Goal: Use online tool/utility: Use online tool/utility

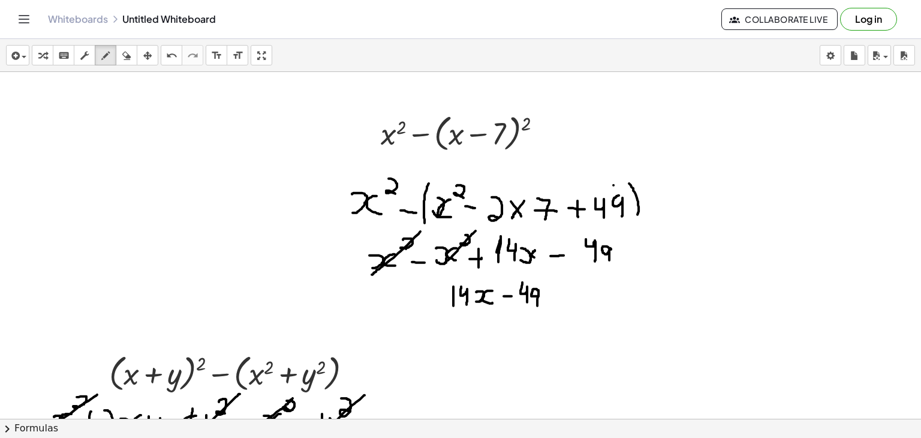
scroll to position [1056, 0]
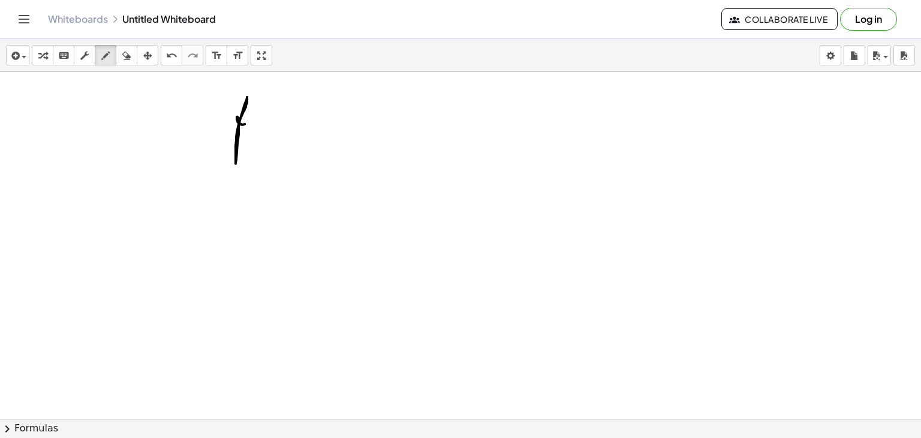
drag, startPoint x: 238, startPoint y: 121, endPoint x: 250, endPoint y: 116, distance: 12.1
drag, startPoint x: 265, startPoint y: 101, endPoint x: 259, endPoint y: 134, distance: 33.5
drag, startPoint x: 271, startPoint y: 125, endPoint x: 274, endPoint y: 112, distance: 13.4
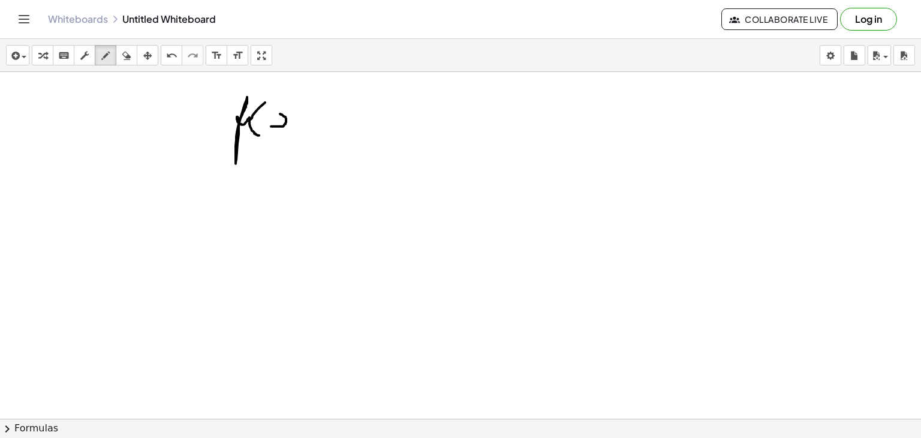
drag, startPoint x: 300, startPoint y: 111, endPoint x: 301, endPoint y: 127, distance: 16.2
drag, startPoint x: 308, startPoint y: 100, endPoint x: 313, endPoint y: 131, distance: 31.6
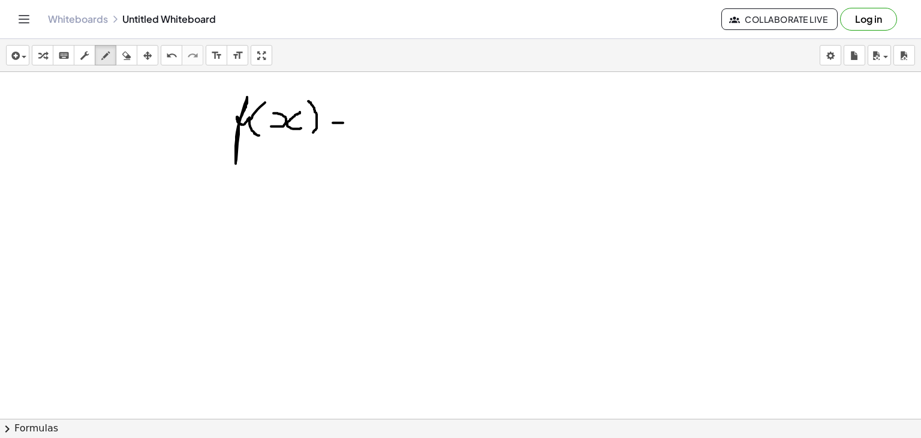
drag, startPoint x: 333, startPoint y: 122, endPoint x: 346, endPoint y: 122, distance: 12.6
drag, startPoint x: 334, startPoint y: 112, endPoint x: 350, endPoint y: 113, distance: 16.2
drag, startPoint x: 375, startPoint y: 106, endPoint x: 383, endPoint y: 128, distance: 23.0
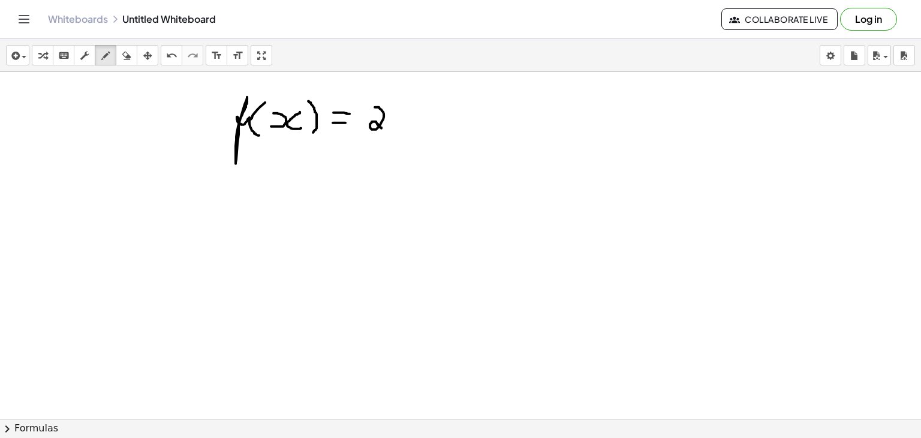
drag, startPoint x: 401, startPoint y: 128, endPoint x: 397, endPoint y: 111, distance: 17.8
drag, startPoint x: 427, startPoint y: 110, endPoint x: 433, endPoint y: 130, distance: 20.7
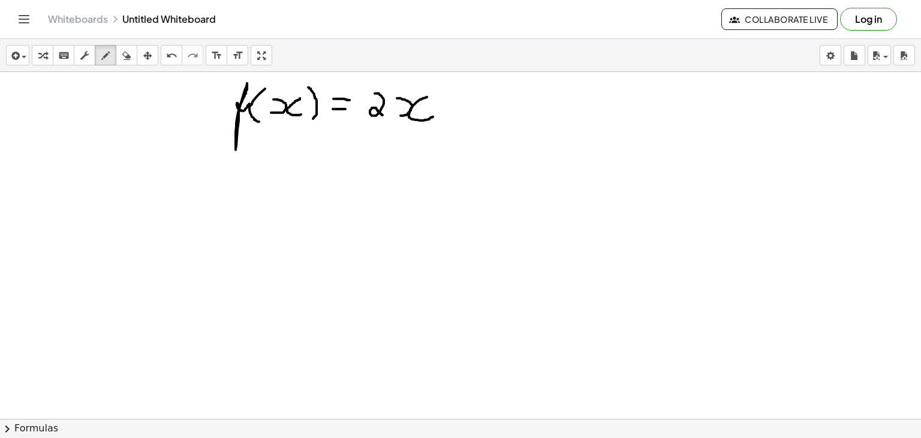
scroll to position [1058, 0]
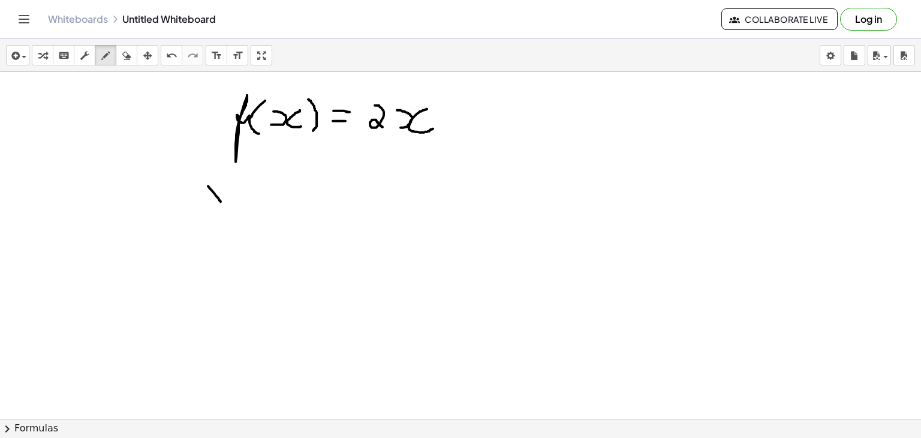
drag, startPoint x: 208, startPoint y: 185, endPoint x: 221, endPoint y: 202, distance: 21.0
drag, startPoint x: 225, startPoint y: 182, endPoint x: 203, endPoint y: 202, distance: 29.3
drag, startPoint x: 249, startPoint y: 180, endPoint x: 247, endPoint y: 370, distance: 189.6
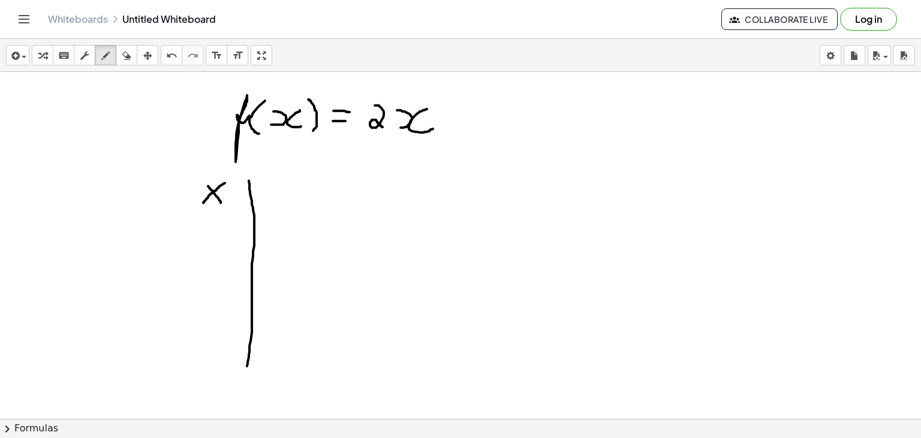
drag, startPoint x: 197, startPoint y: 227, endPoint x: 206, endPoint y: 227, distance: 9.0
drag, startPoint x: 214, startPoint y: 248, endPoint x: 207, endPoint y: 243, distance: 8.2
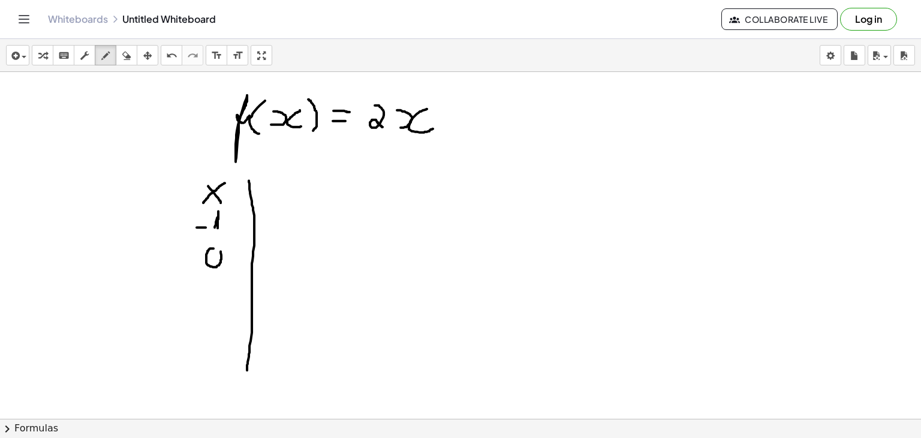
drag, startPoint x: 208, startPoint y: 293, endPoint x: 214, endPoint y: 303, distance: 11.3
drag, startPoint x: 204, startPoint y: 325, endPoint x: 218, endPoint y: 352, distance: 30.9
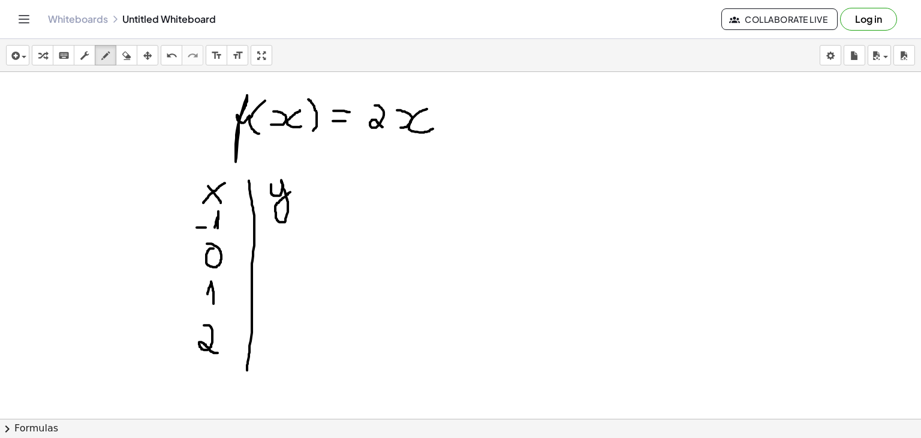
drag, startPoint x: 271, startPoint y: 184, endPoint x: 299, endPoint y: 181, distance: 27.7
drag, startPoint x: 269, startPoint y: 231, endPoint x: 280, endPoint y: 231, distance: 10.2
drag, startPoint x: 304, startPoint y: 211, endPoint x: 319, endPoint y: 232, distance: 25.8
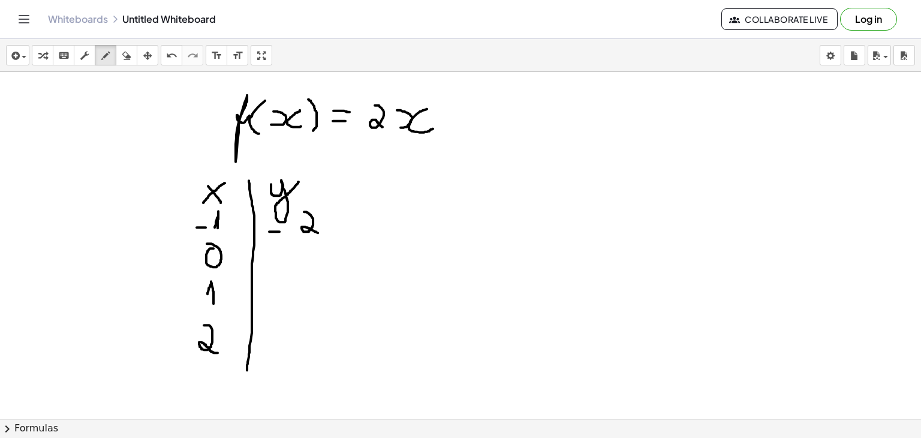
drag, startPoint x: 277, startPoint y: 273, endPoint x: 295, endPoint y: 300, distance: 32.4
drag, startPoint x: 281, startPoint y: 322, endPoint x: 290, endPoint y: 364, distance: 43.1
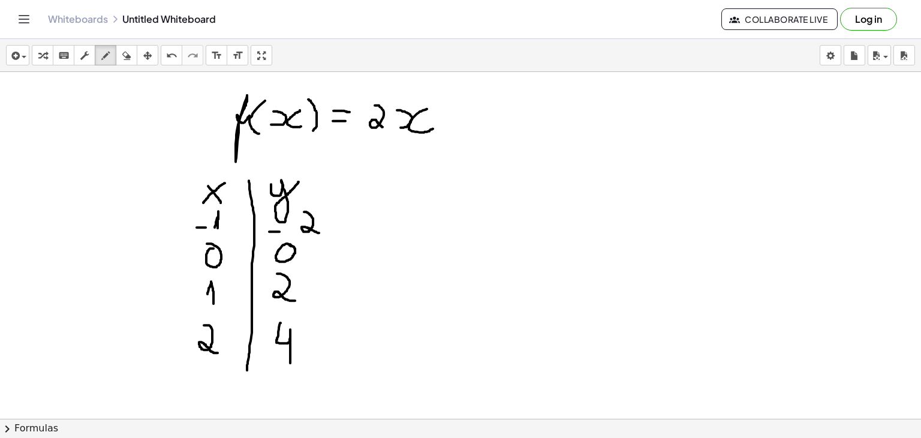
drag, startPoint x: 585, startPoint y: 139, endPoint x: 581, endPoint y: 382, distance: 243.6
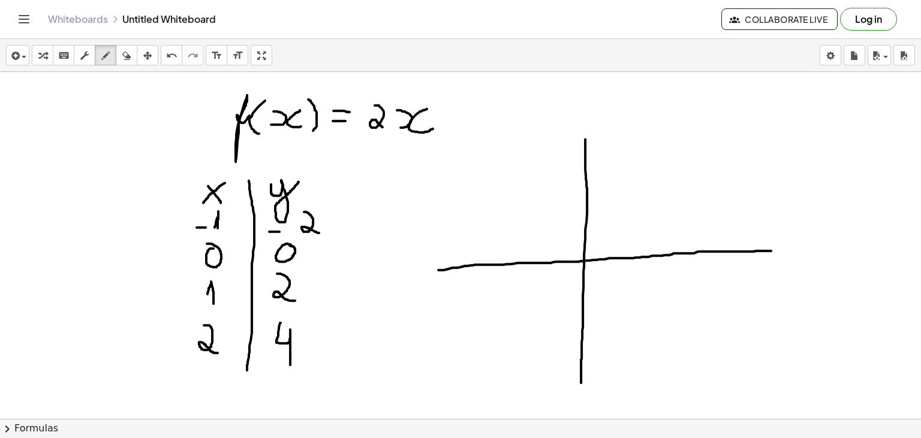
drag, startPoint x: 438, startPoint y: 269, endPoint x: 773, endPoint y: 250, distance: 334.7
drag, startPoint x: 772, startPoint y: 236, endPoint x: 777, endPoint y: 271, distance: 34.5
drag, startPoint x: 768, startPoint y: 239, endPoint x: 771, endPoint y: 266, distance: 26.5
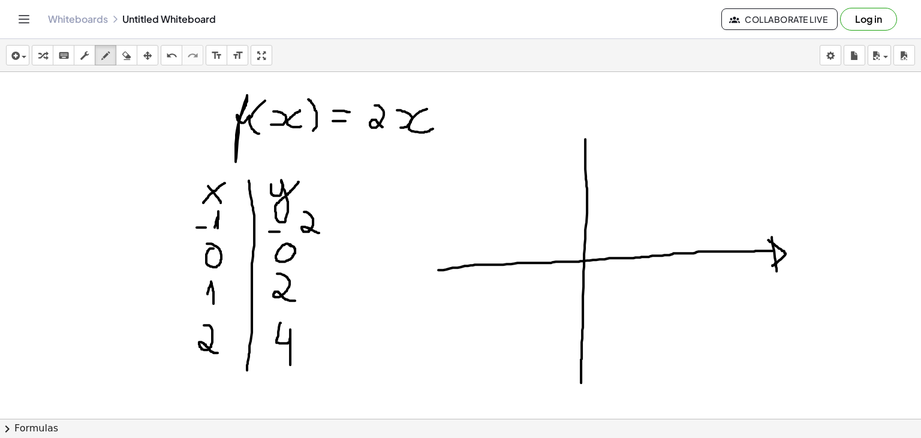
drag, startPoint x: 605, startPoint y: 254, endPoint x: 605, endPoint y: 268, distance: 13.2
drag, startPoint x: 603, startPoint y: 280, endPoint x: 603, endPoint y: 289, distance: 9.0
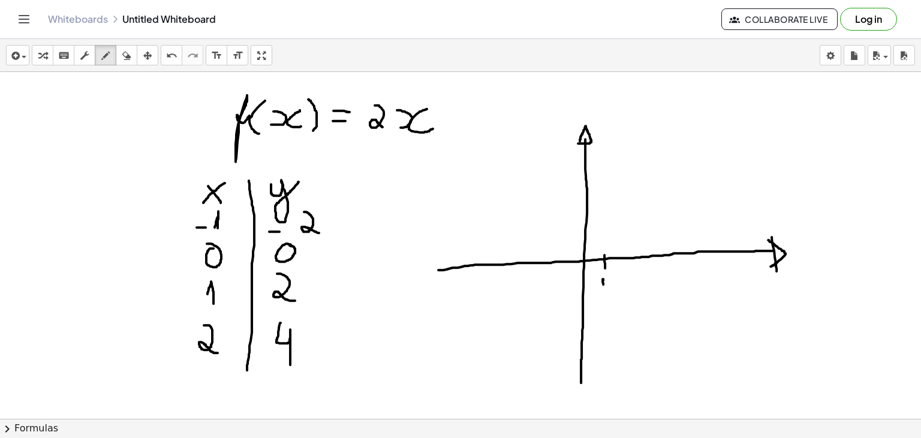
drag, startPoint x: 629, startPoint y: 249, endPoint x: 629, endPoint y: 267, distance: 18.0
drag, startPoint x: 629, startPoint y: 275, endPoint x: 636, endPoint y: 289, distance: 15.6
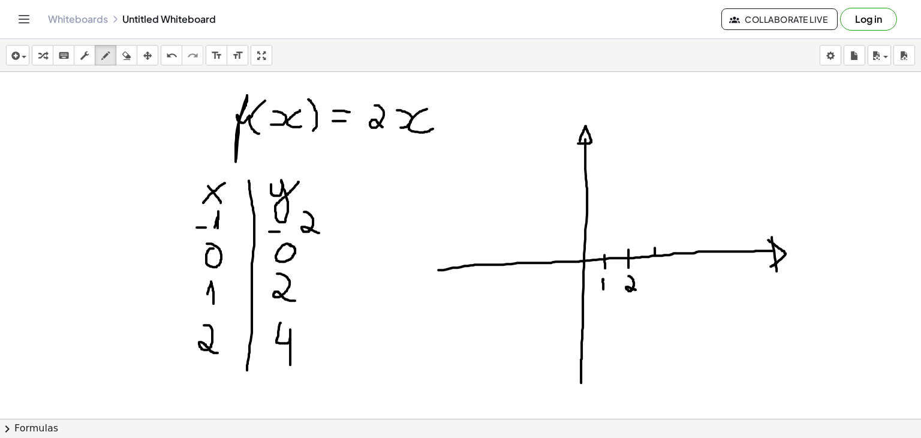
drag, startPoint x: 655, startPoint y: 247, endPoint x: 655, endPoint y: 255, distance: 7.8
drag, startPoint x: 654, startPoint y: 267, endPoint x: 653, endPoint y: 294, distance: 27.0
drag, startPoint x: 557, startPoint y: 253, endPoint x: 557, endPoint y: 266, distance: 13.2
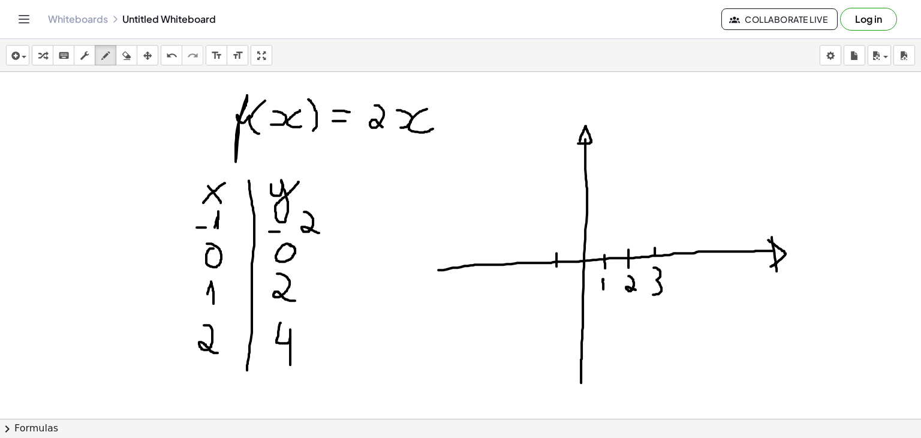
drag, startPoint x: 556, startPoint y: 279, endPoint x: 557, endPoint y: 286, distance: 6.7
drag, startPoint x: 580, startPoint y: 296, endPoint x: 590, endPoint y: 297, distance: 10.2
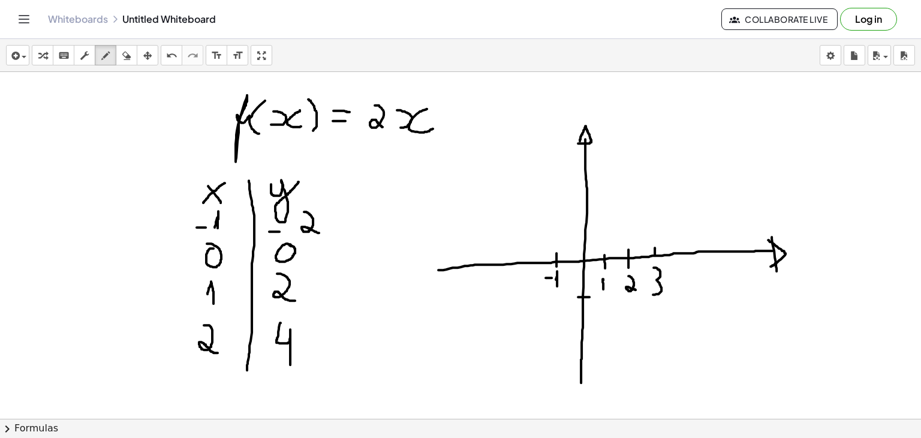
drag, startPoint x: 552, startPoint y: 302, endPoint x: 558, endPoint y: 303, distance: 6.1
drag, startPoint x: 561, startPoint y: 298, endPoint x: 571, endPoint y: 317, distance: 20.9
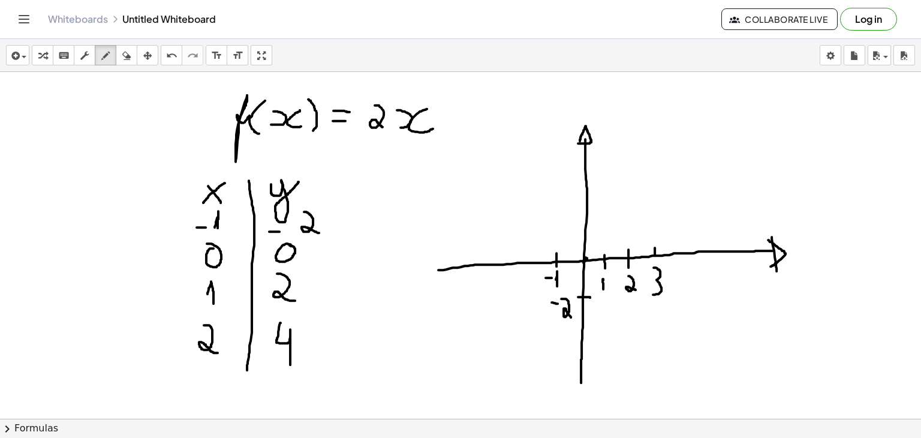
drag, startPoint x: 581, startPoint y: 219, endPoint x: 594, endPoint y: 218, distance: 13.3
drag, startPoint x: 565, startPoint y: 214, endPoint x: 571, endPoint y: 226, distance: 14.0
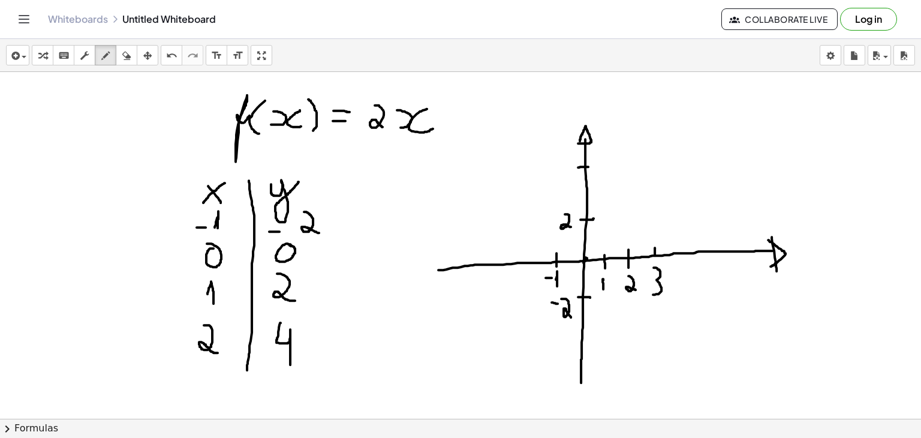
drag, startPoint x: 578, startPoint y: 167, endPoint x: 590, endPoint y: 166, distance: 12.0
drag, startPoint x: 553, startPoint y: 160, endPoint x: 564, endPoint y: 187, distance: 29.3
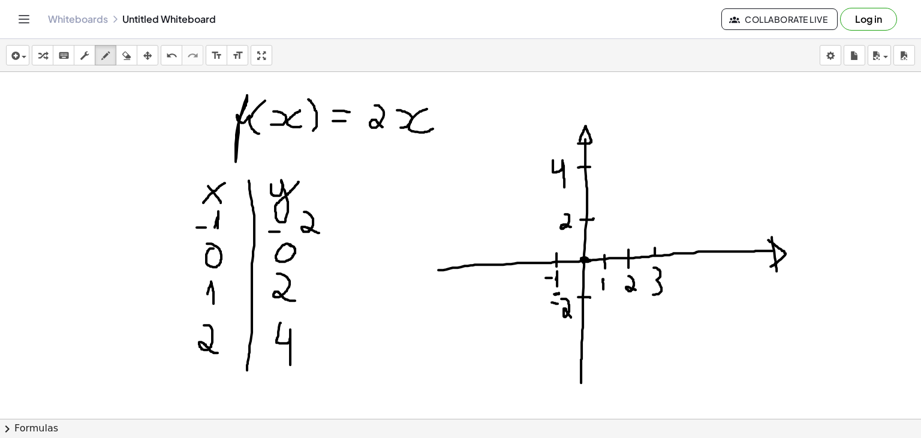
drag, startPoint x: 549, startPoint y: 311, endPoint x: 629, endPoint y: 106, distance: 220.1
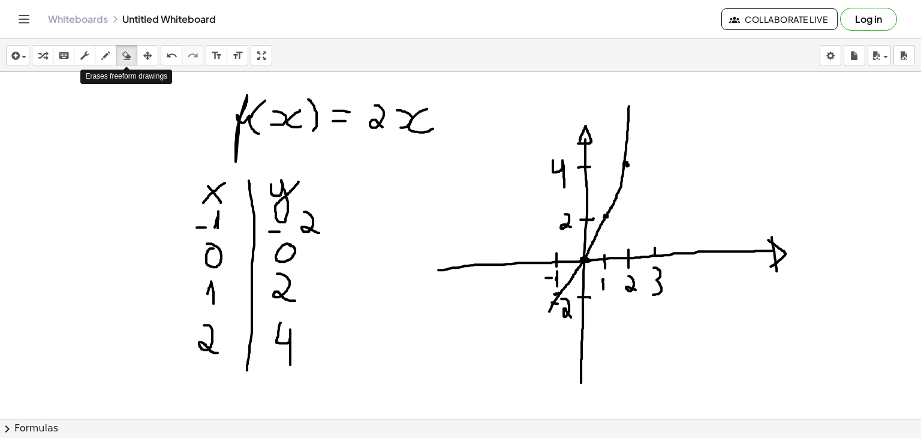
drag, startPoint x: 132, startPoint y: 58, endPoint x: 606, endPoint y: 116, distance: 478.0
click at [606, 116] on div "insert select one: Math Expression Function Text Youtube Video Graphing Geometr…" at bounding box center [460, 238] width 921 height 399
drag, startPoint x: 633, startPoint y: 122, endPoint x: 638, endPoint y: 142, distance: 20.5
click at [110, 53] on div "button" at bounding box center [106, 55] width 16 height 14
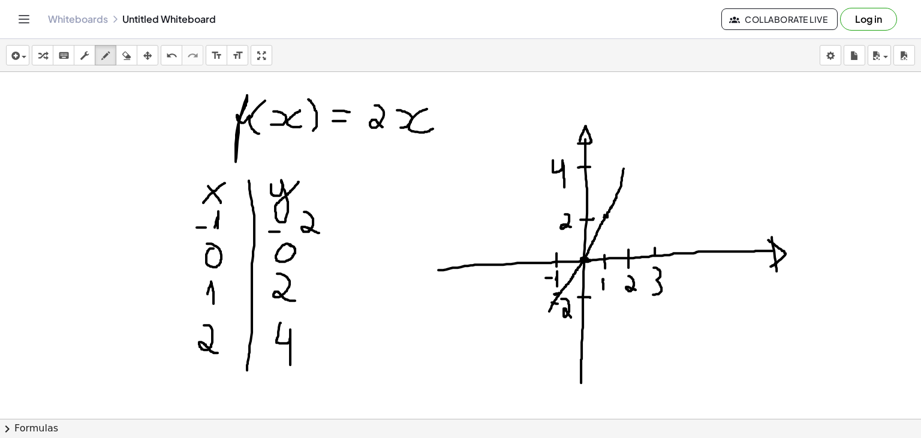
drag, startPoint x: 617, startPoint y: 193, endPoint x: 657, endPoint y: 139, distance: 67.3
drag, startPoint x: 630, startPoint y: 167, endPoint x: 636, endPoint y: 164, distance: 7.2
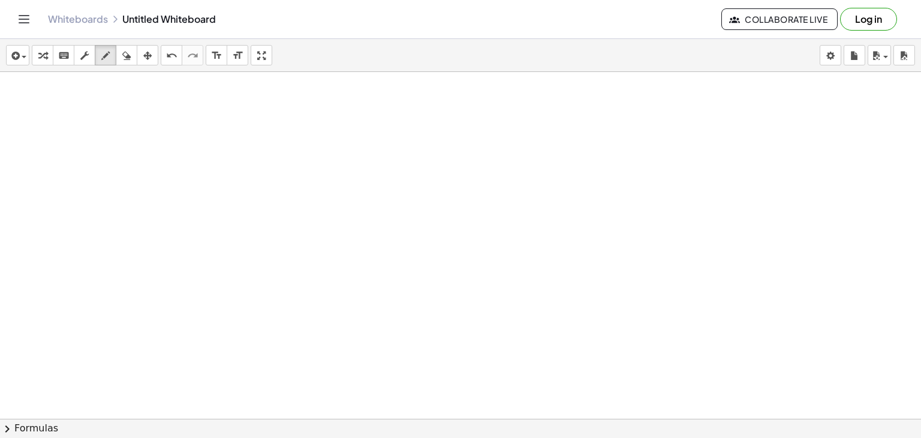
scroll to position [1404, 0]
drag, startPoint x: 262, startPoint y: 115, endPoint x: 284, endPoint y: 122, distance: 23.3
drag, startPoint x: 296, startPoint y: 119, endPoint x: 306, endPoint y: 119, distance: 10.2
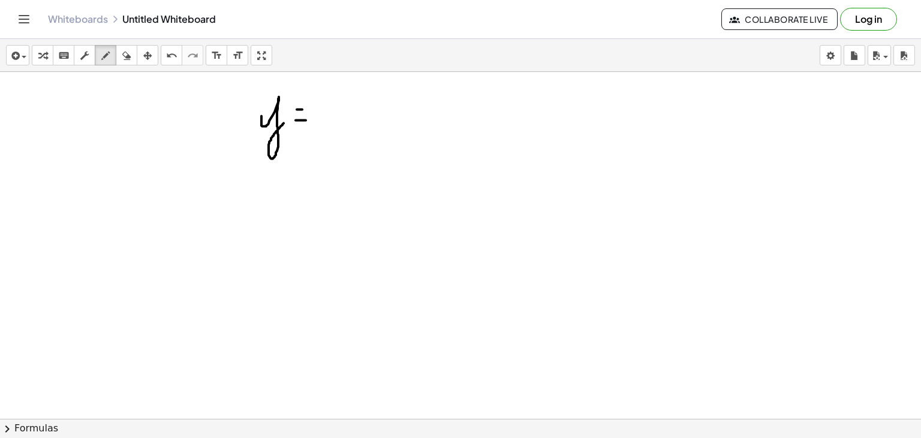
drag, startPoint x: 297, startPoint y: 109, endPoint x: 305, endPoint y: 109, distance: 8.4
drag, startPoint x: 317, startPoint y: 113, endPoint x: 324, endPoint y: 113, distance: 6.6
drag, startPoint x: 338, startPoint y: 101, endPoint x: 341, endPoint y: 118, distance: 17.6
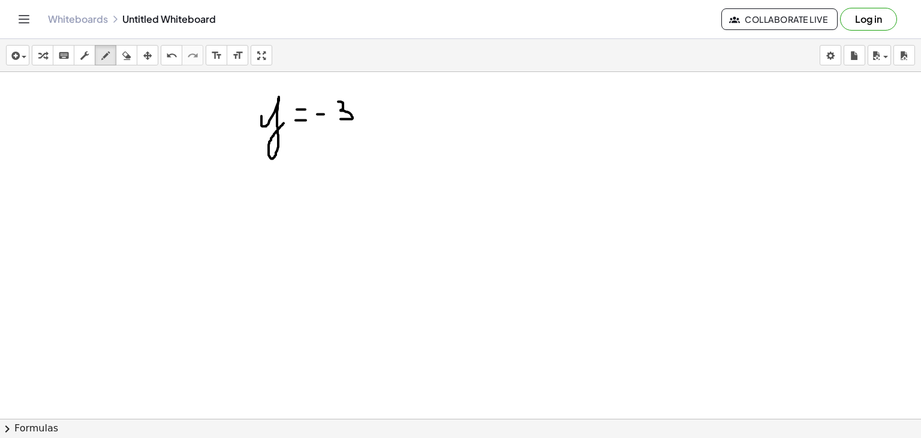
drag, startPoint x: 323, startPoint y: 123, endPoint x: 358, endPoint y: 124, distance: 34.8
drag, startPoint x: 339, startPoint y: 131, endPoint x: 349, endPoint y: 147, distance: 18.6
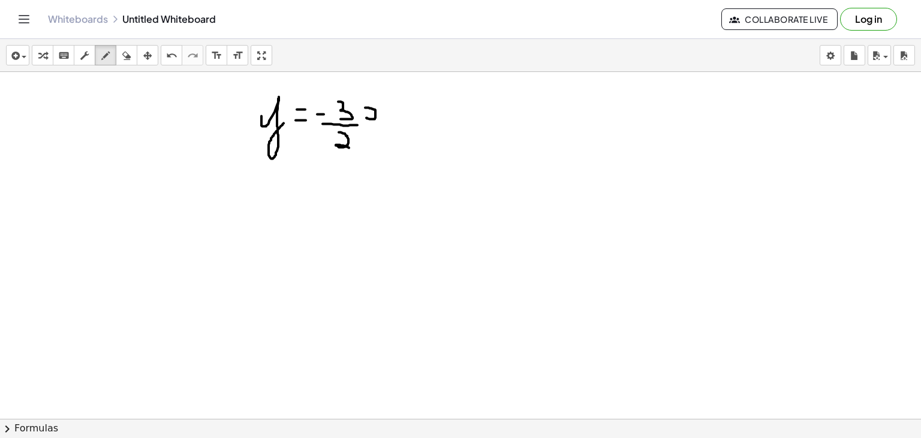
drag, startPoint x: 367, startPoint y: 117, endPoint x: 365, endPoint y: 107, distance: 10.4
drag, startPoint x: 386, startPoint y: 104, endPoint x: 395, endPoint y: 114, distance: 12.8
drag, startPoint x: 226, startPoint y: 189, endPoint x: 241, endPoint y: 203, distance: 20.4
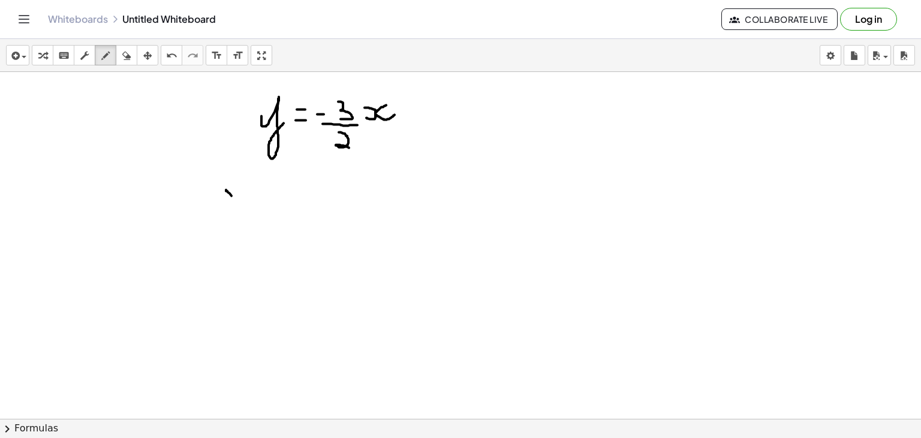
drag, startPoint x: 241, startPoint y: 187, endPoint x: 224, endPoint y: 204, distance: 23.8
drag, startPoint x: 258, startPoint y: 187, endPoint x: 256, endPoint y: 343, distance: 156.6
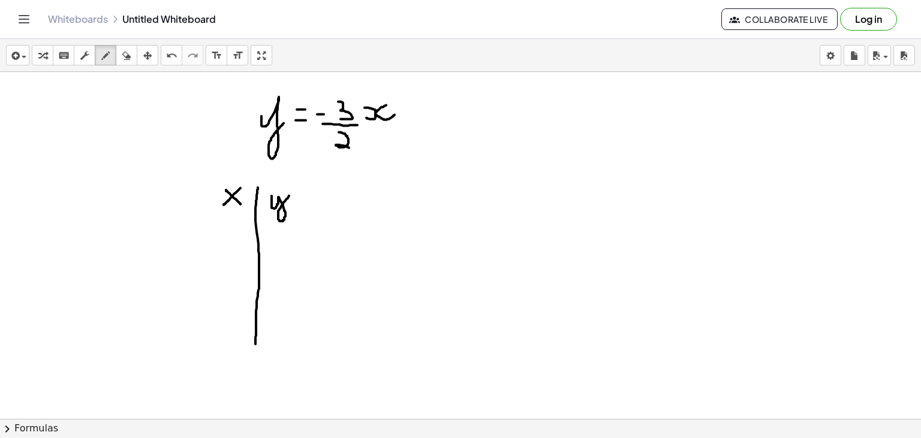
drag, startPoint x: 272, startPoint y: 195, endPoint x: 290, endPoint y: 195, distance: 18.6
drag, startPoint x: 227, startPoint y: 262, endPoint x: 227, endPoint y: 271, distance: 9.6
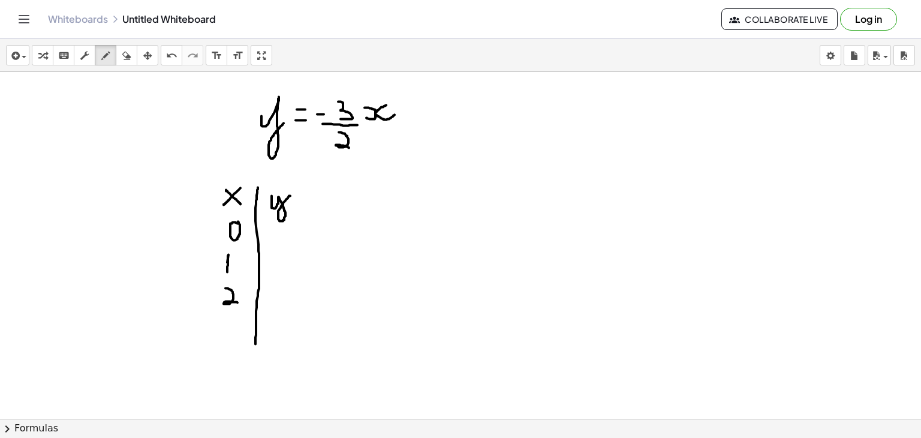
drag, startPoint x: 226, startPoint y: 287, endPoint x: 238, endPoint y: 302, distance: 19.1
drag, startPoint x: 287, startPoint y: 255, endPoint x: 293, endPoint y: 268, distance: 14.8
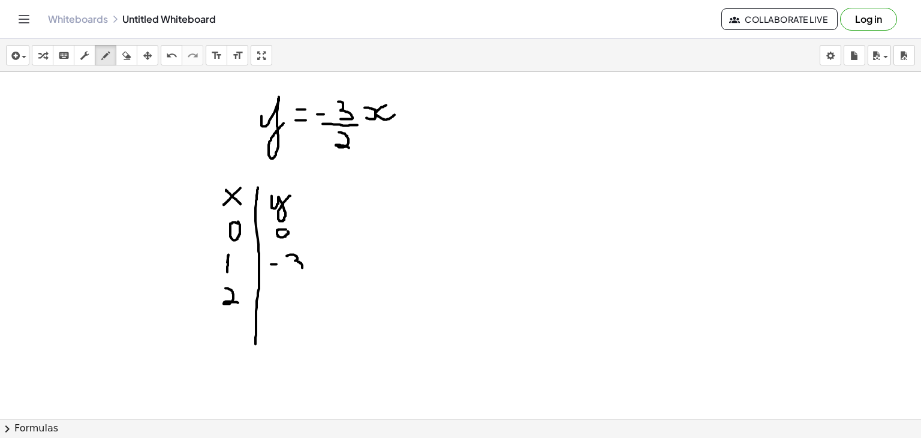
drag, startPoint x: 285, startPoint y: 272, endPoint x: 306, endPoint y: 272, distance: 21.0
drag, startPoint x: 293, startPoint y: 285, endPoint x: 308, endPoint y: 292, distance: 16.6
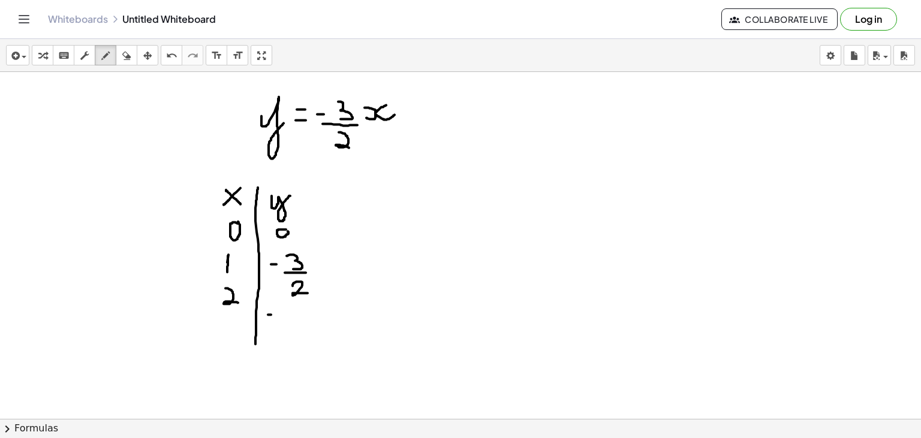
drag, startPoint x: 268, startPoint y: 314, endPoint x: 276, endPoint y: 314, distance: 7.8
drag, startPoint x: 288, startPoint y: 304, endPoint x: 286, endPoint y: 322, distance: 18.7
drag, startPoint x: 533, startPoint y: 151, endPoint x: 523, endPoint y: 370, distance: 219.2
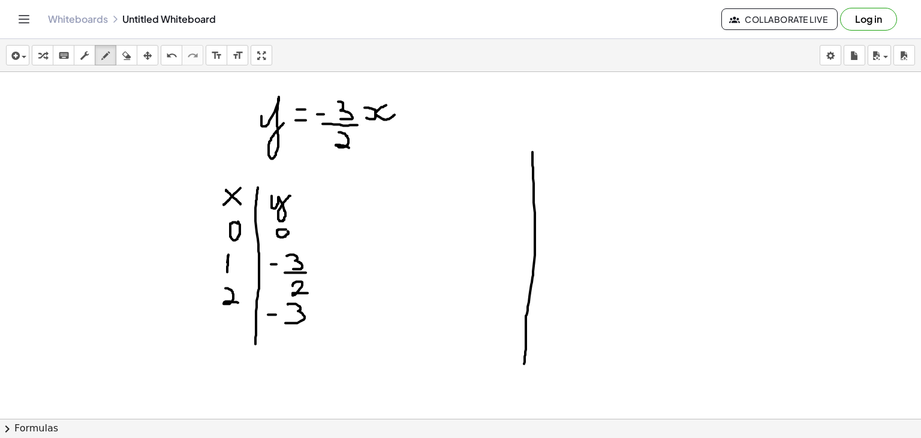
drag, startPoint x: 430, startPoint y: 267, endPoint x: 674, endPoint y: 259, distance: 244.3
drag, startPoint x: 675, startPoint y: 253, endPoint x: 675, endPoint y: 267, distance: 14.4
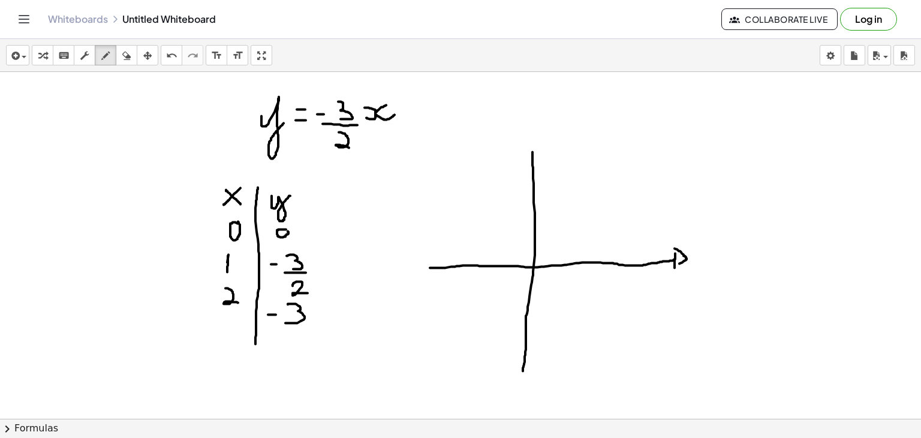
drag, startPoint x: 675, startPoint y: 248, endPoint x: 674, endPoint y: 266, distance: 18.6
drag, startPoint x: 548, startPoint y: 260, endPoint x: 548, endPoint y: 276, distance: 16.2
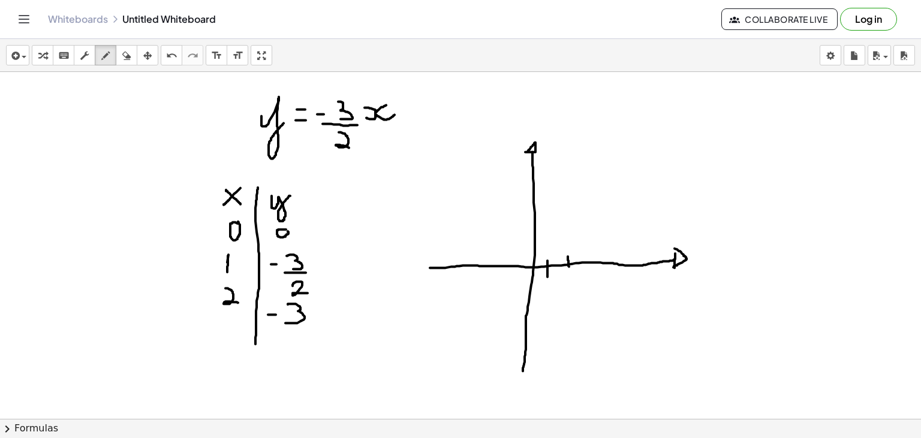
drag, startPoint x: 568, startPoint y: 256, endPoint x: 570, endPoint y: 268, distance: 12.8
drag, startPoint x: 568, startPoint y: 277, endPoint x: 577, endPoint y: 289, distance: 15.0
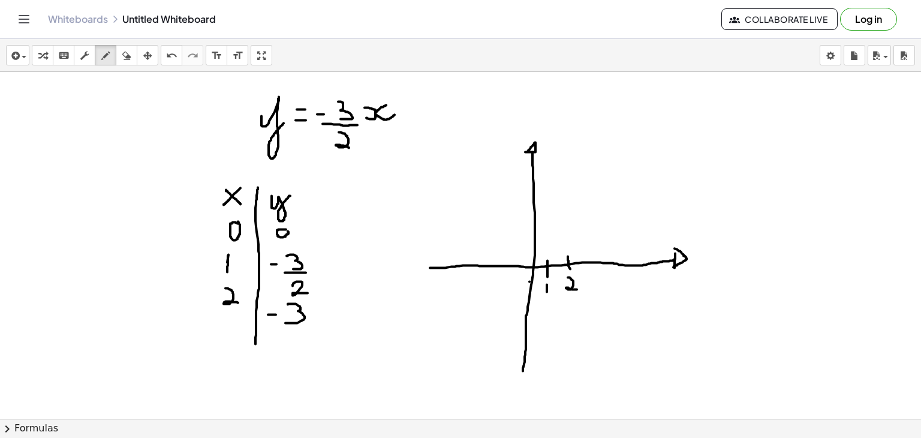
drag, startPoint x: 525, startPoint y: 291, endPoint x: 532, endPoint y: 291, distance: 6.6
drag, startPoint x: 492, startPoint y: 291, endPoint x: 498, endPoint y: 291, distance: 6.6
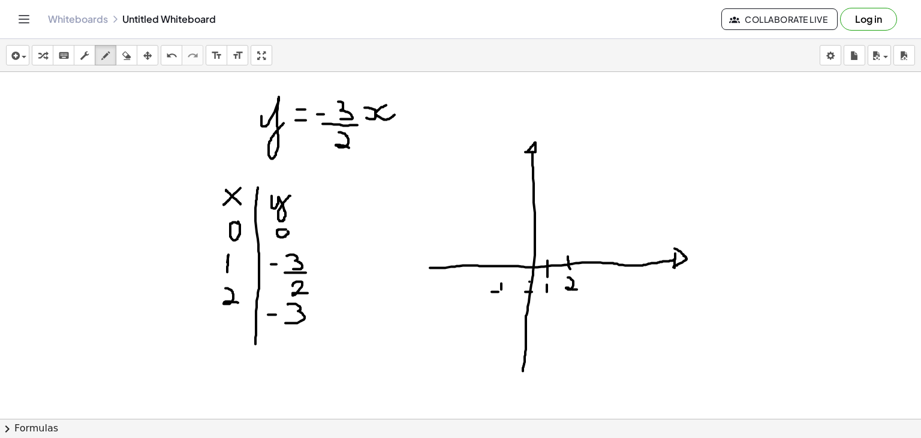
drag, startPoint x: 506, startPoint y: 291, endPoint x: 503, endPoint y: 302, distance: 12.0
drag, startPoint x: 513, startPoint y: 284, endPoint x: 512, endPoint y: 291, distance: 7.4
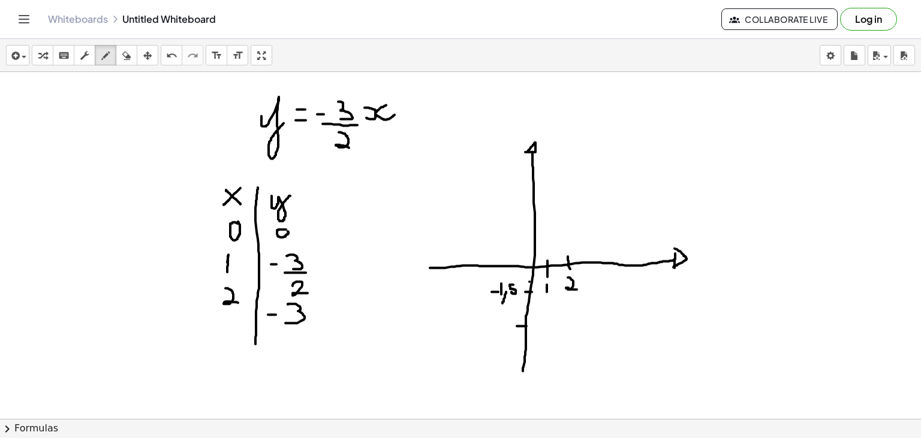
drag, startPoint x: 517, startPoint y: 325, endPoint x: 530, endPoint y: 323, distance: 13.4
drag, startPoint x: 487, startPoint y: 323, endPoint x: 494, endPoint y: 323, distance: 6.6
drag, startPoint x: 502, startPoint y: 313, endPoint x: 504, endPoint y: 327, distance: 13.9
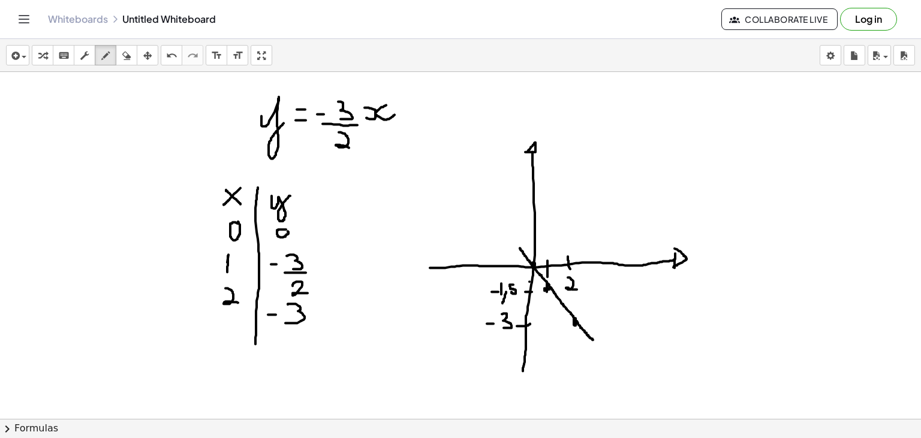
drag, startPoint x: 520, startPoint y: 247, endPoint x: 594, endPoint y: 340, distance: 118.6
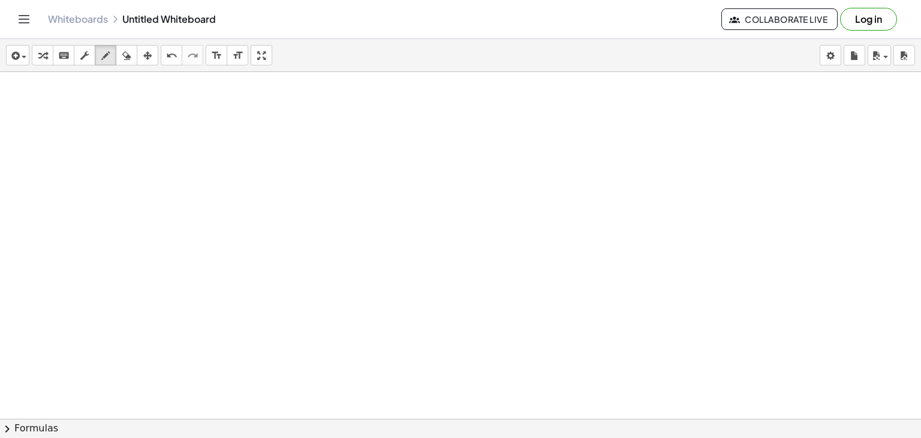
scroll to position [1711, 0]
drag, startPoint x: 233, startPoint y: 125, endPoint x: 251, endPoint y: 140, distance: 23.5
drag, startPoint x: 268, startPoint y: 136, endPoint x: 278, endPoint y: 136, distance: 10.8
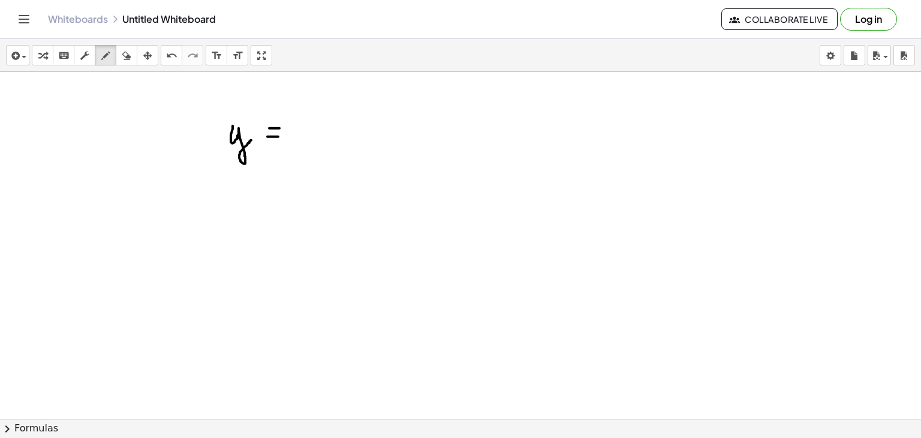
drag, startPoint x: 269, startPoint y: 128, endPoint x: 280, endPoint y: 128, distance: 10.8
click at [125, 65] on button "erase" at bounding box center [127, 55] width 22 height 20
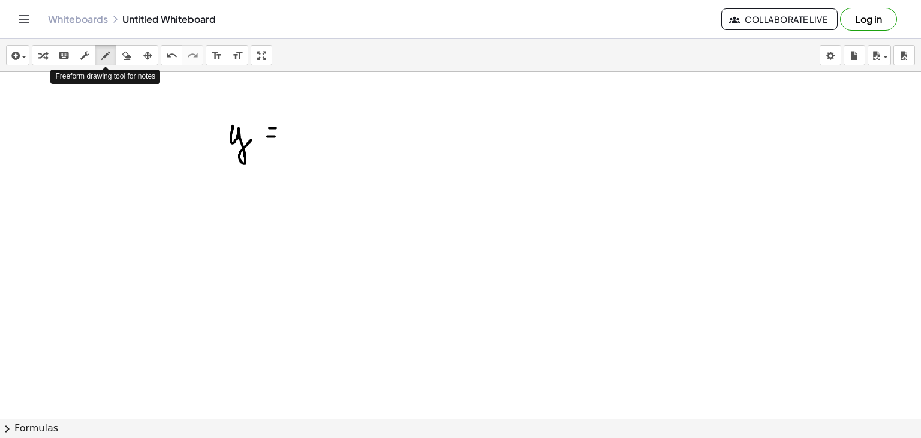
drag, startPoint x: 98, startPoint y: 46, endPoint x: 248, endPoint y: 119, distance: 166.9
click at [248, 119] on div "insert select one: Math Expression Function Text Youtube Video Graphing Geometr…" at bounding box center [460, 238] width 921 height 399
drag, startPoint x: 304, startPoint y: 135, endPoint x: 302, endPoint y: 147, distance: 12.1
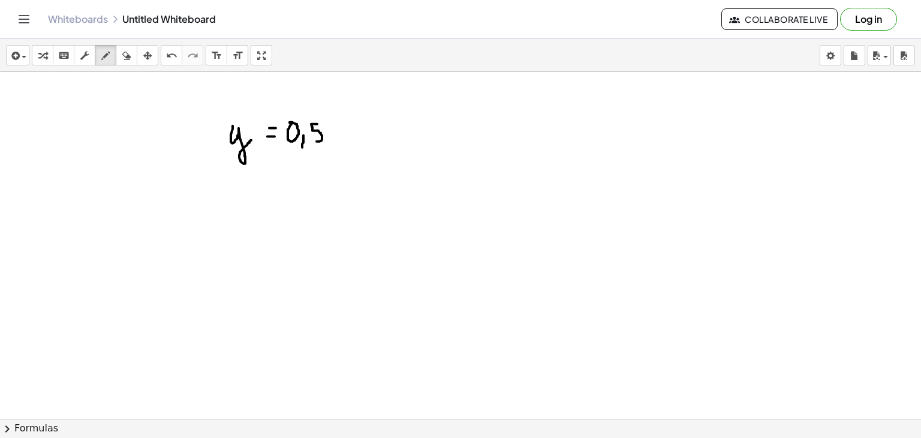
drag, startPoint x: 317, startPoint y: 124, endPoint x: 310, endPoint y: 139, distance: 17.2
drag, startPoint x: 329, startPoint y: 139, endPoint x: 334, endPoint y: 119, distance: 20.4
drag, startPoint x: 358, startPoint y: 121, endPoint x: 365, endPoint y: 142, distance: 22.6
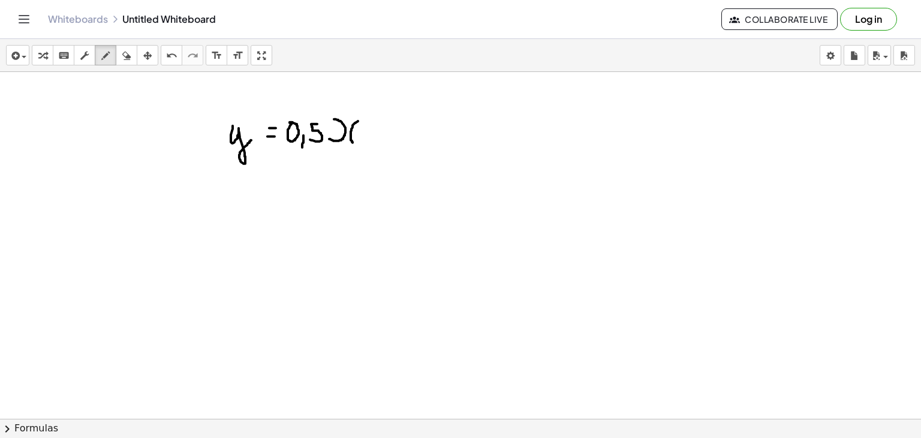
drag, startPoint x: 165, startPoint y: 196, endPoint x: 178, endPoint y: 209, distance: 18.2
drag, startPoint x: 180, startPoint y: 195, endPoint x: 165, endPoint y: 207, distance: 19.2
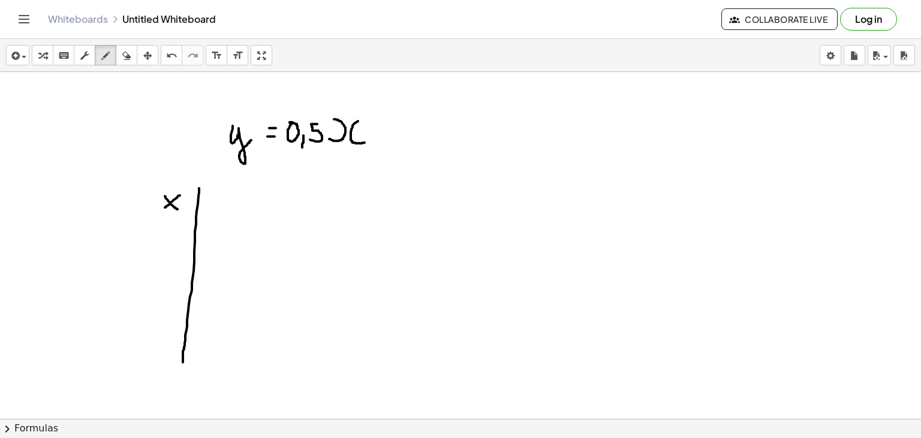
drag, startPoint x: 199, startPoint y: 188, endPoint x: 183, endPoint y: 363, distance: 175.9
drag, startPoint x: 212, startPoint y: 197, endPoint x: 229, endPoint y: 200, distance: 17.6
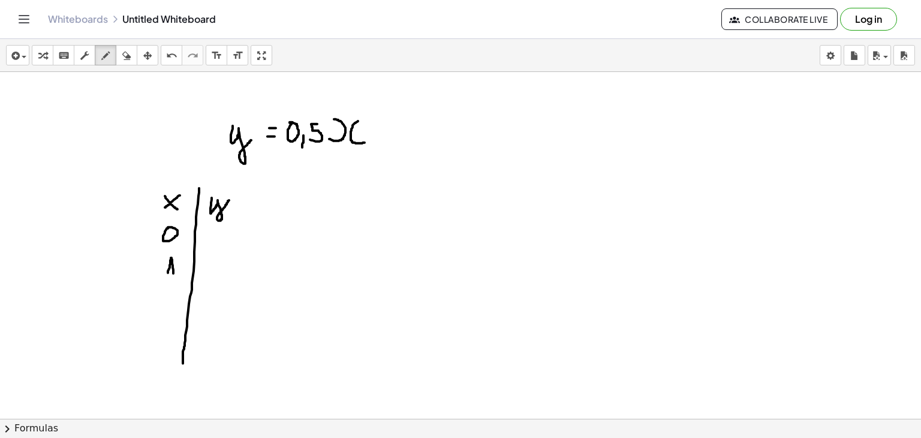
drag, startPoint x: 168, startPoint y: 272, endPoint x: 174, endPoint y: 277, distance: 7.3
drag, startPoint x: 164, startPoint y: 296, endPoint x: 168, endPoint y: 316, distance: 20.2
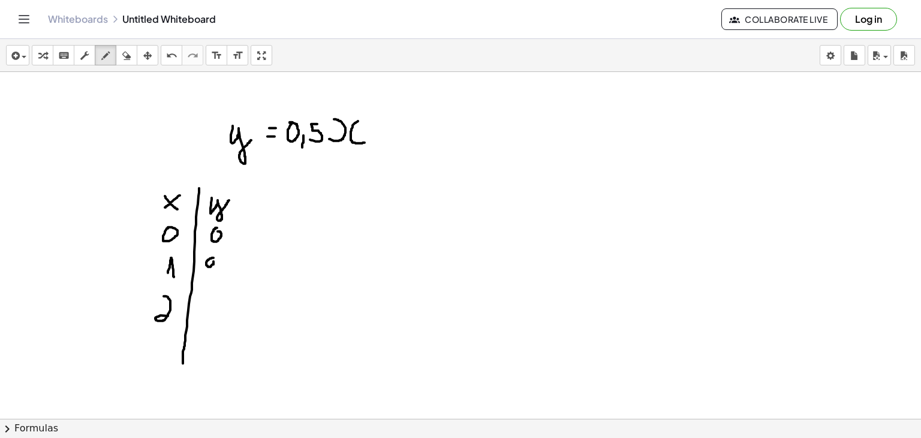
drag, startPoint x: 222, startPoint y: 263, endPoint x: 217, endPoint y: 275, distance: 12.9
drag, startPoint x: 238, startPoint y: 250, endPoint x: 233, endPoint y: 262, distance: 12.9
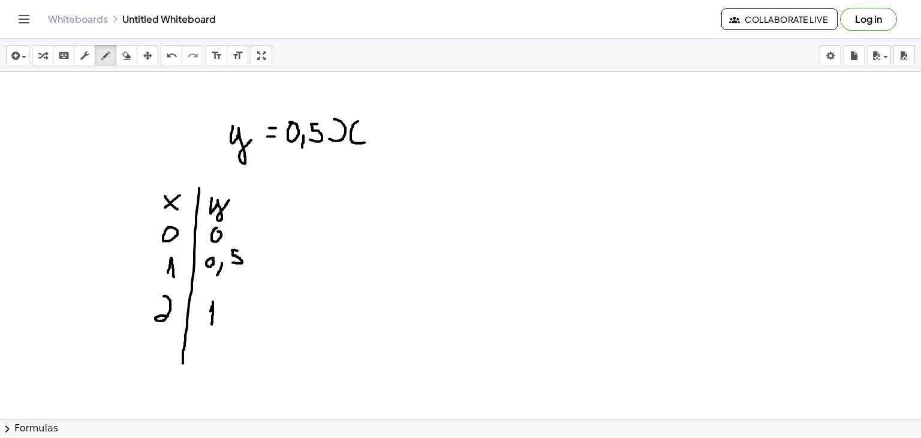
drag, startPoint x: 211, startPoint y: 311, endPoint x: 212, endPoint y: 324, distance: 13.3
drag, startPoint x: 509, startPoint y: 170, endPoint x: 492, endPoint y: 359, distance: 189.7
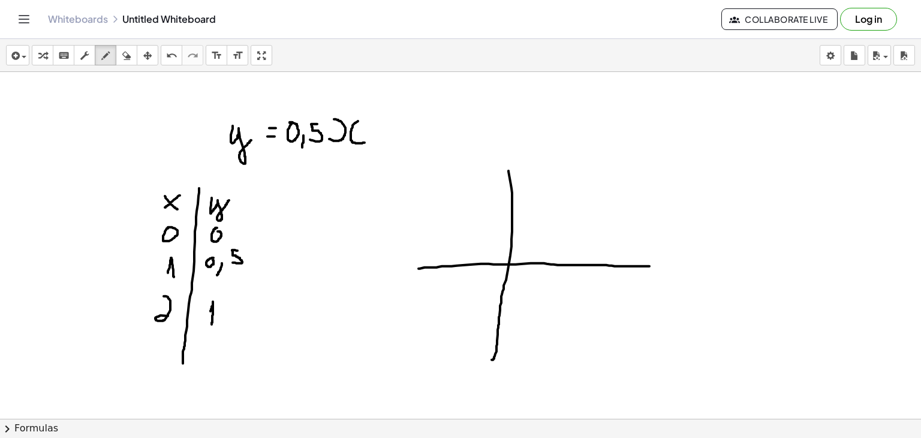
drag, startPoint x: 419, startPoint y: 268, endPoint x: 659, endPoint y: 265, distance: 240.0
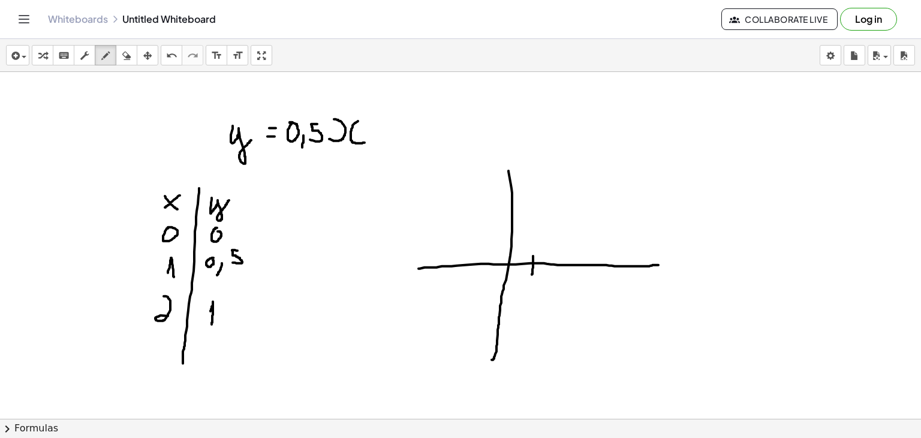
drag, startPoint x: 533, startPoint y: 256, endPoint x: 532, endPoint y: 274, distance: 18.6
drag, startPoint x: 566, startPoint y: 254, endPoint x: 567, endPoint y: 272, distance: 18.0
drag, startPoint x: 506, startPoint y: 245, endPoint x: 518, endPoint y: 246, distance: 12.0
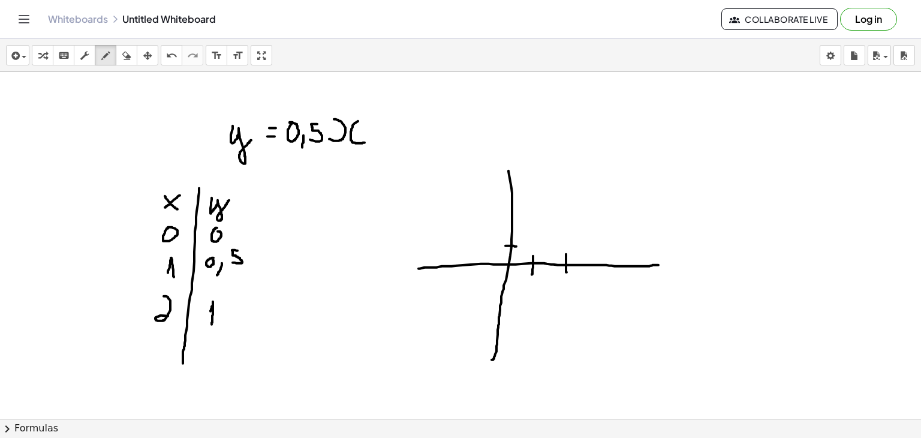
drag, startPoint x: 491, startPoint y: 247, endPoint x: 487, endPoint y: 257, distance: 11.4
drag, startPoint x: 495, startPoint y: 240, endPoint x: 494, endPoint y: 248, distance: 8.5
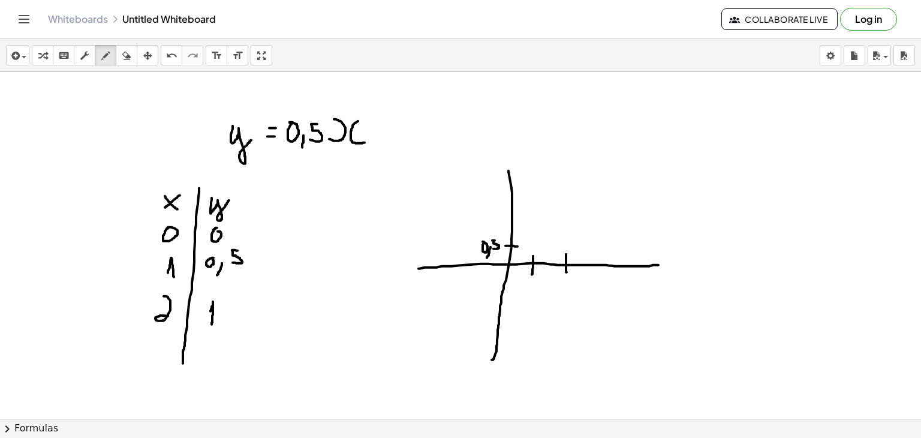
drag, startPoint x: 504, startPoint y: 224, endPoint x: 518, endPoint y: 223, distance: 13.3
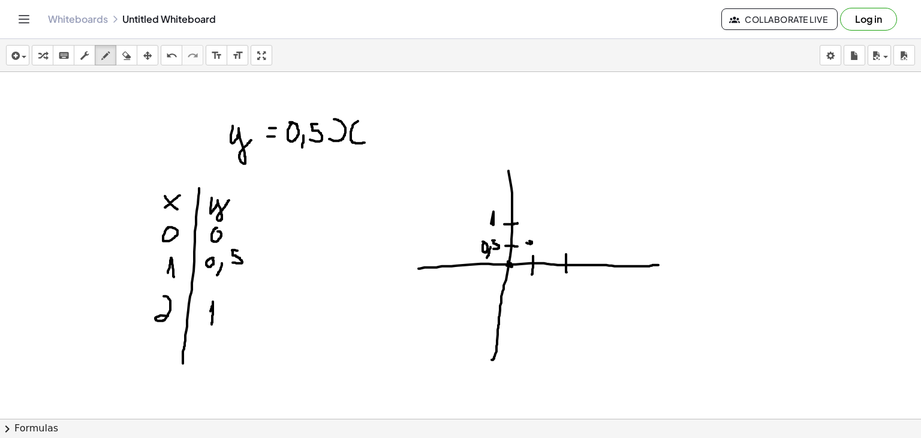
drag, startPoint x: 496, startPoint y: 274, endPoint x: 581, endPoint y: 200, distance: 112.7
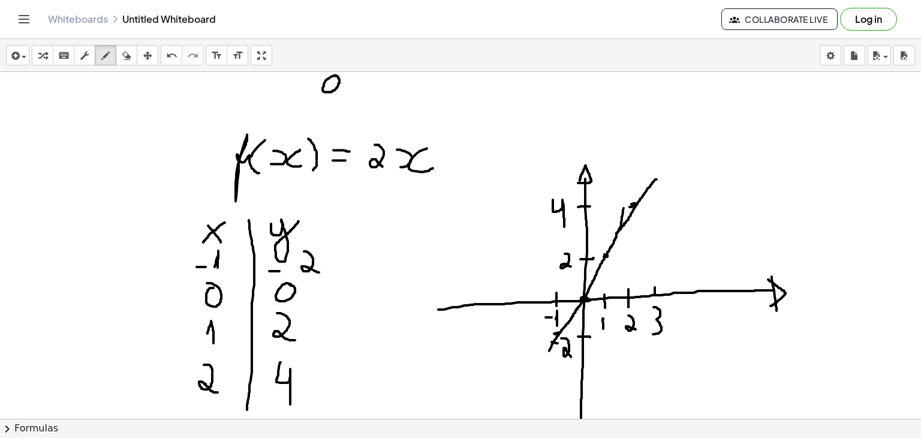
scroll to position [1019, 0]
drag, startPoint x: 463, startPoint y: 148, endPoint x: 464, endPoint y: 169, distance: 20.4
click at [464, 169] on div at bounding box center [460, 94] width 921 height 2082
drag, startPoint x: 456, startPoint y: 163, endPoint x: 469, endPoint y: 161, distance: 13.3
click at [469, 161] on div at bounding box center [460, 94] width 921 height 2082
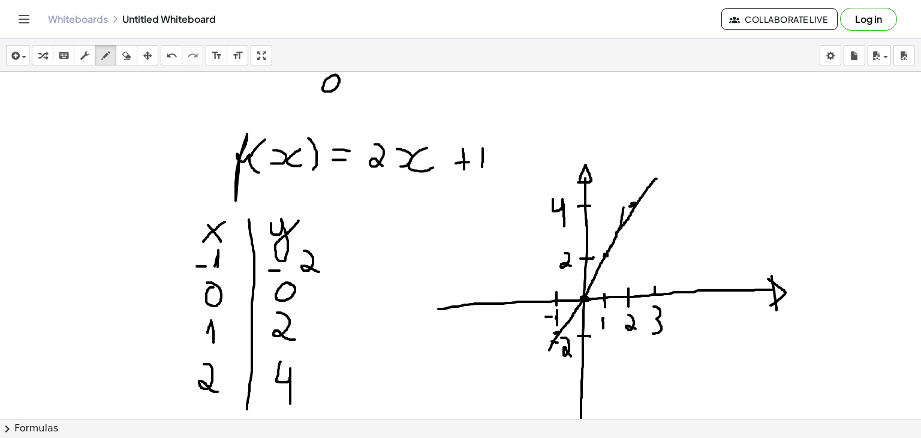
drag, startPoint x: 483, startPoint y: 148, endPoint x: 482, endPoint y: 169, distance: 21.0
click at [482, 169] on div at bounding box center [460, 94] width 921 height 2082
drag, startPoint x: 482, startPoint y: 161, endPoint x: 479, endPoint y: 173, distance: 12.2
click at [479, 173] on div at bounding box center [460, 94] width 921 height 2082
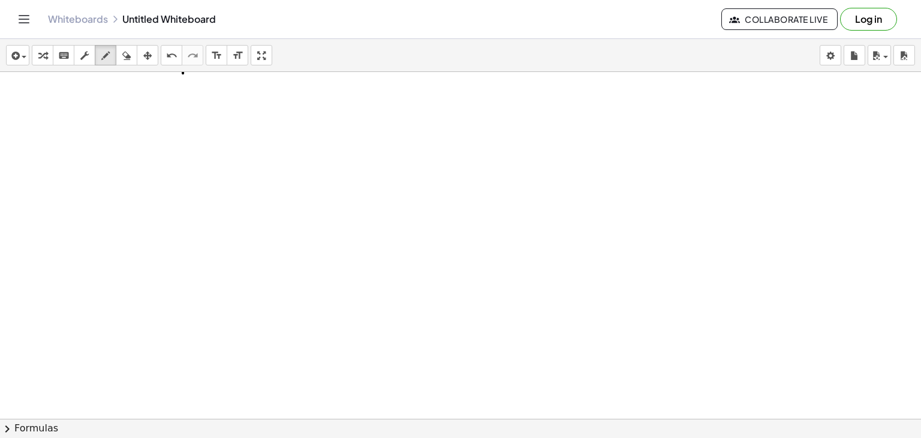
scroll to position [2004, 0]
drag, startPoint x: 269, startPoint y: 135, endPoint x: 321, endPoint y: 217, distance: 97.4
drag, startPoint x: 268, startPoint y: 136, endPoint x: 319, endPoint y: 217, distance: 96.0
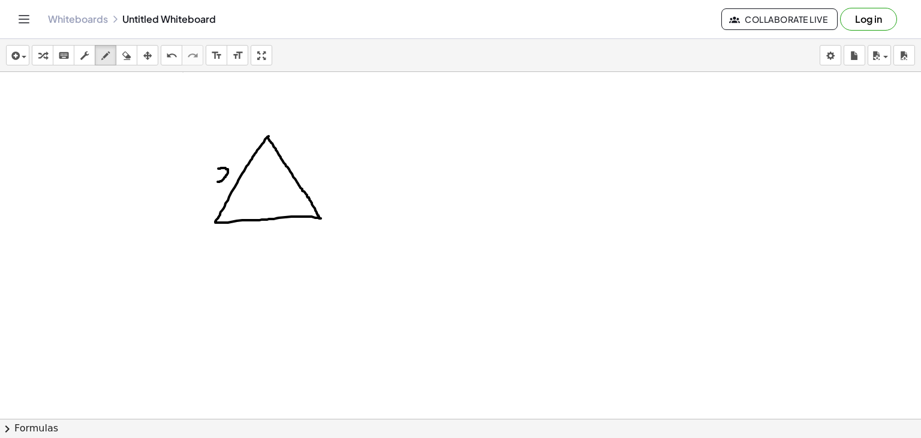
drag, startPoint x: 218, startPoint y: 181, endPoint x: 217, endPoint y: 168, distance: 12.7
drag, startPoint x: 238, startPoint y: 160, endPoint x: 240, endPoint y: 175, distance: 15.1
drag, startPoint x: 257, startPoint y: 236, endPoint x: 264, endPoint y: 229, distance: 10.2
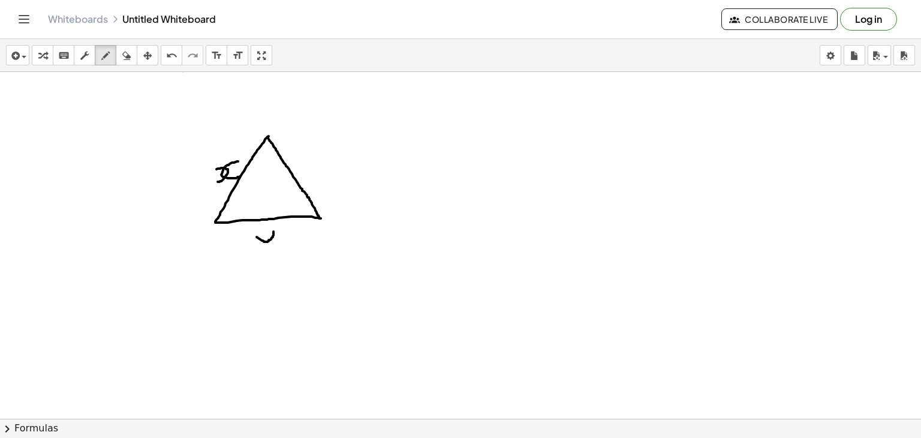
drag, startPoint x: 285, startPoint y: 228, endPoint x: 291, endPoint y: 241, distance: 14.0
drag, startPoint x: 308, startPoint y: 173, endPoint x: 310, endPoint y: 157, distance: 16.2
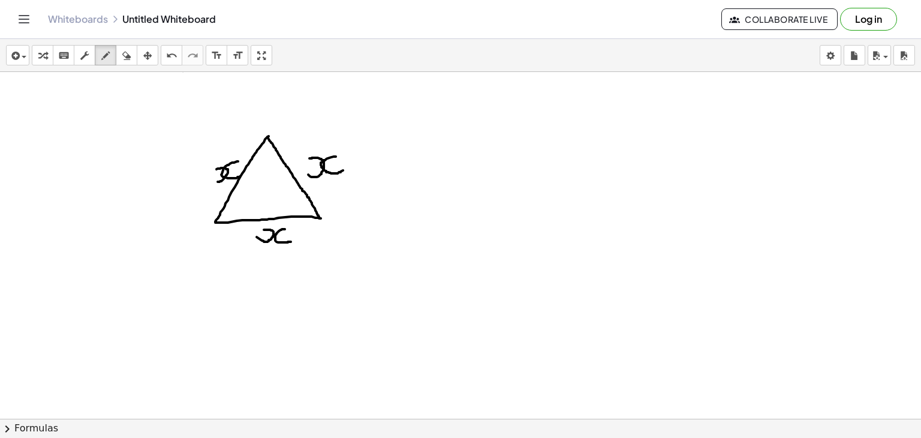
drag, startPoint x: 336, startPoint y: 155, endPoint x: 344, endPoint y: 169, distance: 15.8
drag, startPoint x: 404, startPoint y: 153, endPoint x: 403, endPoint y: 177, distance: 24.0
drag, startPoint x: 397, startPoint y: 154, endPoint x: 404, endPoint y: 160, distance: 9.0
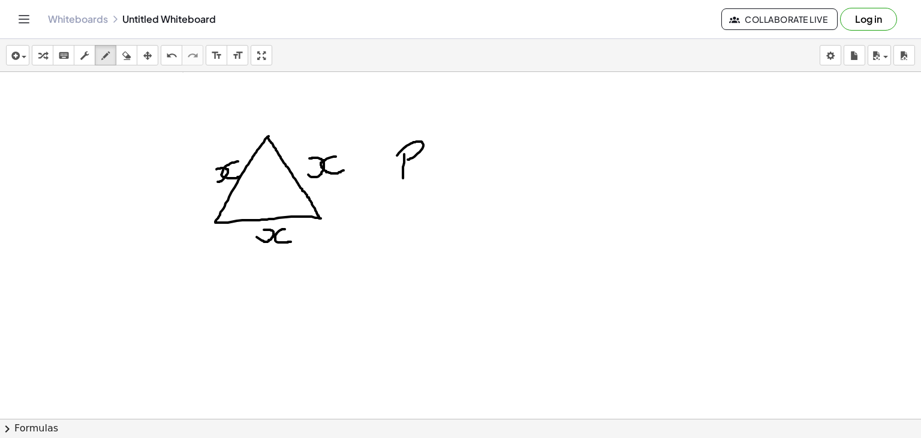
drag, startPoint x: 422, startPoint y: 173, endPoint x: 446, endPoint y: 173, distance: 24.0
drag, startPoint x: 426, startPoint y: 161, endPoint x: 445, endPoint y: 160, distance: 19.3
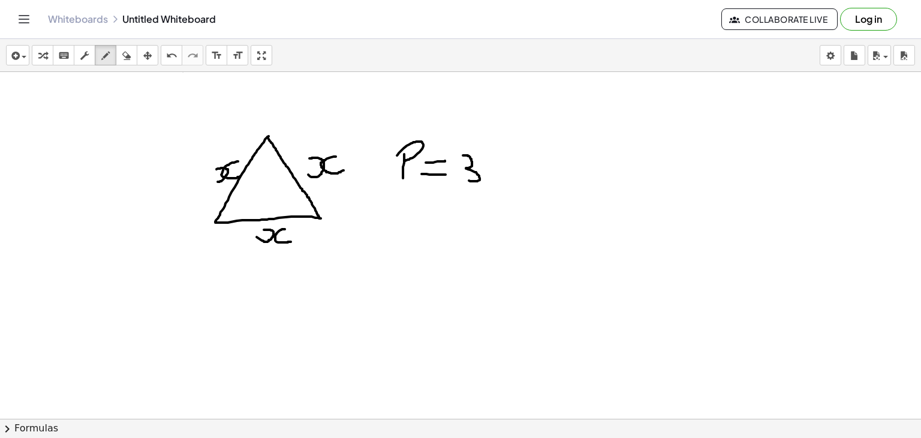
drag, startPoint x: 463, startPoint y: 154, endPoint x: 468, endPoint y: 179, distance: 25.6
drag, startPoint x: 490, startPoint y: 177, endPoint x: 494, endPoint y: 160, distance: 17.8
drag, startPoint x: 522, startPoint y: 157, endPoint x: 528, endPoint y: 180, distance: 24.2
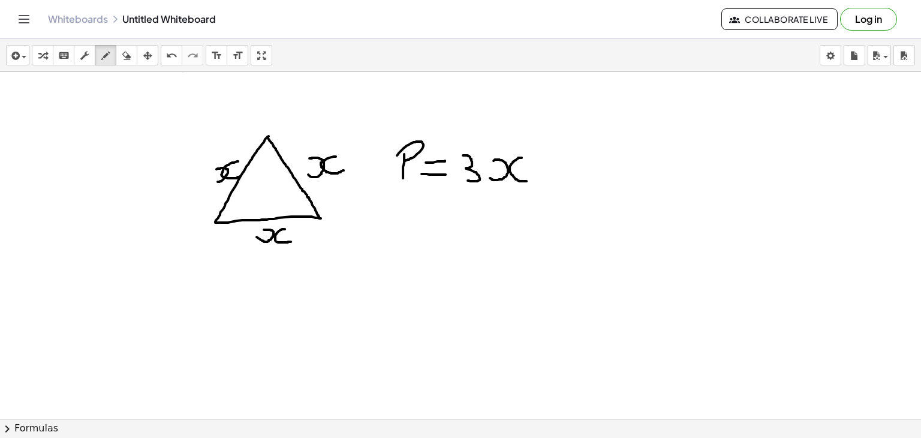
drag, startPoint x: 510, startPoint y: 109, endPoint x: 506, endPoint y: 122, distance: 13.8
drag, startPoint x: 513, startPoint y: 95, endPoint x: 525, endPoint y: 107, distance: 16.5
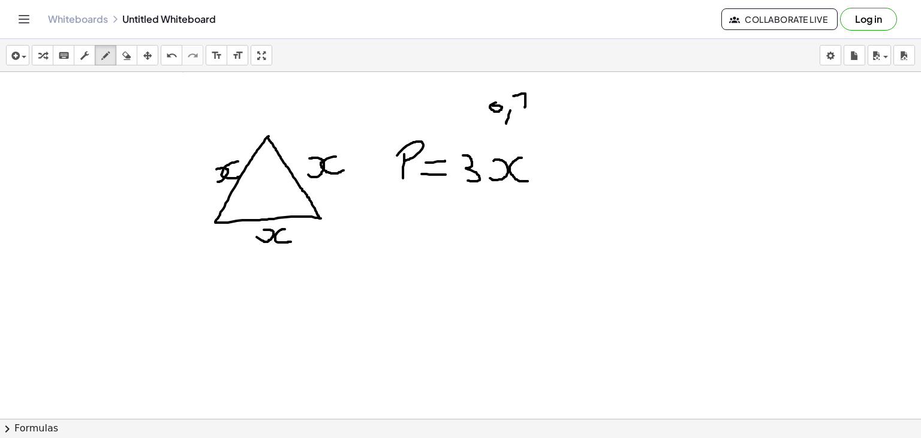
drag, startPoint x: 519, startPoint y: 101, endPoint x: 532, endPoint y: 101, distance: 12.6
drag, startPoint x: 545, startPoint y: 93, endPoint x: 537, endPoint y: 110, distance: 18.5
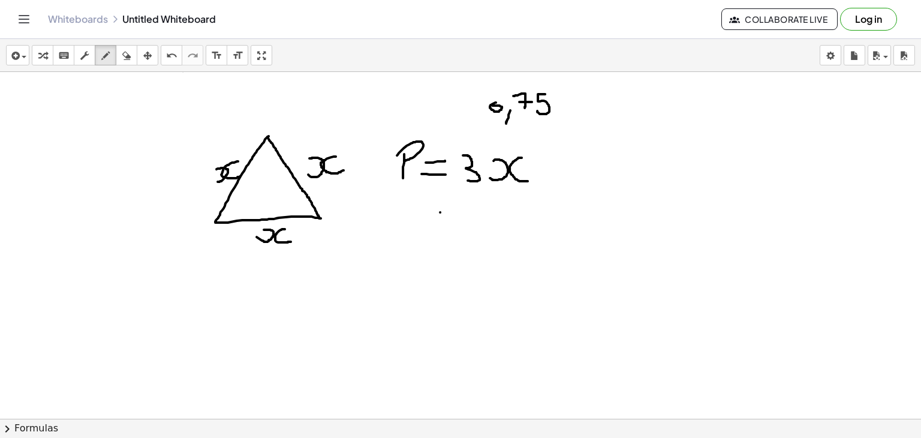
drag, startPoint x: 429, startPoint y: 220, endPoint x: 432, endPoint y: 242, distance: 21.8
drag, startPoint x: 449, startPoint y: 222, endPoint x: 461, endPoint y: 241, distance: 22.1
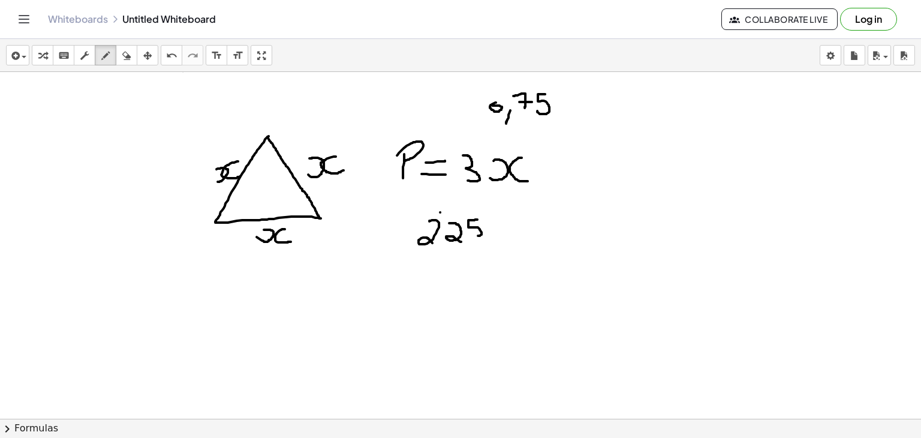
drag, startPoint x: 477, startPoint y: 218, endPoint x: 470, endPoint y: 233, distance: 16.9
drag, startPoint x: 437, startPoint y: 236, endPoint x: 434, endPoint y: 255, distance: 19.4
drag, startPoint x: 542, startPoint y: 219, endPoint x: 551, endPoint y: 238, distance: 20.7
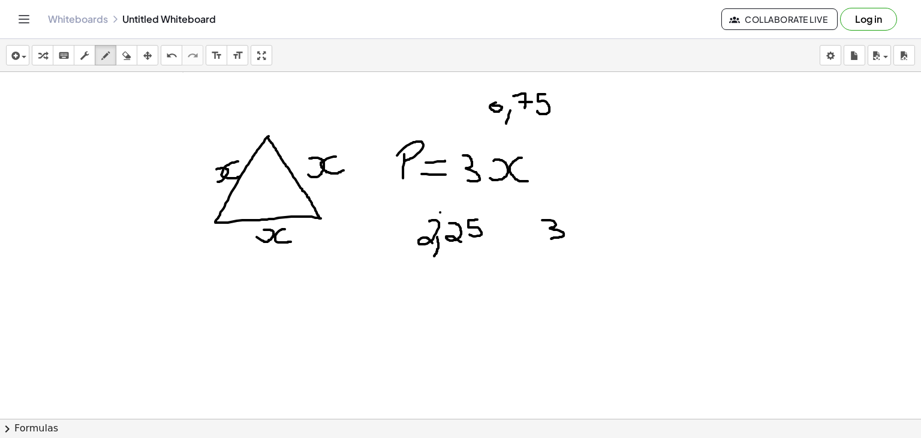
drag, startPoint x: 576, startPoint y: 118, endPoint x: 581, endPoint y: 123, distance: 7.2
drag, startPoint x: 641, startPoint y: 116, endPoint x: 635, endPoint y: 135, distance: 20.1
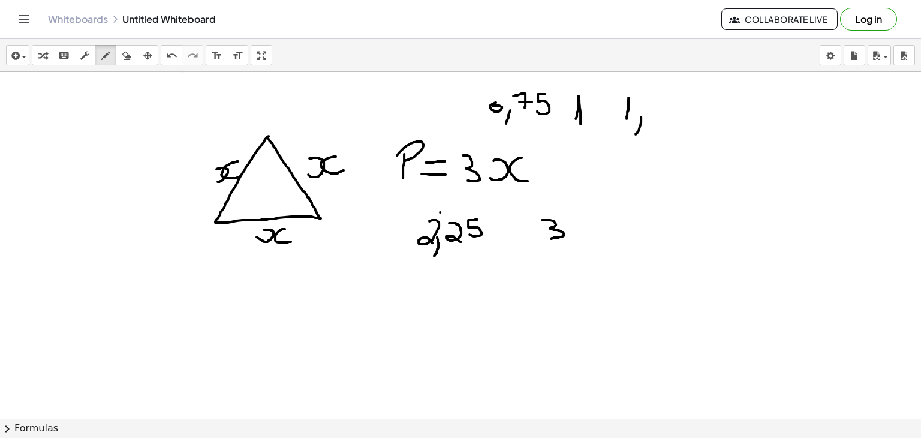
drag, startPoint x: 657, startPoint y: 100, endPoint x: 647, endPoint y: 113, distance: 17.5
drag, startPoint x: 605, startPoint y: 211, endPoint x: 613, endPoint y: 231, distance: 21.8
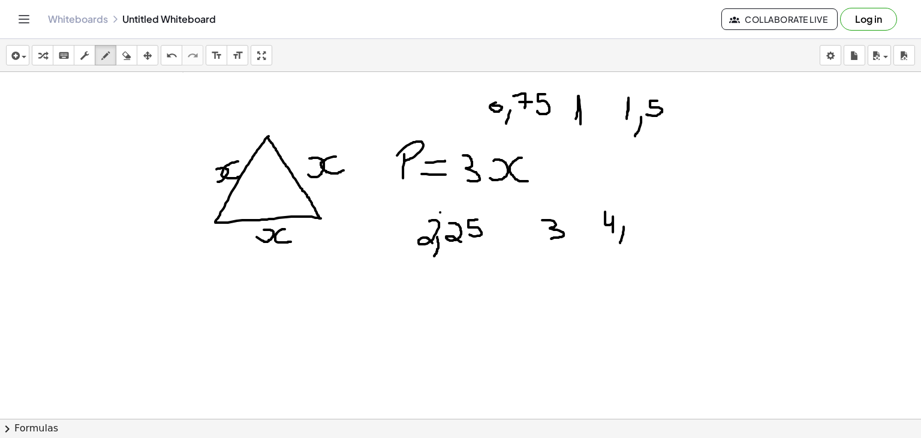
drag, startPoint x: 624, startPoint y: 226, endPoint x: 620, endPoint y: 243, distance: 17.9
drag, startPoint x: 638, startPoint y: 218, endPoint x: 632, endPoint y: 232, distance: 15.8
drag, startPoint x: 710, startPoint y: 104, endPoint x: 719, endPoint y: 122, distance: 19.3
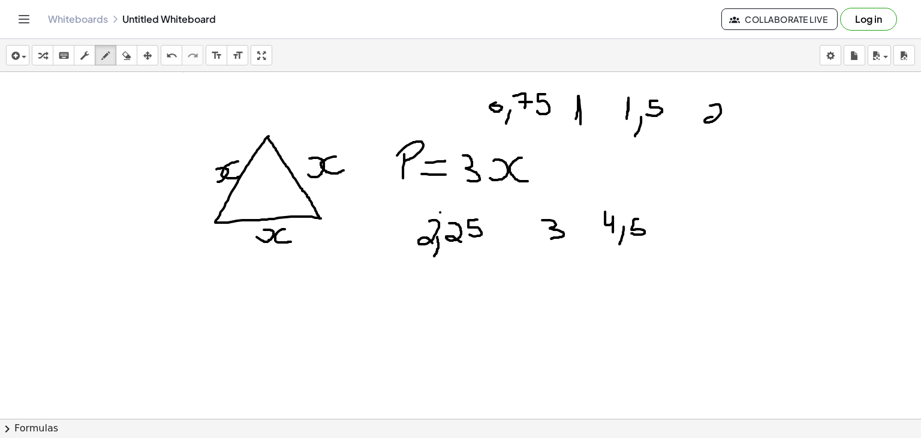
drag, startPoint x: 710, startPoint y: 212, endPoint x: 701, endPoint y: 225, distance: 16.3
drag, startPoint x: 771, startPoint y: 109, endPoint x: 764, endPoint y: 128, distance: 20.7
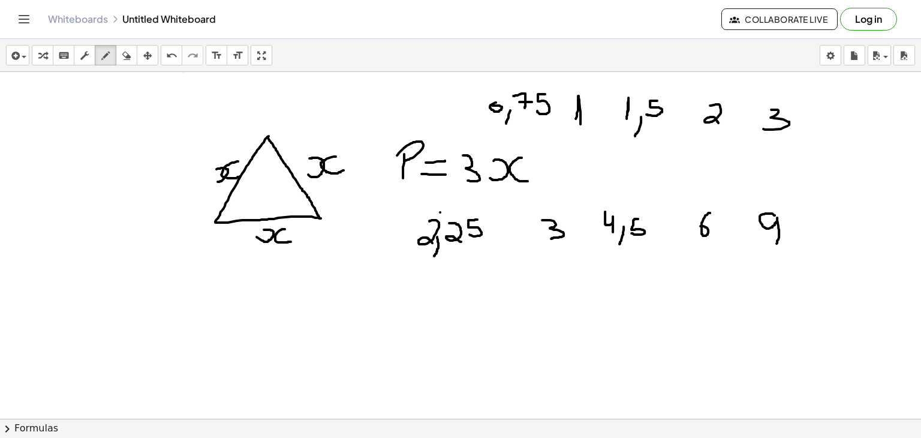
drag, startPoint x: 775, startPoint y: 214, endPoint x: 776, endPoint y: 243, distance: 28.8
drag, startPoint x: 394, startPoint y: 296, endPoint x: 391, endPoint y: 313, distance: 17.1
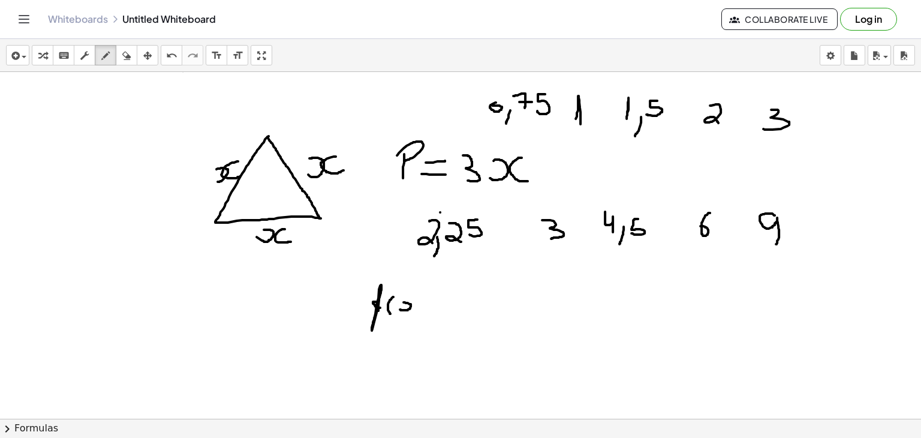
drag, startPoint x: 400, startPoint y: 308, endPoint x: 400, endPoint y: 301, distance: 7.2
drag, startPoint x: 419, startPoint y: 299, endPoint x: 423, endPoint y: 310, distance: 12.4
drag, startPoint x: 425, startPoint y: 293, endPoint x: 428, endPoint y: 310, distance: 17.1
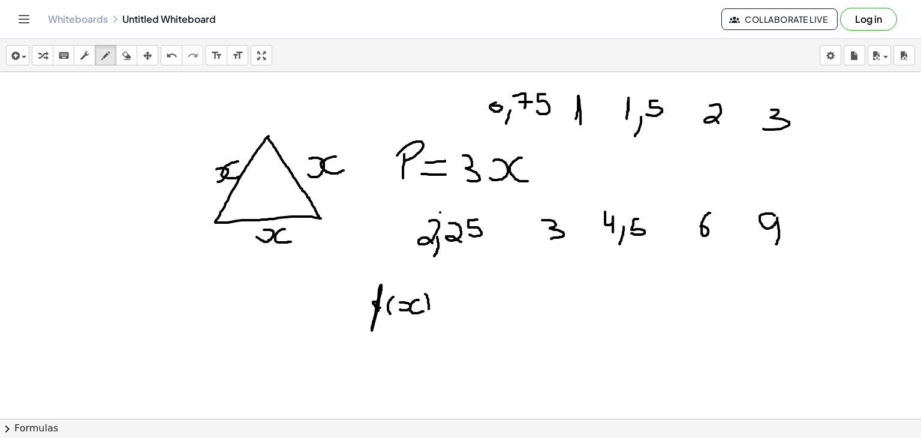
drag, startPoint x: 438, startPoint y: 307, endPoint x: 447, endPoint y: 306, distance: 9.1
drag, startPoint x: 439, startPoint y: 299, endPoint x: 447, endPoint y: 299, distance: 7.8
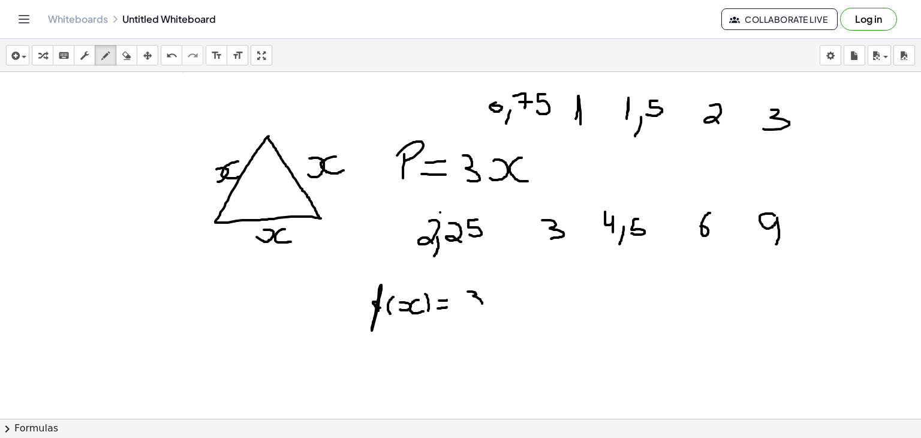
drag, startPoint x: 468, startPoint y: 290, endPoint x: 464, endPoint y: 310, distance: 19.5
drag, startPoint x: 488, startPoint y: 305, endPoint x: 489, endPoint y: 298, distance: 7.9
drag, startPoint x: 511, startPoint y: 296, endPoint x: 521, endPoint y: 307, distance: 15.3
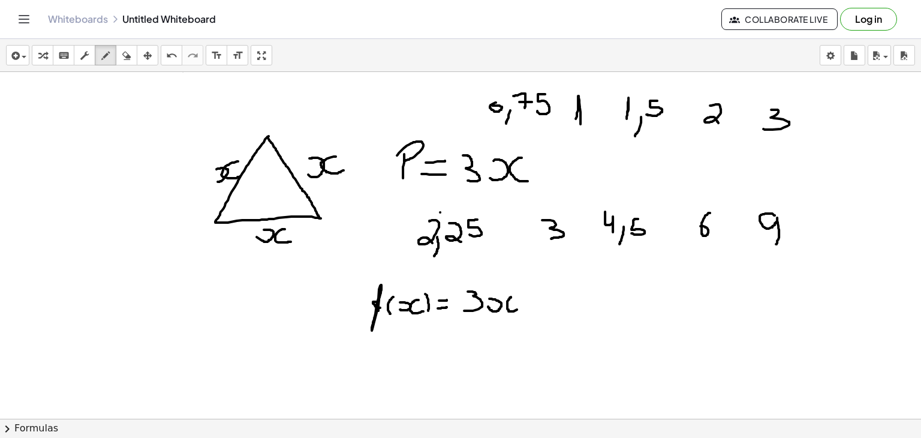
drag, startPoint x: 554, startPoint y: 272, endPoint x: 552, endPoint y: 285, distance: 13.4
drag, startPoint x: 710, startPoint y: 265, endPoint x: 720, endPoint y: 288, distance: 25.3
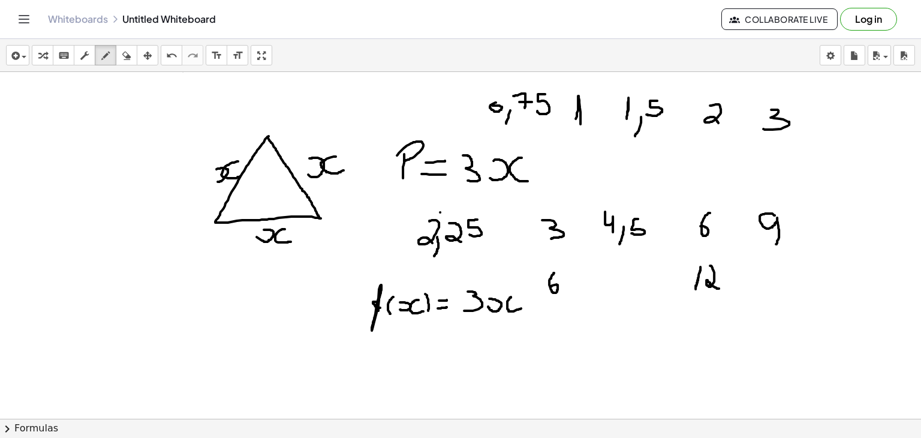
drag, startPoint x: 559, startPoint y: 332, endPoint x: 564, endPoint y: 358, distance: 26.2
drag, startPoint x: 691, startPoint y: 343, endPoint x: 692, endPoint y: 354, distance: 10.9
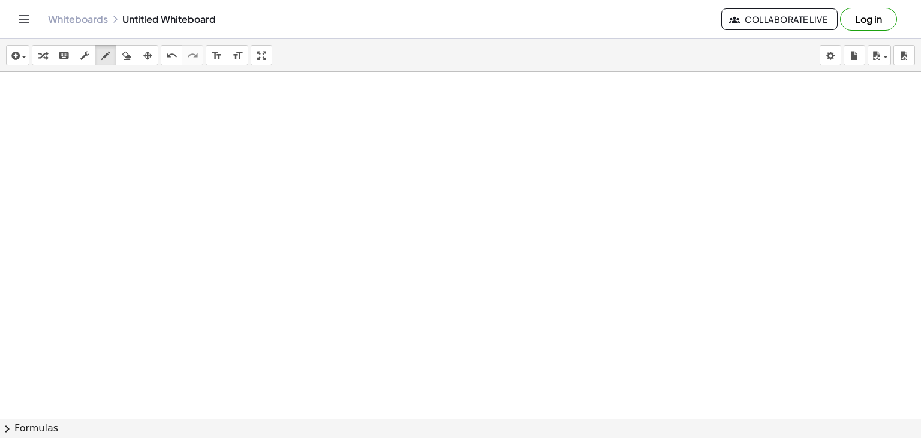
scroll to position [2323, 0]
drag, startPoint x: 242, startPoint y: 113, endPoint x: 237, endPoint y: 137, distance: 24.5
drag, startPoint x: 271, startPoint y: 115, endPoint x: 260, endPoint y: 133, distance: 21.5
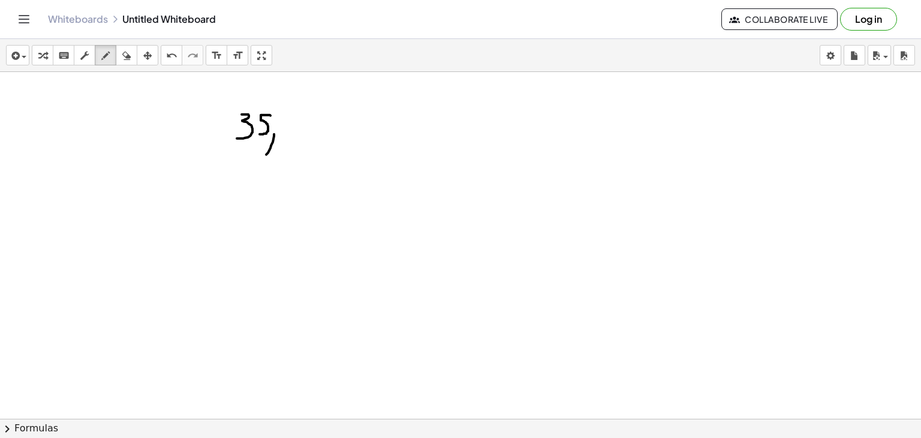
drag, startPoint x: 274, startPoint y: 133, endPoint x: 266, endPoint y: 154, distance: 22.4
drag, startPoint x: 352, startPoint y: 116, endPoint x: 379, endPoint y: 104, distance: 29.0
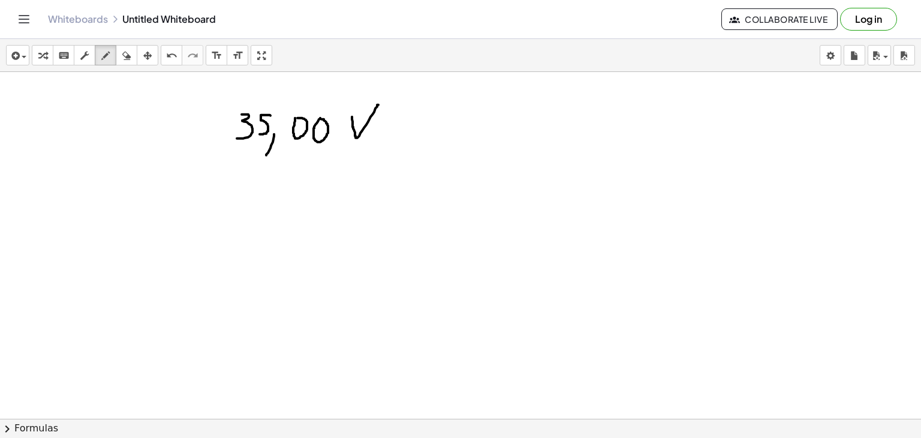
drag, startPoint x: 395, startPoint y: 118, endPoint x: 397, endPoint y: 138, distance: 19.9
drag, startPoint x: 377, startPoint y: 130, endPoint x: 392, endPoint y: 129, distance: 15.0
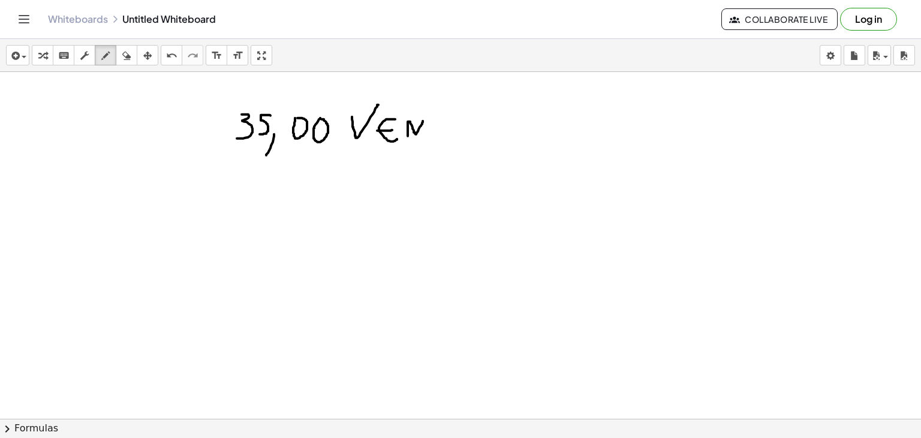
drag, startPoint x: 408, startPoint y: 135, endPoint x: 423, endPoint y: 120, distance: 21.2
drag, startPoint x: 432, startPoint y: 114, endPoint x: 432, endPoint y: 133, distance: 18.6
drag, startPoint x: 433, startPoint y: 110, endPoint x: 436, endPoint y: 136, distance: 26.6
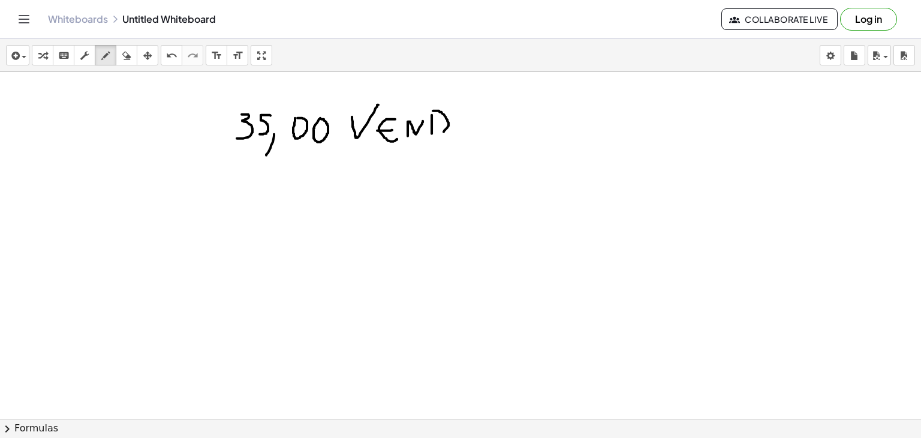
drag, startPoint x: 467, startPoint y: 115, endPoint x: 455, endPoint y: 139, distance: 26.0
drag, startPoint x: 466, startPoint y: 118, endPoint x: 475, endPoint y: 146, distance: 29.0
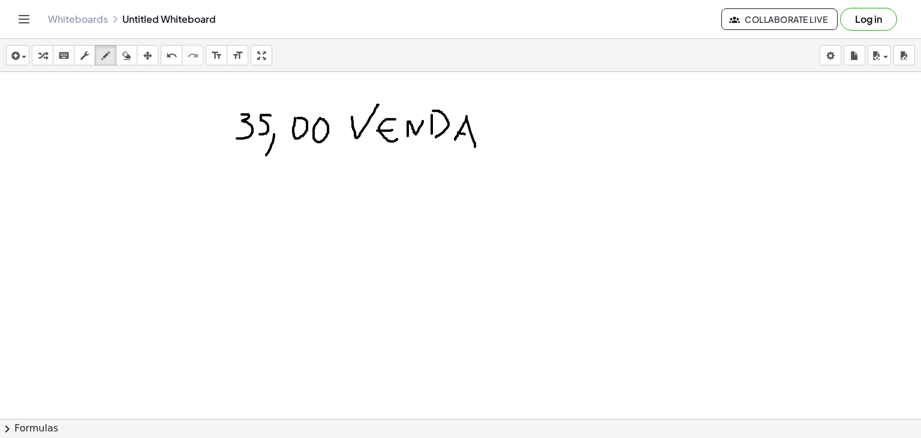
drag, startPoint x: 458, startPoint y: 131, endPoint x: 473, endPoint y: 135, distance: 15.4
drag, startPoint x: 310, startPoint y: 209, endPoint x: 301, endPoint y: 218, distance: 13.2
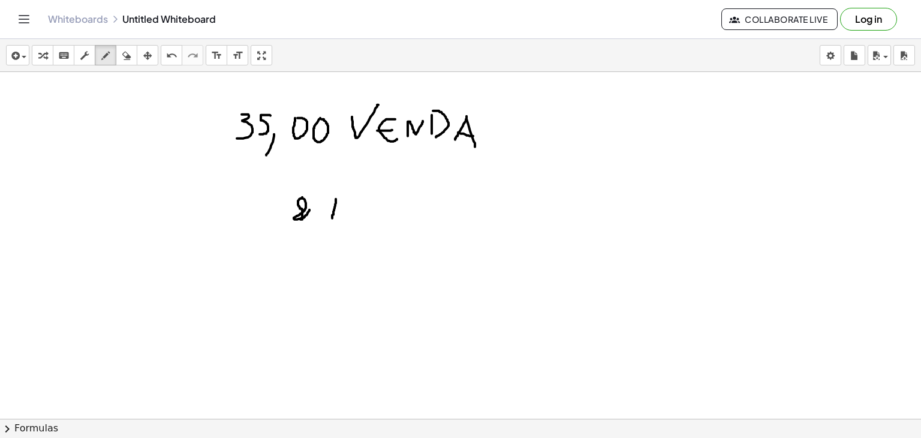
drag, startPoint x: 336, startPoint y: 198, endPoint x: 332, endPoint y: 219, distance: 21.3
drag, startPoint x: 325, startPoint y: 207, endPoint x: 338, endPoint y: 209, distance: 13.4
drag, startPoint x: 355, startPoint y: 203, endPoint x: 345, endPoint y: 215, distance: 15.4
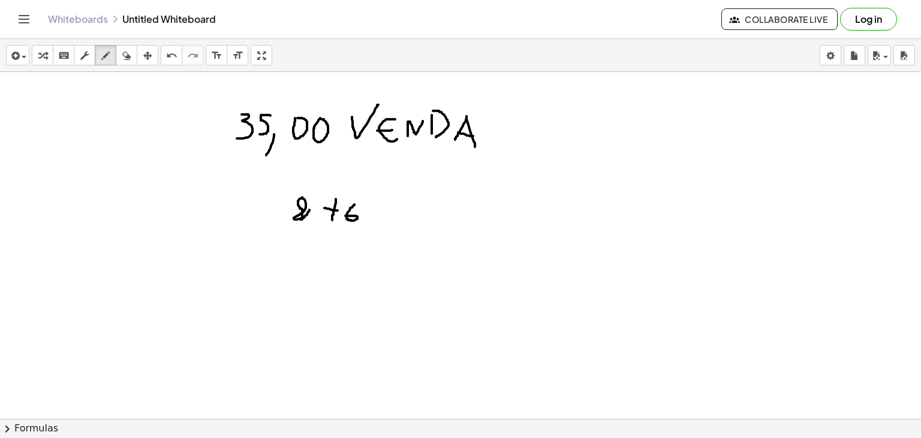
drag, startPoint x: 367, startPoint y: 215, endPoint x: 372, endPoint y: 205, distance: 11.8
drag, startPoint x: 394, startPoint y: 205, endPoint x: 400, endPoint y: 221, distance: 17.3
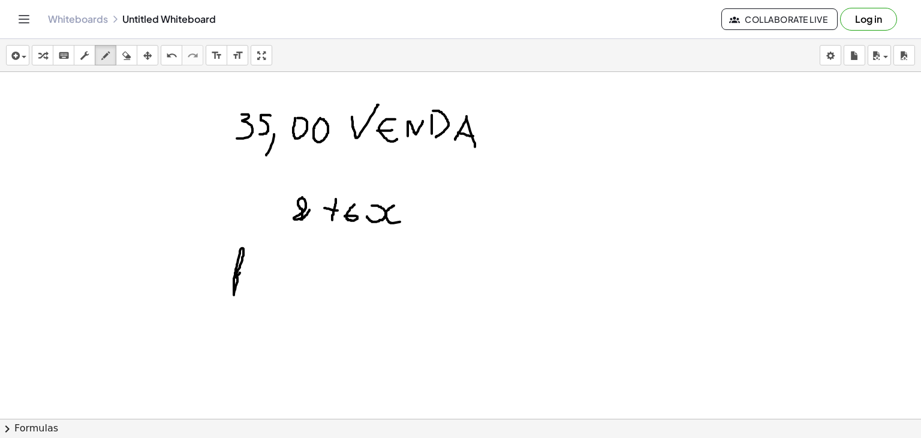
drag, startPoint x: 235, startPoint y: 276, endPoint x: 244, endPoint y: 268, distance: 12.3
drag, startPoint x: 259, startPoint y: 252, endPoint x: 253, endPoint y: 277, distance: 25.3
drag, startPoint x: 263, startPoint y: 266, endPoint x: 266, endPoint y: 259, distance: 8.4
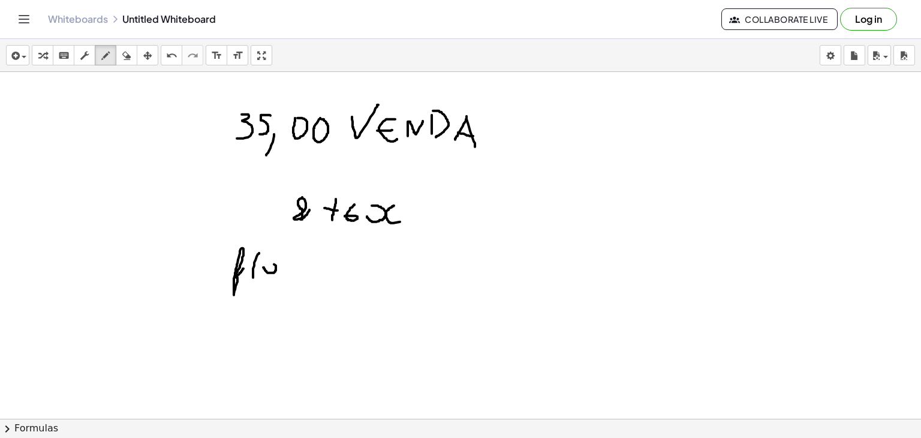
drag, startPoint x: 286, startPoint y: 259, endPoint x: 288, endPoint y: 265, distance: 7.0
drag, startPoint x: 299, startPoint y: 253, endPoint x: 298, endPoint y: 275, distance: 22.9
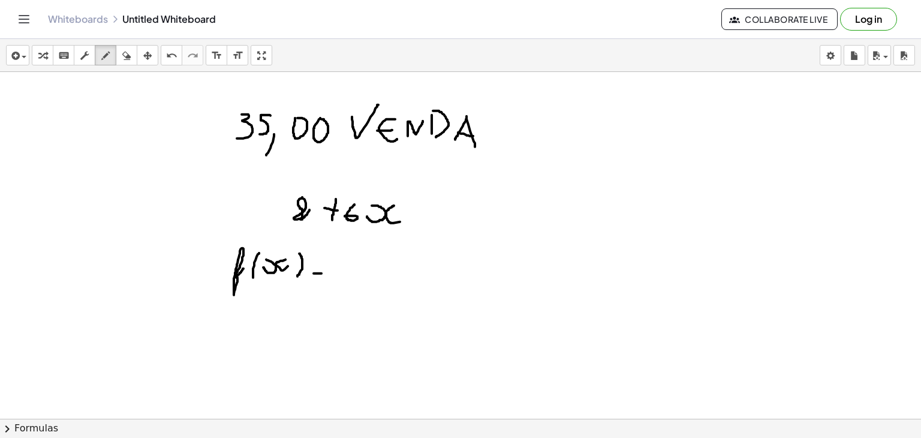
drag, startPoint x: 314, startPoint y: 272, endPoint x: 324, endPoint y: 272, distance: 10.2
drag, startPoint x: 317, startPoint y: 264, endPoint x: 329, endPoint y: 265, distance: 11.4
drag, startPoint x: 348, startPoint y: 256, endPoint x: 346, endPoint y: 268, distance: 12.1
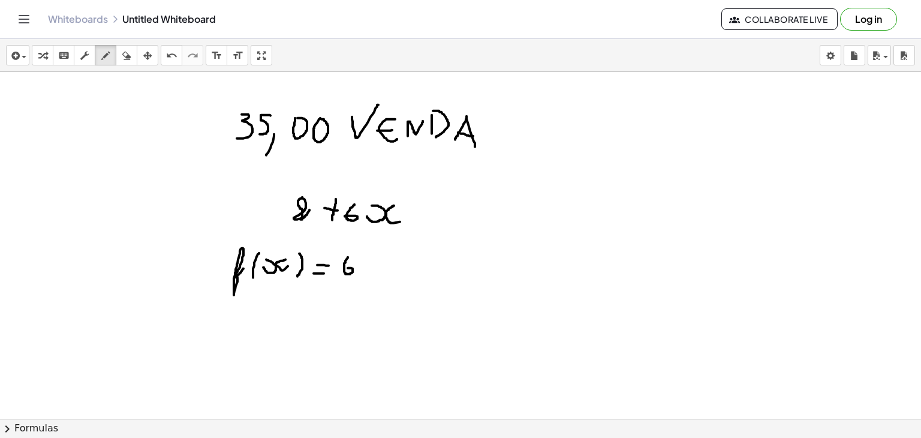
drag, startPoint x: 359, startPoint y: 268, endPoint x: 360, endPoint y: 257, distance: 10.8
drag, startPoint x: 387, startPoint y: 257, endPoint x: 385, endPoint y: 269, distance: 12.2
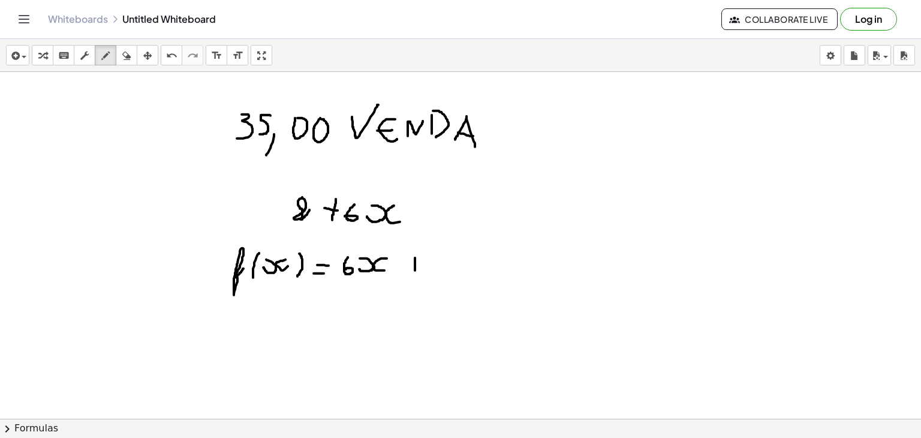
drag, startPoint x: 415, startPoint y: 257, endPoint x: 415, endPoint y: 272, distance: 15.6
drag, startPoint x: 409, startPoint y: 265, endPoint x: 420, endPoint y: 265, distance: 12.0
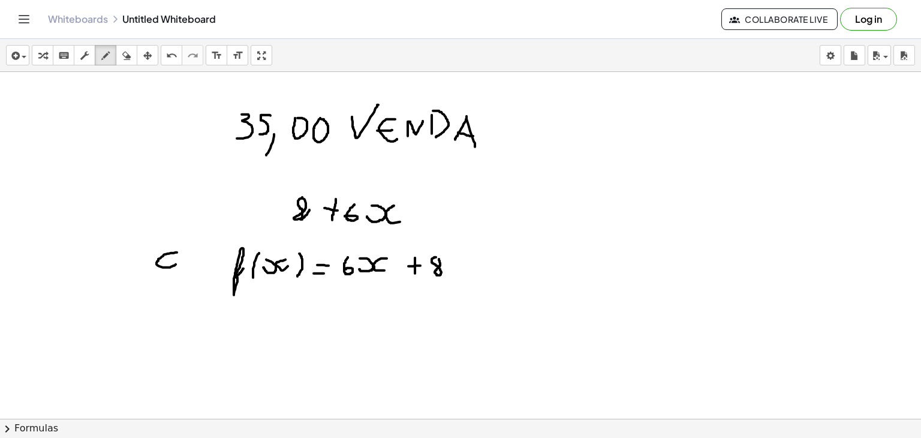
drag, startPoint x: 177, startPoint y: 251, endPoint x: 176, endPoint y: 263, distance: 11.4
drag, startPoint x: 191, startPoint y: 261, endPoint x: 196, endPoint y: 249, distance: 12.9
drag, startPoint x: 205, startPoint y: 247, endPoint x: 199, endPoint y: 266, distance: 20.7
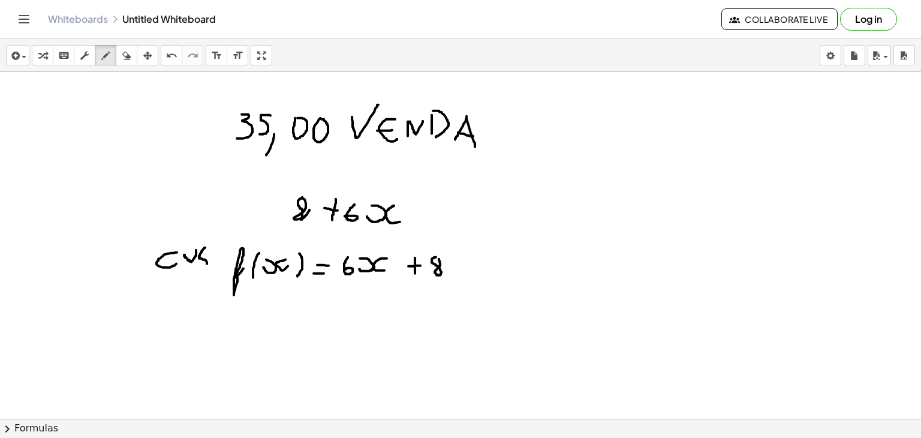
drag, startPoint x: 217, startPoint y: 241, endPoint x: 217, endPoint y: 262, distance: 21.0
drag, startPoint x: 211, startPoint y: 241, endPoint x: 219, endPoint y: 241, distance: 8.4
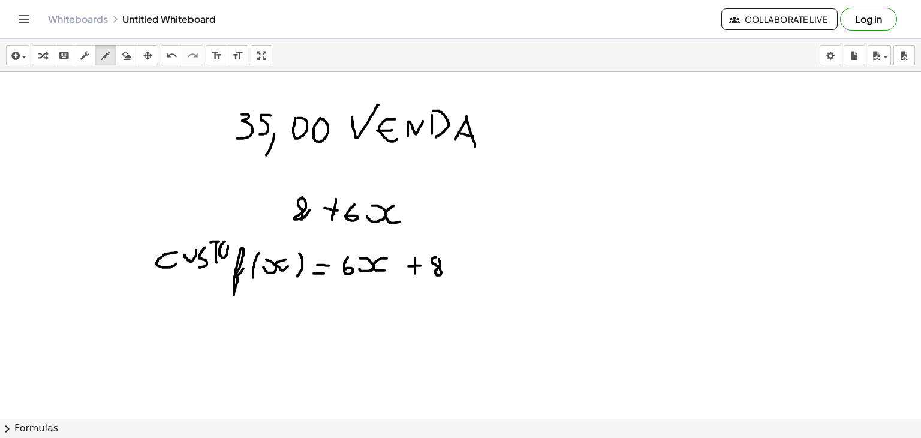
drag, startPoint x: 346, startPoint y: 317, endPoint x: 362, endPoint y: 311, distance: 17.6
drag, startPoint x: 383, startPoint y: 331, endPoint x: 397, endPoint y: 331, distance: 14.4
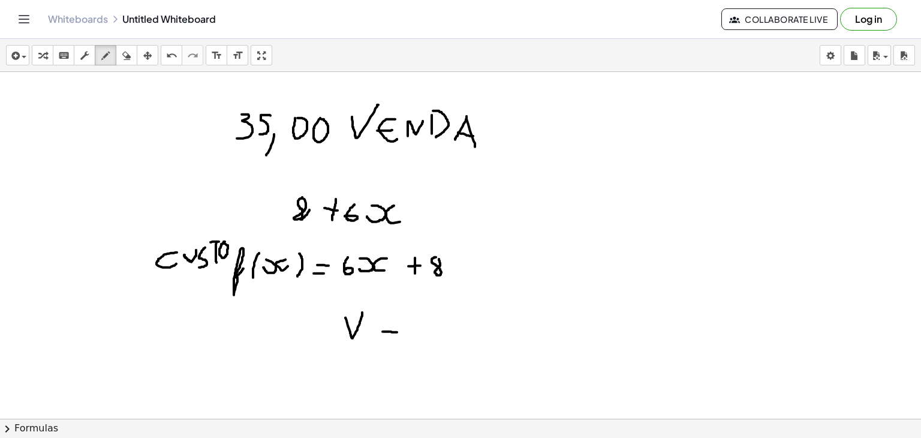
drag, startPoint x: 437, startPoint y: 314, endPoint x: 445, endPoint y: 331, distance: 18.8
drag, startPoint x: 549, startPoint y: 248, endPoint x: 551, endPoint y: 265, distance: 16.9
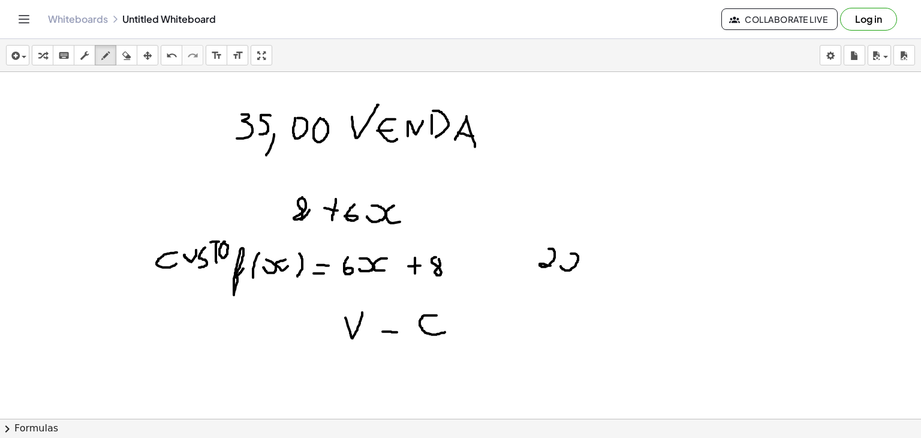
drag, startPoint x: 561, startPoint y: 265, endPoint x: 569, endPoint y: 253, distance: 14.8
click at [123, 55] on icon "button" at bounding box center [126, 56] width 8 height 14
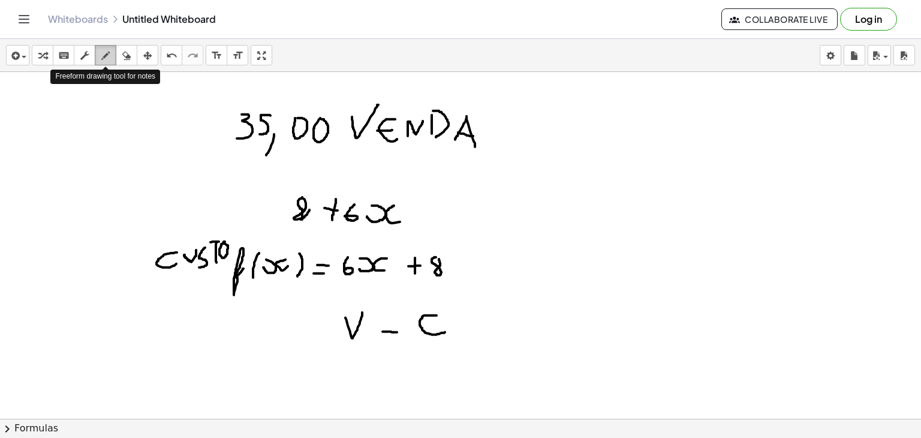
click at [101, 55] on icon "button" at bounding box center [105, 56] width 8 height 14
drag, startPoint x: 569, startPoint y: 269, endPoint x: 570, endPoint y: 257, distance: 11.5
drag, startPoint x: 591, startPoint y: 255, endPoint x: 602, endPoint y: 266, distance: 15.3
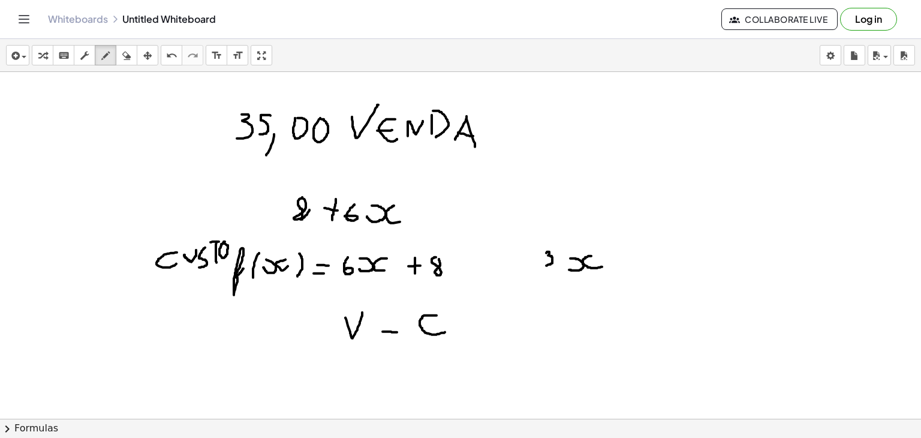
drag, startPoint x: 546, startPoint y: 252, endPoint x: 545, endPoint y: 265, distance: 12.7
drag, startPoint x: 561, startPoint y: 249, endPoint x: 556, endPoint y: 266, distance: 17.6
drag, startPoint x: 337, startPoint y: 359, endPoint x: 336, endPoint y: 379, distance: 19.2
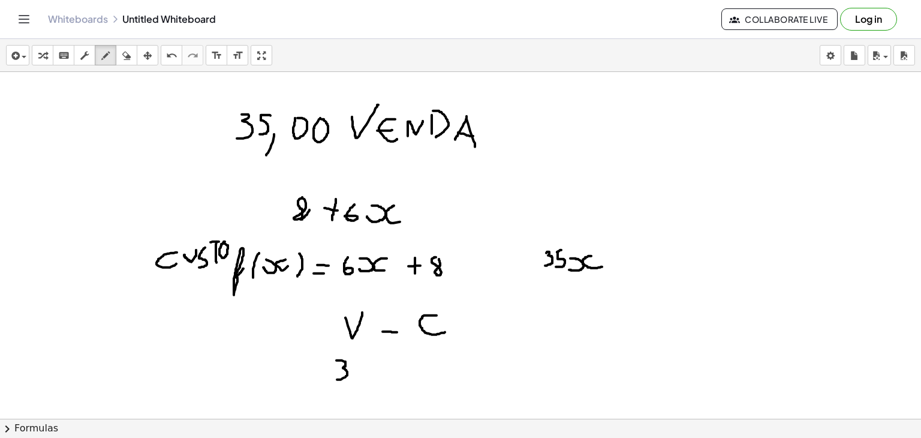
drag, startPoint x: 361, startPoint y: 359, endPoint x: 350, endPoint y: 379, distance: 22.5
drag, startPoint x: 370, startPoint y: 375, endPoint x: 370, endPoint y: 364, distance: 11.4
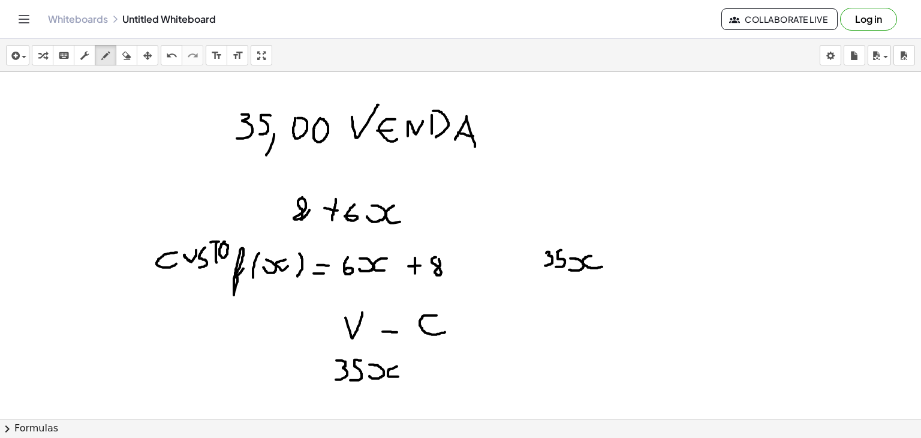
drag, startPoint x: 397, startPoint y: 365, endPoint x: 398, endPoint y: 376, distance: 10.3
drag, startPoint x: 416, startPoint y: 368, endPoint x: 430, endPoint y: 368, distance: 13.8
drag, startPoint x: 452, startPoint y: 353, endPoint x: 443, endPoint y: 382, distance: 29.6
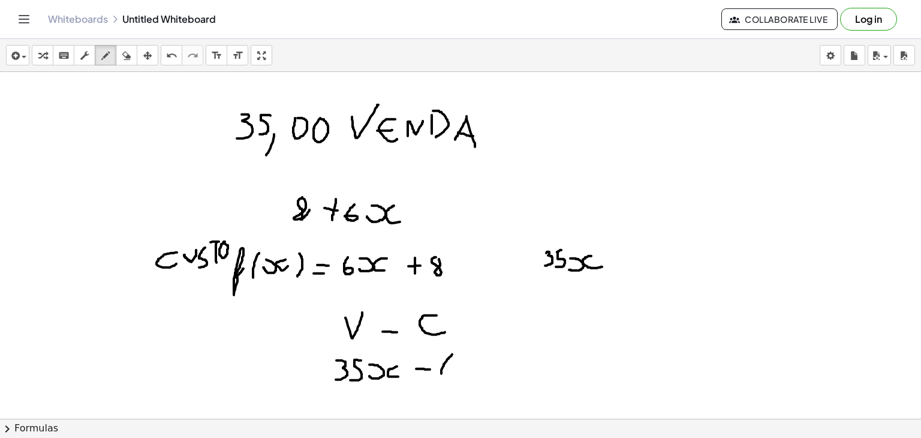
drag, startPoint x: 462, startPoint y: 362, endPoint x: 455, endPoint y: 371, distance: 11.5
drag, startPoint x: 468, startPoint y: 374, endPoint x: 468, endPoint y: 365, distance: 9.0
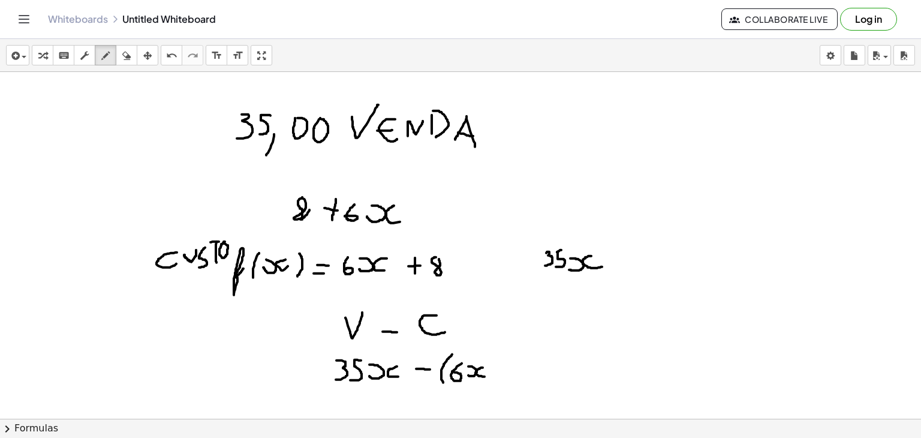
drag, startPoint x: 483, startPoint y: 367, endPoint x: 486, endPoint y: 376, distance: 9.5
drag, startPoint x: 506, startPoint y: 361, endPoint x: 503, endPoint y: 377, distance: 16.4
drag, startPoint x: 497, startPoint y: 373, endPoint x: 513, endPoint y: 373, distance: 16.2
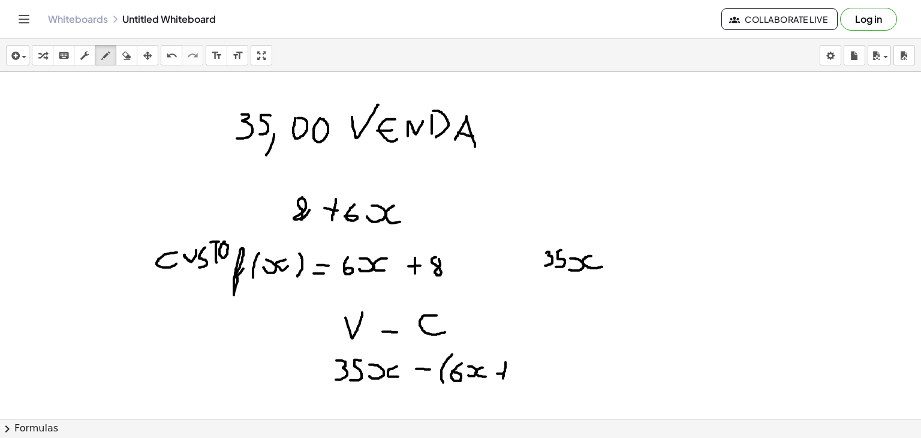
drag, startPoint x: 545, startPoint y: 347, endPoint x: 543, endPoint y: 387, distance: 40.2
drag, startPoint x: 268, startPoint y: 383, endPoint x: 274, endPoint y: 371, distance: 14.0
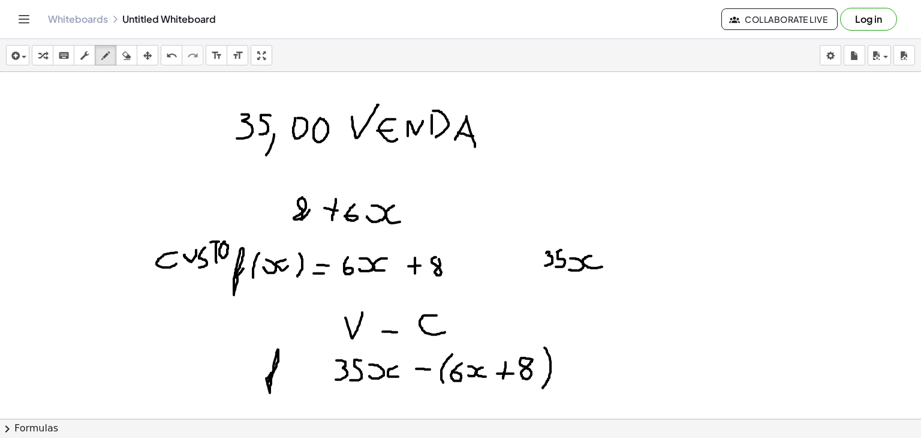
drag, startPoint x: 288, startPoint y: 355, endPoint x: 281, endPoint y: 380, distance: 25.5
drag, startPoint x: 291, startPoint y: 371, endPoint x: 292, endPoint y: 361, distance: 10.9
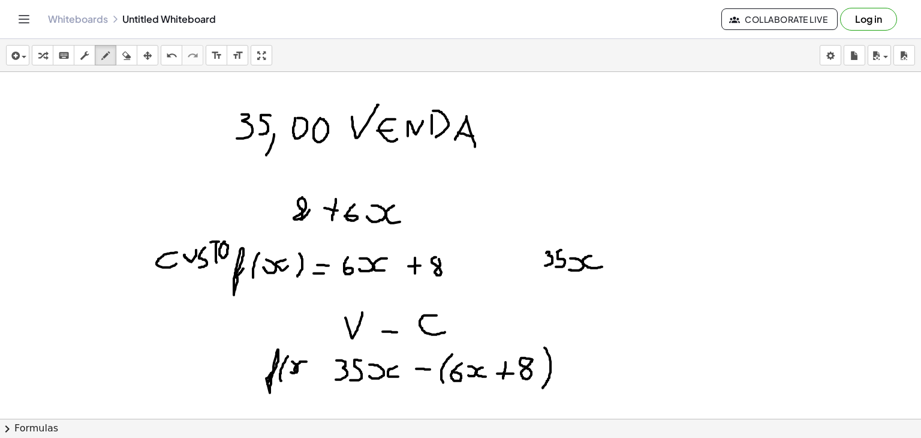
drag, startPoint x: 307, startPoint y: 361, endPoint x: 302, endPoint y: 372, distance: 12.1
drag, startPoint x: 311, startPoint y: 355, endPoint x: 310, endPoint y: 380, distance: 25.2
drag, startPoint x: 317, startPoint y: 374, endPoint x: 325, endPoint y: 374, distance: 8.4
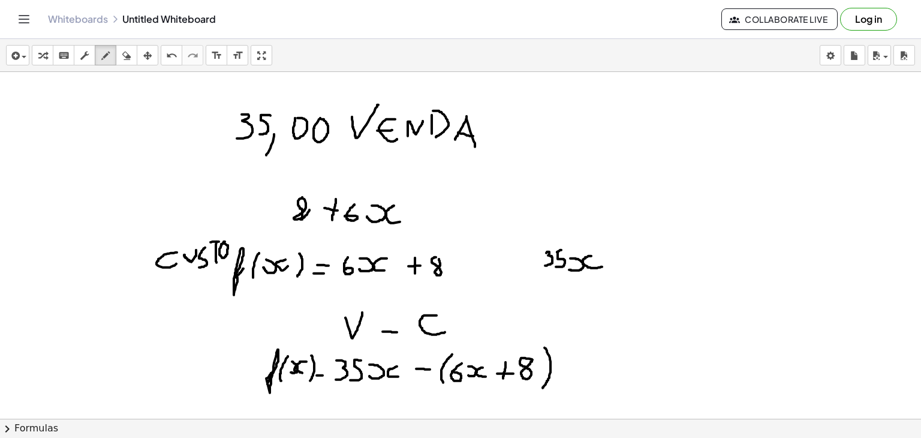
drag, startPoint x: 319, startPoint y: 364, endPoint x: 328, endPoint y: 364, distance: 9.0
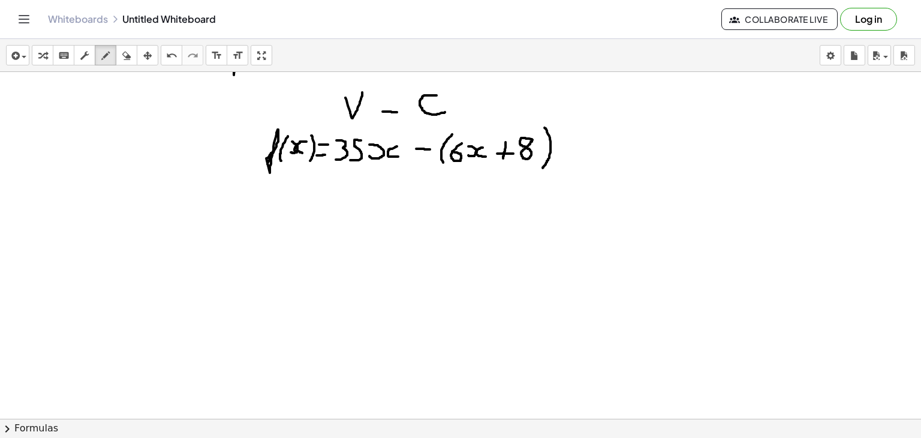
scroll to position [2543, 0]
drag, startPoint x: 281, startPoint y: 197, endPoint x: 282, endPoint y: 224, distance: 26.4
drag, startPoint x: 290, startPoint y: 202, endPoint x: 296, endPoint y: 217, distance: 15.6
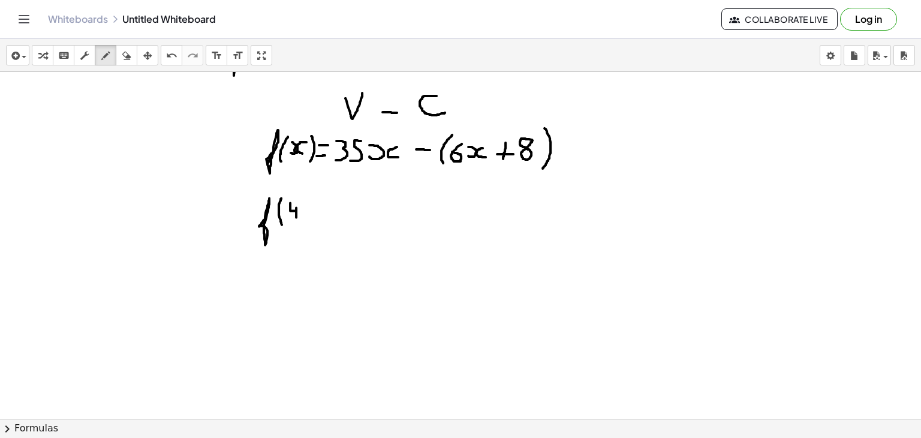
drag, startPoint x: 331, startPoint y: 197, endPoint x: 335, endPoint y: 221, distance: 24.4
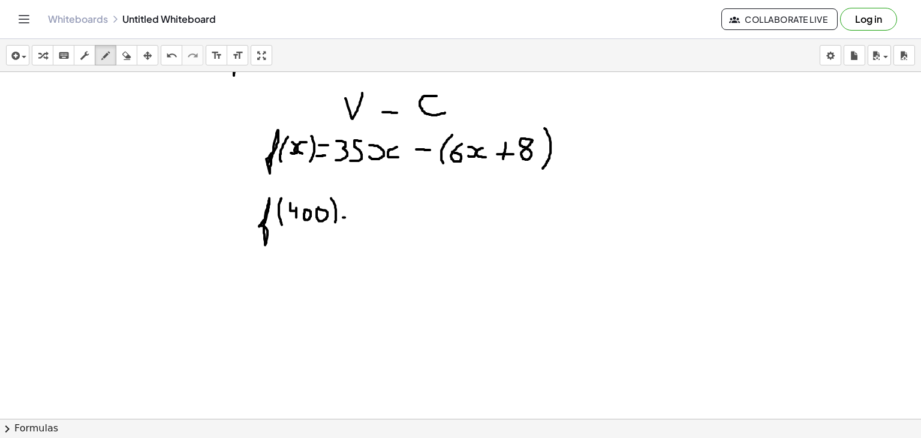
drag, startPoint x: 343, startPoint y: 217, endPoint x: 352, endPoint y: 215, distance: 8.5
drag, startPoint x: 343, startPoint y: 209, endPoint x: 352, endPoint y: 208, distance: 9.0
drag, startPoint x: 365, startPoint y: 202, endPoint x: 364, endPoint y: 216, distance: 13.8
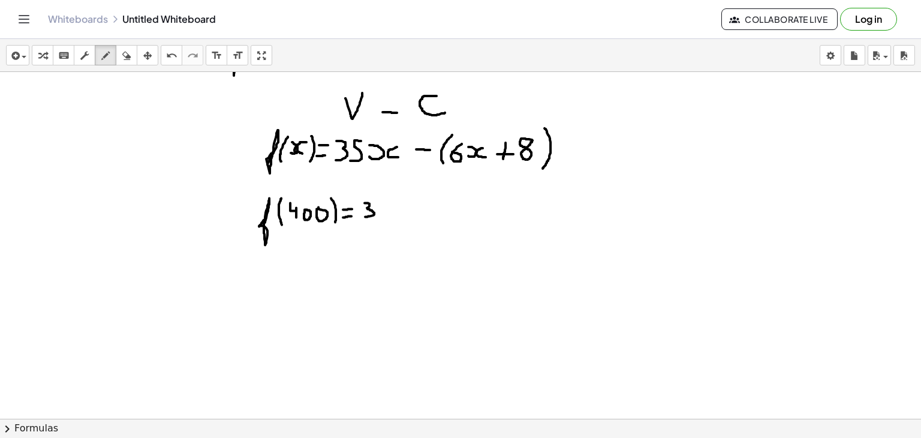
drag, startPoint x: 384, startPoint y: 202, endPoint x: 380, endPoint y: 214, distance: 12.7
drag, startPoint x: 397, startPoint y: 199, endPoint x: 391, endPoint y: 218, distance: 20.1
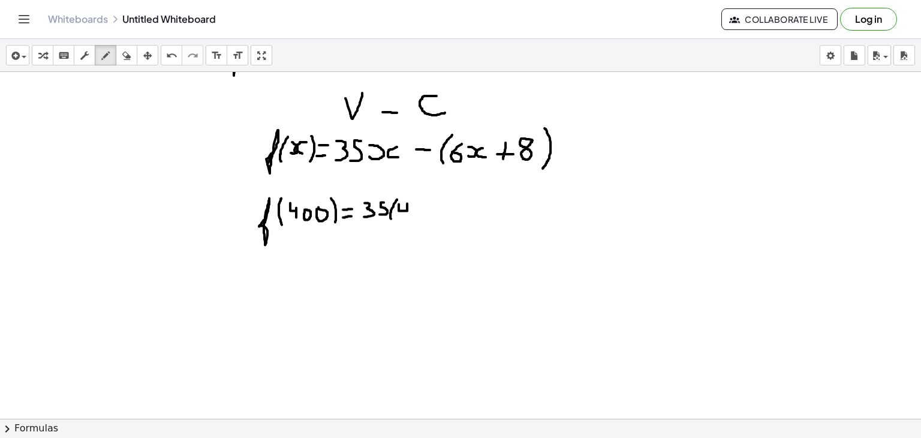
drag, startPoint x: 399, startPoint y: 203, endPoint x: 407, endPoint y: 215, distance: 13.8
drag, startPoint x: 443, startPoint y: 200, endPoint x: 446, endPoint y: 217, distance: 17.1
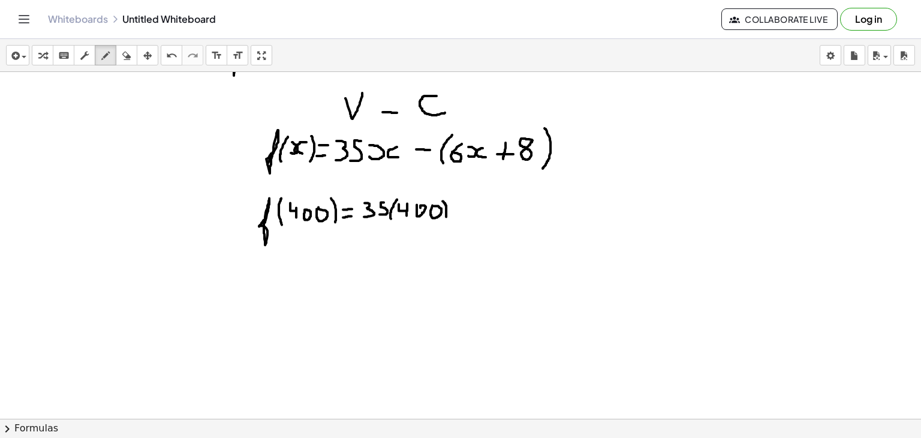
drag, startPoint x: 456, startPoint y: 211, endPoint x: 466, endPoint y: 209, distance: 10.4
drag, startPoint x: 481, startPoint y: 197, endPoint x: 475, endPoint y: 217, distance: 20.7
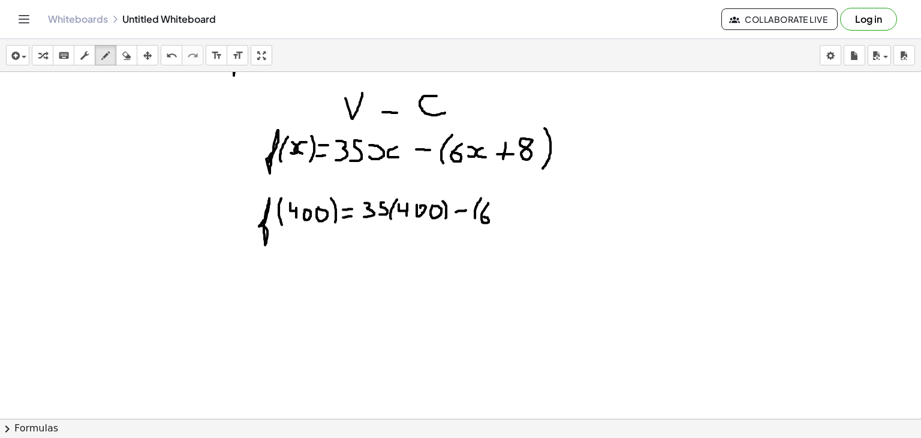
drag, startPoint x: 488, startPoint y: 202, endPoint x: 483, endPoint y: 216, distance: 14.8
drag, startPoint x: 498, startPoint y: 202, endPoint x: 497, endPoint y: 218, distance: 16.2
drag, startPoint x: 506, startPoint y: 207, endPoint x: 510, endPoint y: 220, distance: 13.5
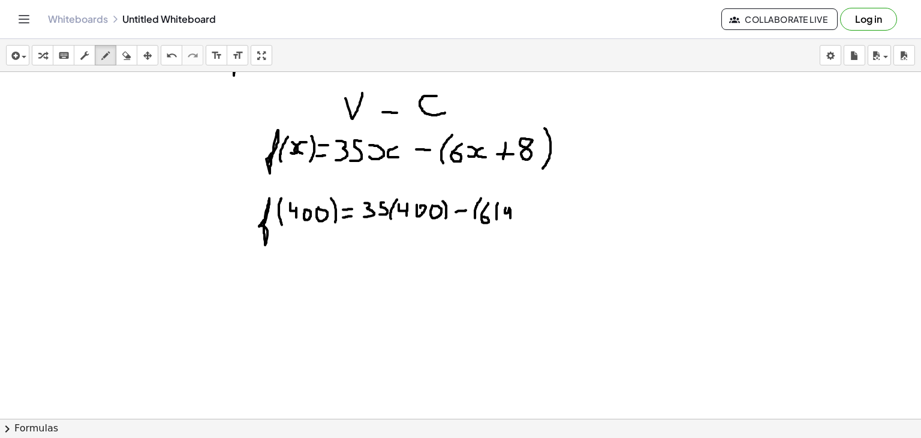
drag, startPoint x: 542, startPoint y: 201, endPoint x: 540, endPoint y: 224, distance: 22.9
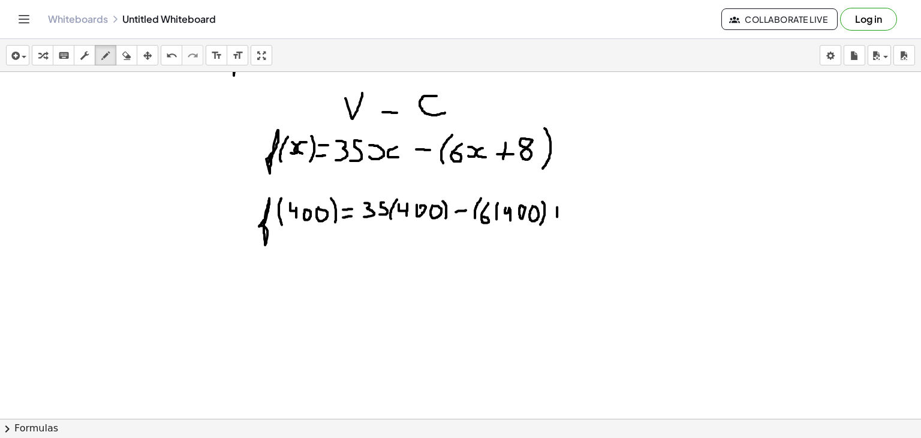
drag, startPoint x: 557, startPoint y: 206, endPoint x: 557, endPoint y: 219, distance: 12.6
drag, startPoint x: 583, startPoint y: 197, endPoint x: 584, endPoint y: 224, distance: 27.0
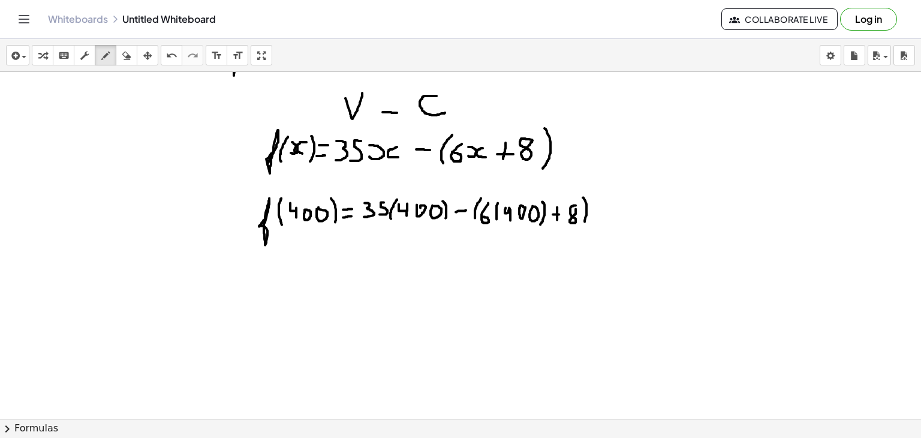
drag, startPoint x: 373, startPoint y: 251, endPoint x: 374, endPoint y: 260, distance: 8.6
drag, startPoint x: 383, startPoint y: 242, endPoint x: 390, endPoint y: 260, distance: 18.6
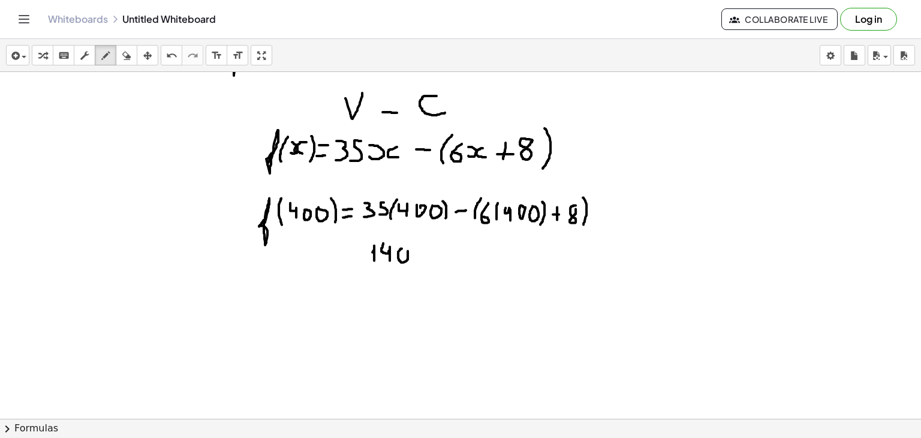
drag, startPoint x: 476, startPoint y: 241, endPoint x: 473, endPoint y: 265, distance: 24.2
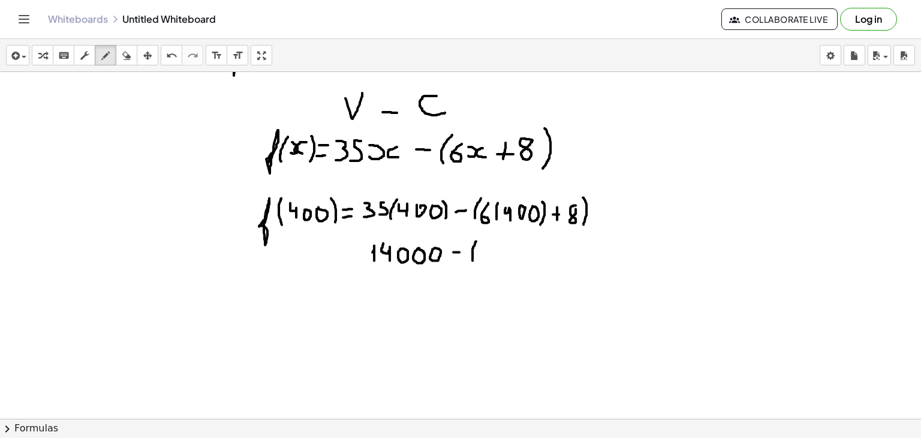
drag, startPoint x: 486, startPoint y: 245, endPoint x: 493, endPoint y: 260, distance: 16.6
drag, startPoint x: 506, startPoint y: 245, endPoint x: 513, endPoint y: 262, distance: 18.3
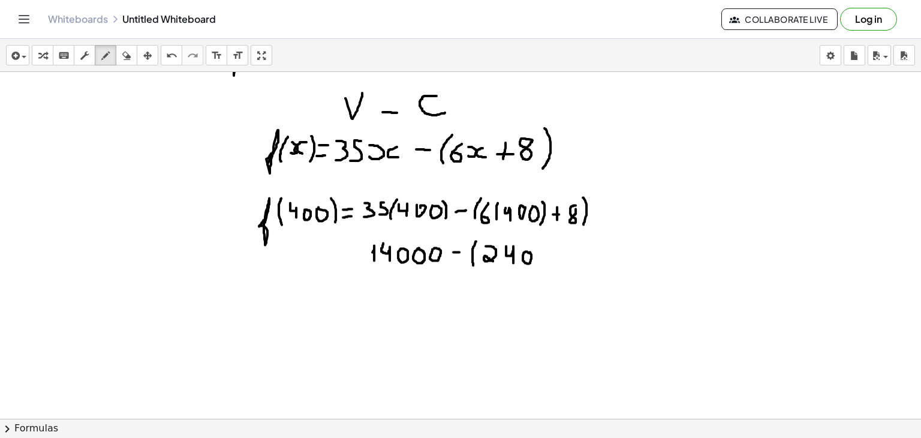
drag, startPoint x: 563, startPoint y: 248, endPoint x: 564, endPoint y: 265, distance: 16.8
drag, startPoint x: 559, startPoint y: 259, endPoint x: 569, endPoint y: 259, distance: 9.6
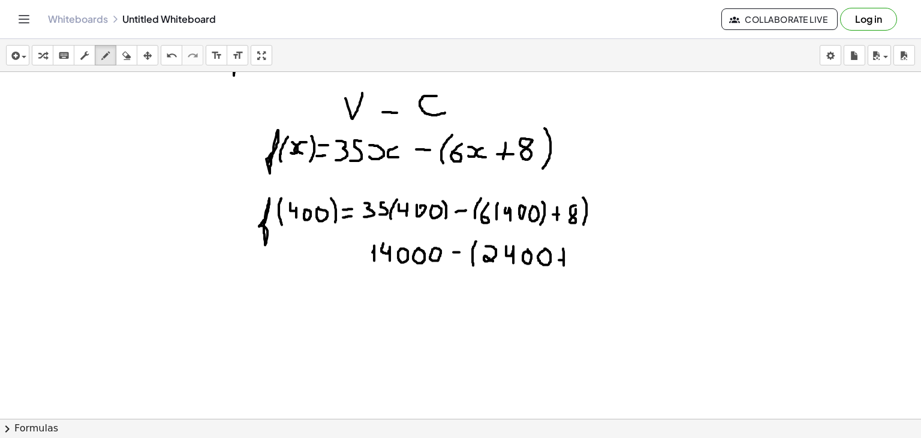
drag, startPoint x: 593, startPoint y: 242, endPoint x: 594, endPoint y: 265, distance: 23.4
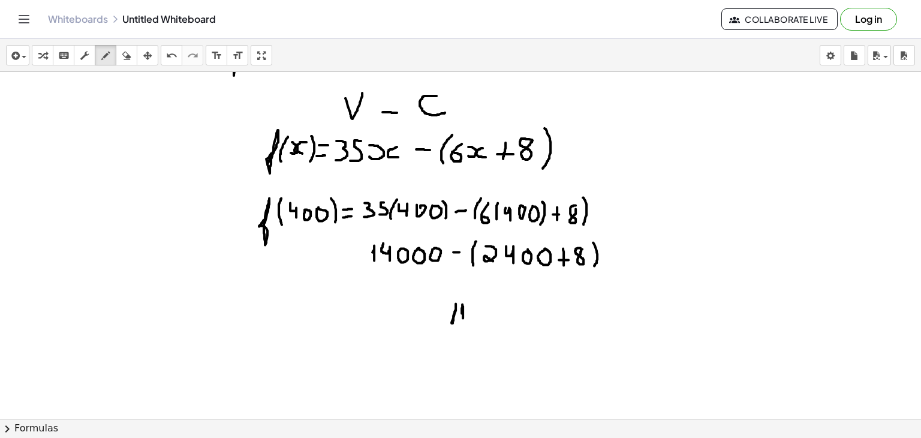
drag, startPoint x: 462, startPoint y: 313, endPoint x: 463, endPoint y: 319, distance: 6.1
drag, startPoint x: 477, startPoint y: 308, endPoint x: 470, endPoint y: 322, distance: 15.6
drag, startPoint x: 504, startPoint y: 305, endPoint x: 504, endPoint y: 325, distance: 19.8
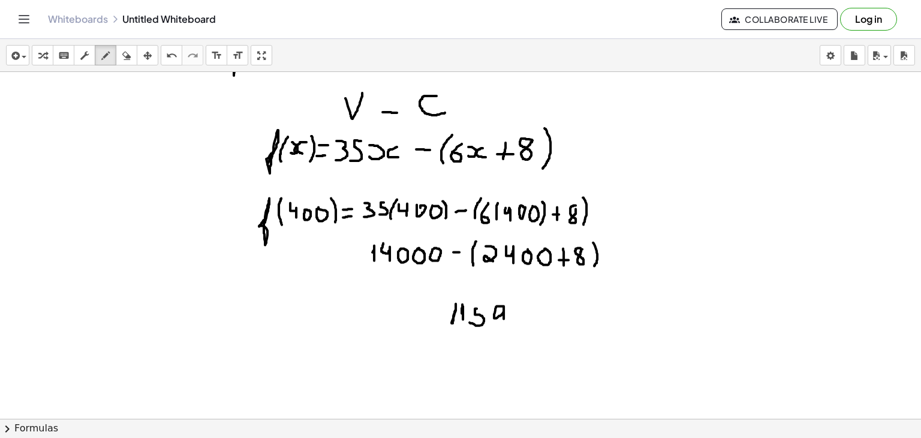
drag, startPoint x: 518, startPoint y: 303, endPoint x: 533, endPoint y: 323, distance: 25.0
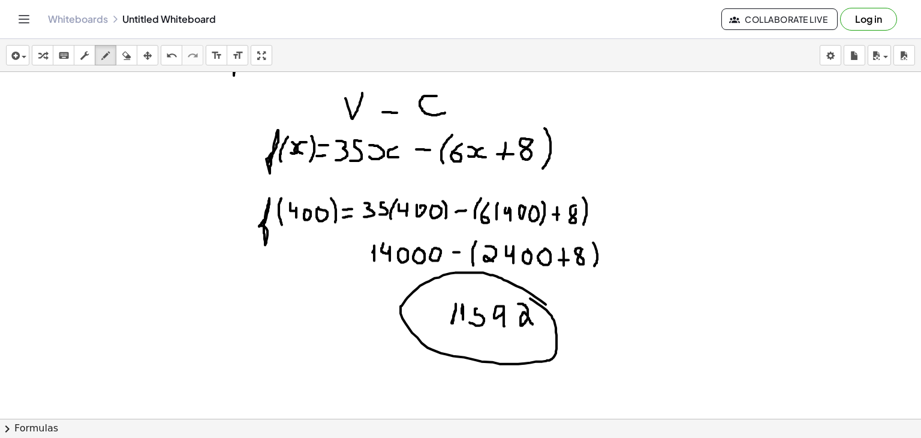
drag, startPoint x: 546, startPoint y: 304, endPoint x: 530, endPoint y: 298, distance: 17.3
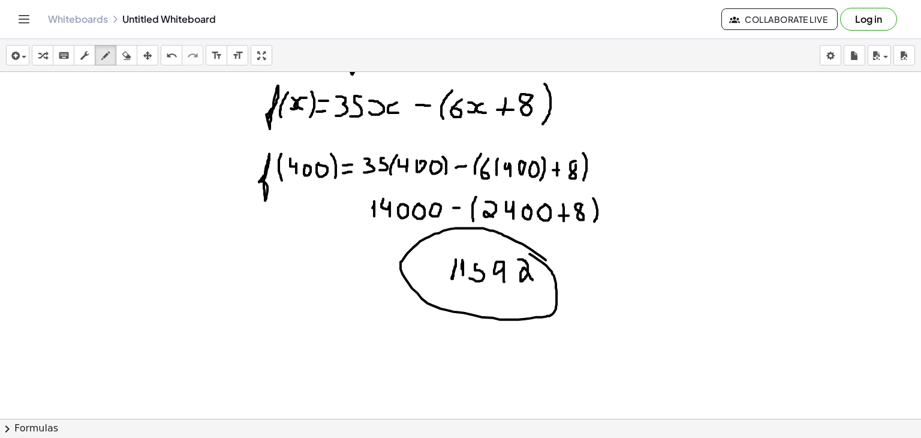
scroll to position [2588, 0]
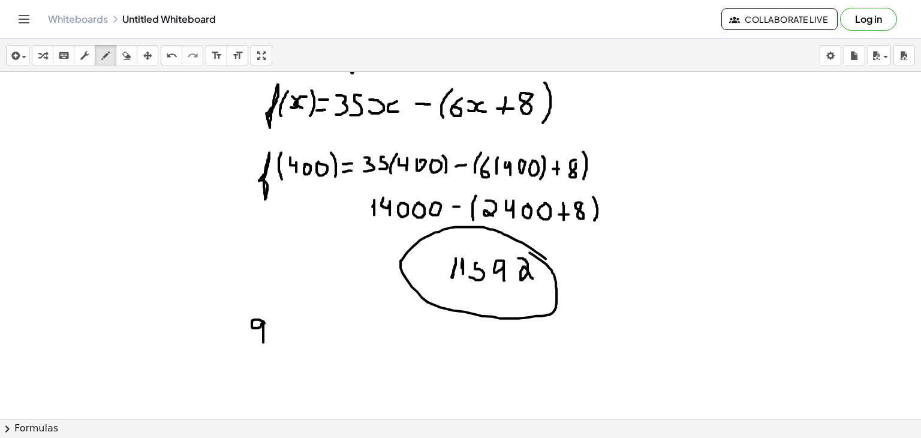
drag, startPoint x: 265, startPoint y: 322, endPoint x: 263, endPoint y: 342, distance: 19.8
drag, startPoint x: 278, startPoint y: 318, endPoint x: 287, endPoint y: 340, distance: 23.2
drag, startPoint x: 299, startPoint y: 321, endPoint x: 309, endPoint y: 341, distance: 22.5
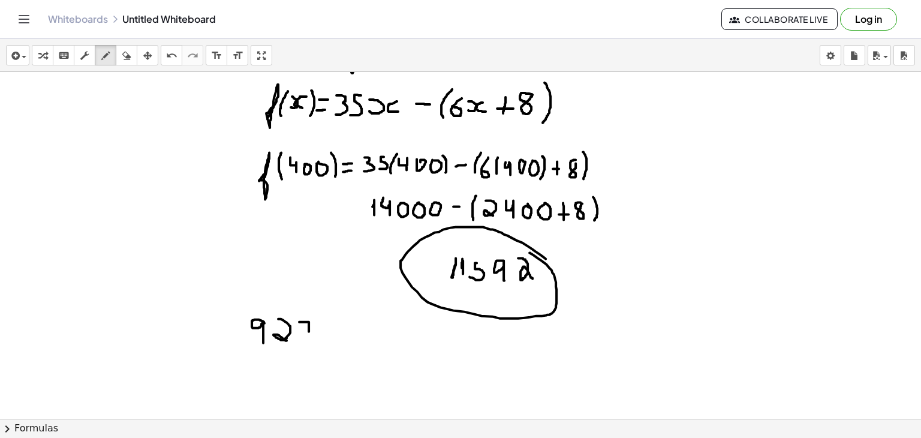
drag, startPoint x: 302, startPoint y: 332, endPoint x: 313, endPoint y: 332, distance: 11.4
drag, startPoint x: 324, startPoint y: 322, endPoint x: 340, endPoint y: 344, distance: 26.6
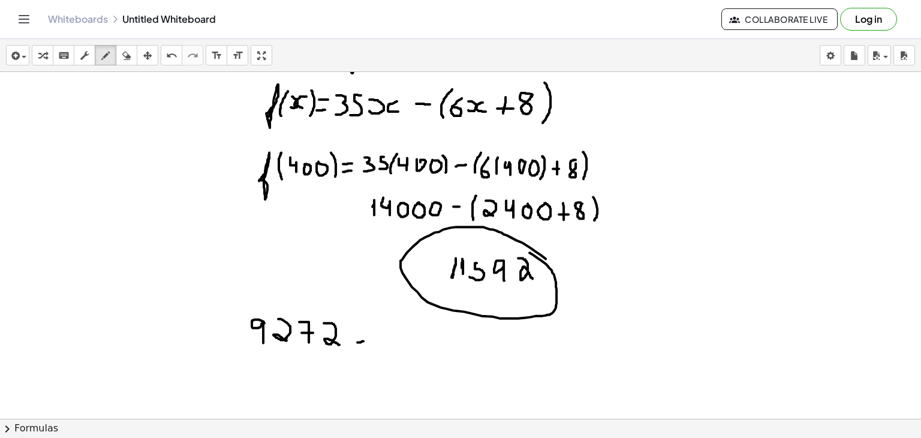
drag, startPoint x: 358, startPoint y: 341, endPoint x: 367, endPoint y: 340, distance: 9.2
drag, startPoint x: 358, startPoint y: 334, endPoint x: 365, endPoint y: 334, distance: 7.2
drag, startPoint x: 379, startPoint y: 327, endPoint x: 382, endPoint y: 344, distance: 17.1
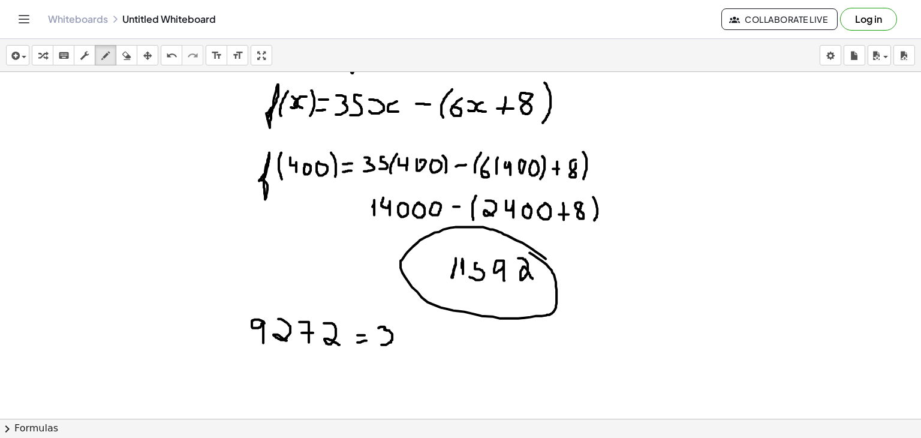
drag, startPoint x: 413, startPoint y: 328, endPoint x: 403, endPoint y: 346, distance: 20.4
drag, startPoint x: 427, startPoint y: 340, endPoint x: 435, endPoint y: 340, distance: 8.4
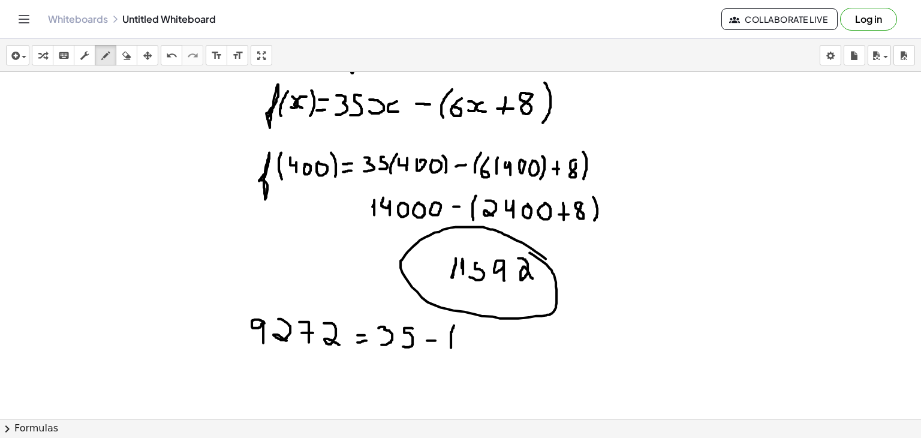
drag, startPoint x: 454, startPoint y: 325, endPoint x: 451, endPoint y: 347, distance: 22.4
drag, startPoint x: 414, startPoint y: 341, endPoint x: 413, endPoint y: 330, distance: 11.4
drag, startPoint x: 422, startPoint y: 330, endPoint x: 423, endPoint y: 341, distance: 10.8
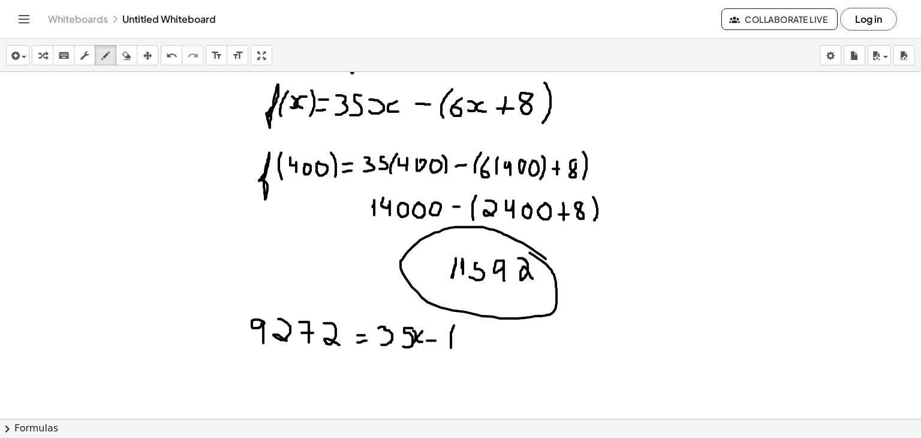
drag, startPoint x: 468, startPoint y: 327, endPoint x: 459, endPoint y: 338, distance: 14.2
drag, startPoint x: 480, startPoint y: 342, endPoint x: 479, endPoint y: 330, distance: 12.0
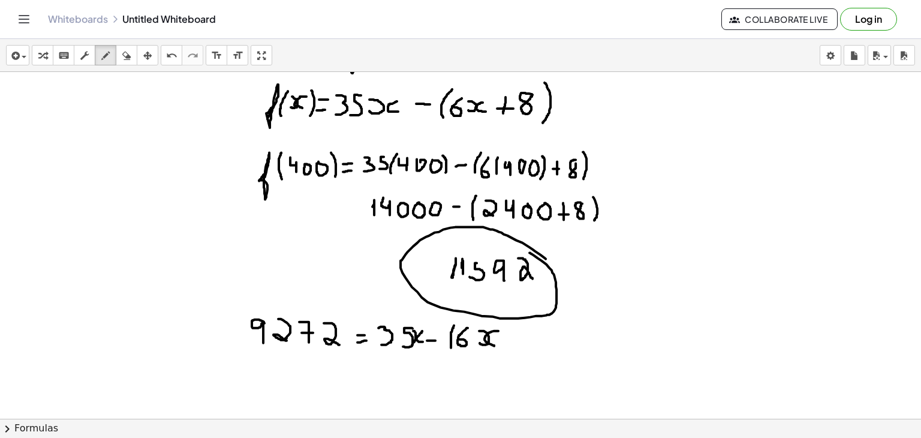
drag, startPoint x: 498, startPoint y: 330, endPoint x: 499, endPoint y: 344, distance: 14.4
drag, startPoint x: 517, startPoint y: 331, endPoint x: 518, endPoint y: 346, distance: 15.0
drag, startPoint x: 509, startPoint y: 338, endPoint x: 522, endPoint y: 337, distance: 13.8
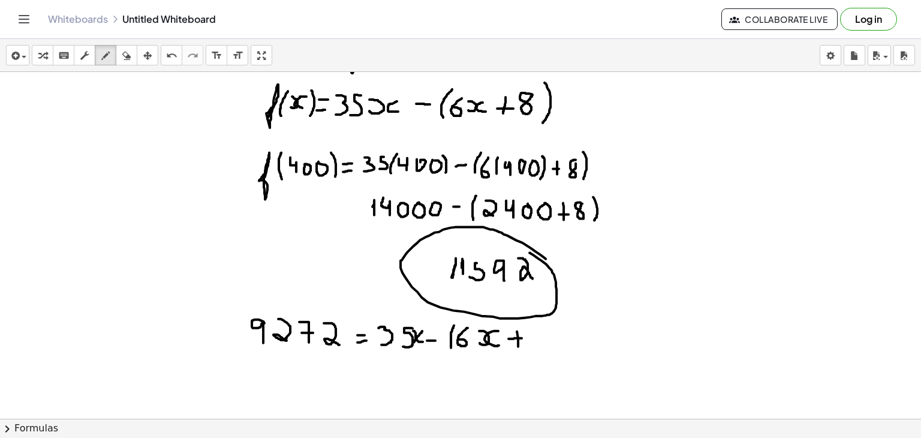
drag, startPoint x: 556, startPoint y: 322, endPoint x: 554, endPoint y: 351, distance: 28.8
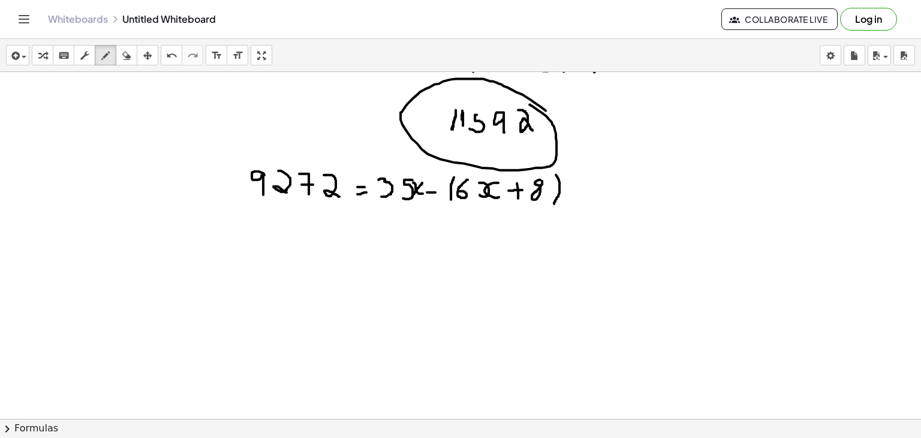
scroll to position [2770, 0]
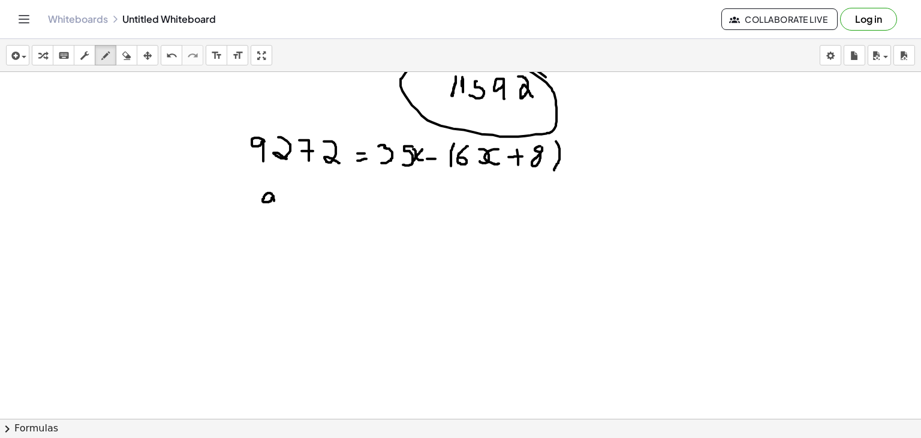
drag, startPoint x: 272, startPoint y: 193, endPoint x: 276, endPoint y: 211, distance: 18.5
drag, startPoint x: 285, startPoint y: 194, endPoint x: 293, endPoint y: 212, distance: 19.6
drag, startPoint x: 300, startPoint y: 191, endPoint x: 310, endPoint y: 208, distance: 19.9
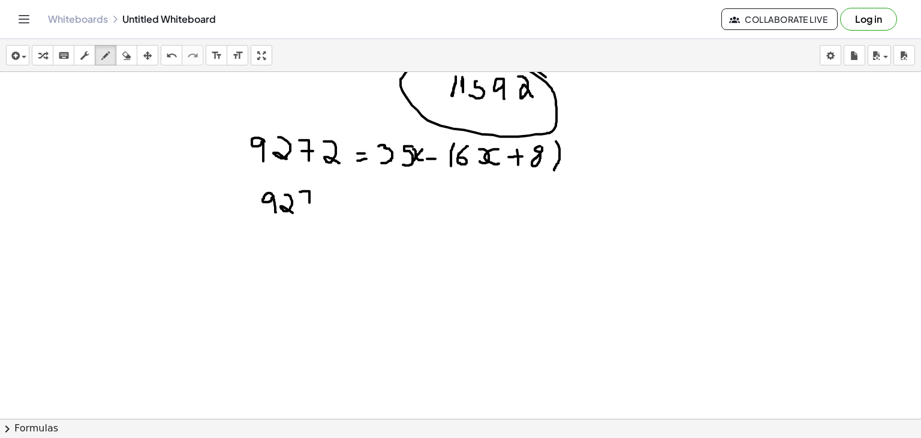
drag, startPoint x: 303, startPoint y: 202, endPoint x: 313, endPoint y: 202, distance: 9.6
drag, startPoint x: 320, startPoint y: 195, endPoint x: 333, endPoint y: 212, distance: 21.0
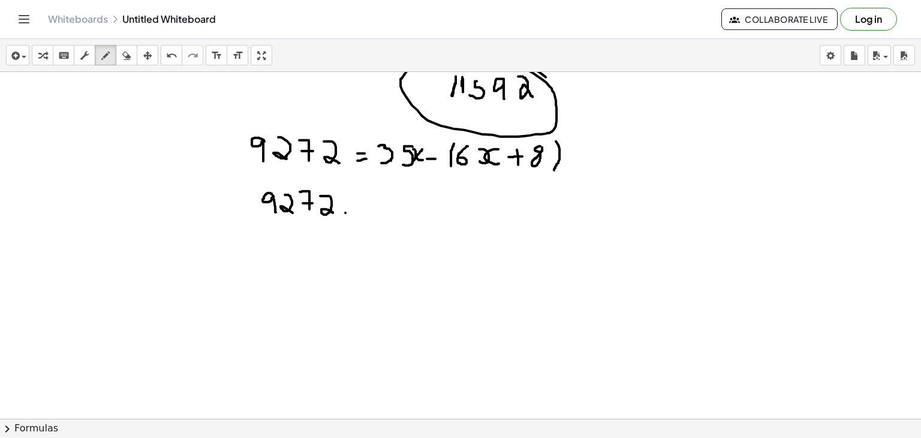
drag, startPoint x: 346, startPoint y: 212, endPoint x: 355, endPoint y: 211, distance: 9.7
drag, startPoint x: 344, startPoint y: 197, endPoint x: 353, endPoint y: 197, distance: 9.0
drag, startPoint x: 374, startPoint y: 191, endPoint x: 374, endPoint y: 208, distance: 16.8
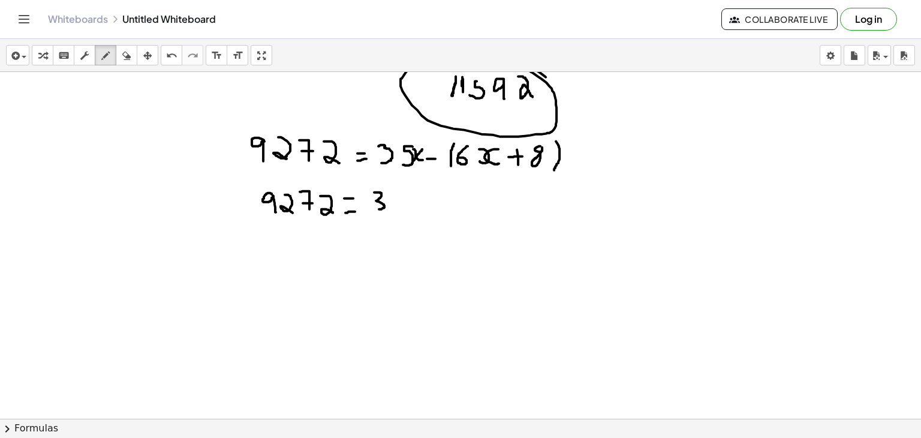
drag, startPoint x: 399, startPoint y: 190, endPoint x: 392, endPoint y: 204, distance: 15.6
drag, startPoint x: 409, startPoint y: 205, endPoint x: 411, endPoint y: 191, distance: 14.6
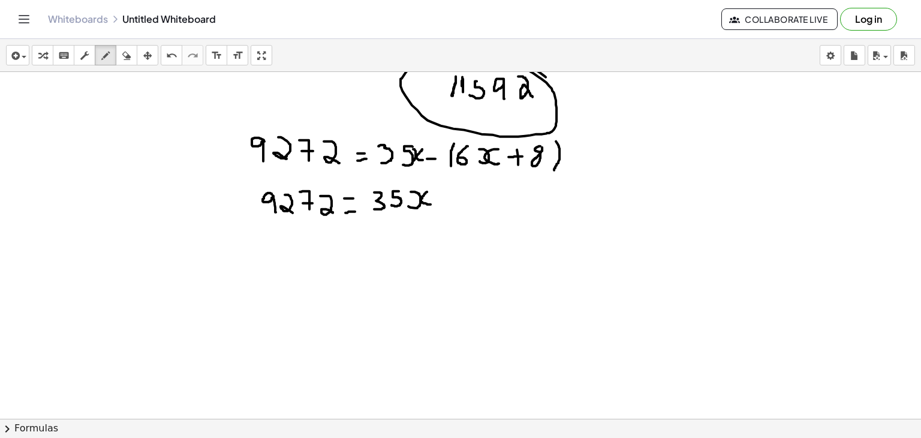
drag, startPoint x: 427, startPoint y: 191, endPoint x: 431, endPoint y: 203, distance: 13.1
drag, startPoint x: 441, startPoint y: 195, endPoint x: 449, endPoint y: 197, distance: 8.6
drag, startPoint x: 468, startPoint y: 191, endPoint x: 464, endPoint y: 203, distance: 12.5
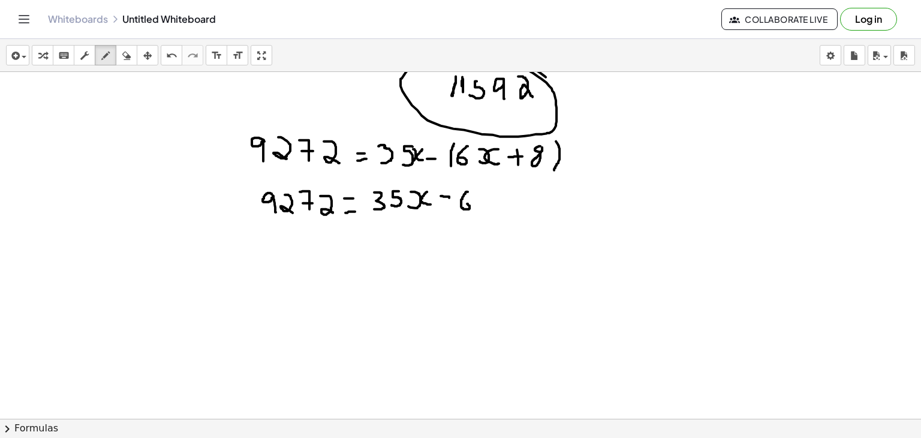
drag, startPoint x: 478, startPoint y: 208, endPoint x: 480, endPoint y: 194, distance: 13.9
drag, startPoint x: 499, startPoint y: 196, endPoint x: 499, endPoint y: 211, distance: 15.6
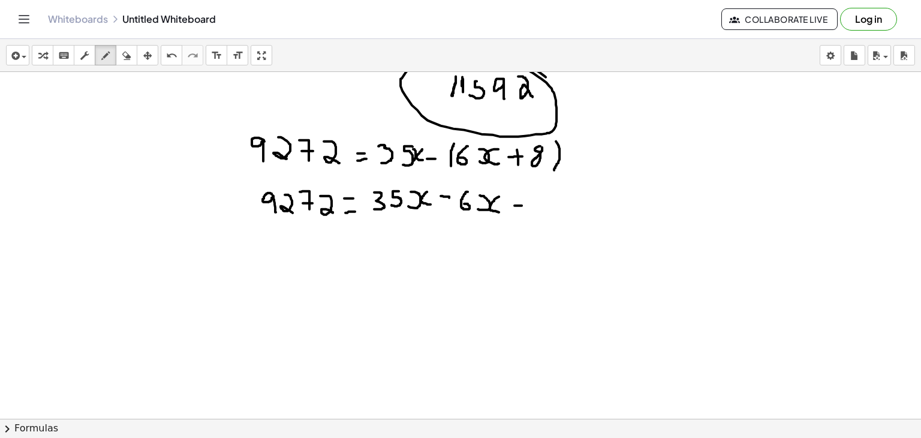
drag, startPoint x: 515, startPoint y: 205, endPoint x: 525, endPoint y: 205, distance: 10.2
drag, startPoint x: 279, startPoint y: 238, endPoint x: 276, endPoint y: 260, distance: 21.8
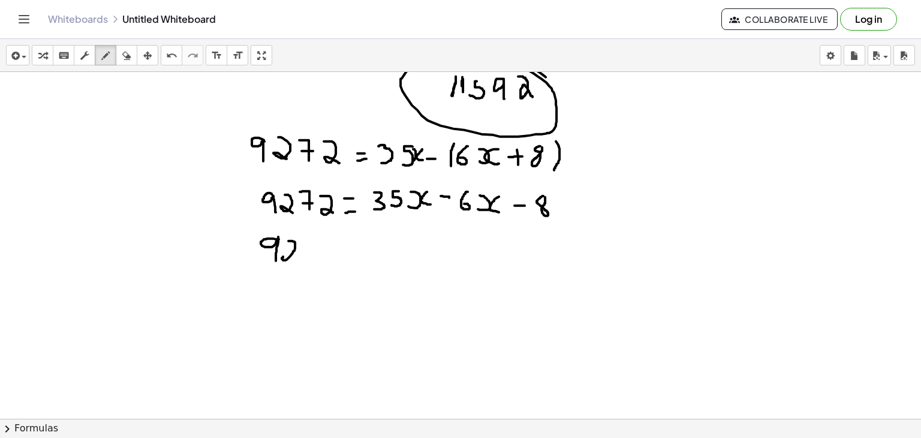
drag, startPoint x: 289, startPoint y: 240, endPoint x: 299, endPoint y: 263, distance: 25.0
drag, startPoint x: 307, startPoint y: 238, endPoint x: 313, endPoint y: 258, distance: 21.3
drag, startPoint x: 306, startPoint y: 251, endPoint x: 317, endPoint y: 251, distance: 11.4
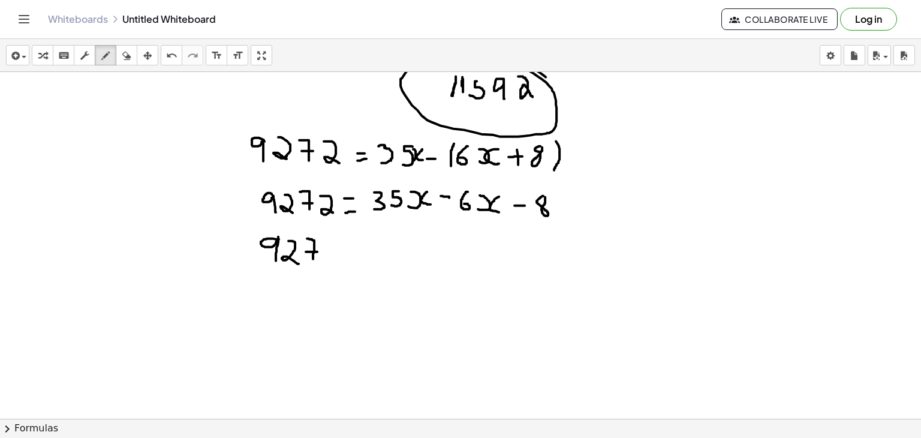
drag, startPoint x: 329, startPoint y: 239, endPoint x: 334, endPoint y: 262, distance: 22.7
drag, startPoint x: 348, startPoint y: 260, endPoint x: 358, endPoint y: 260, distance: 9.6
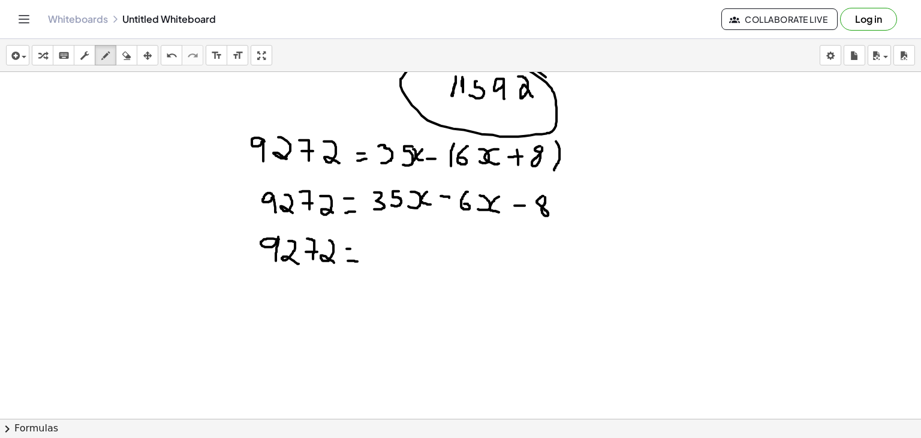
drag, startPoint x: 347, startPoint y: 248, endPoint x: 361, endPoint y: 250, distance: 14.5
drag, startPoint x: 382, startPoint y: 244, endPoint x: 386, endPoint y: 260, distance: 16.7
drag, startPoint x: 403, startPoint y: 248, endPoint x: 404, endPoint y: 264, distance: 16.2
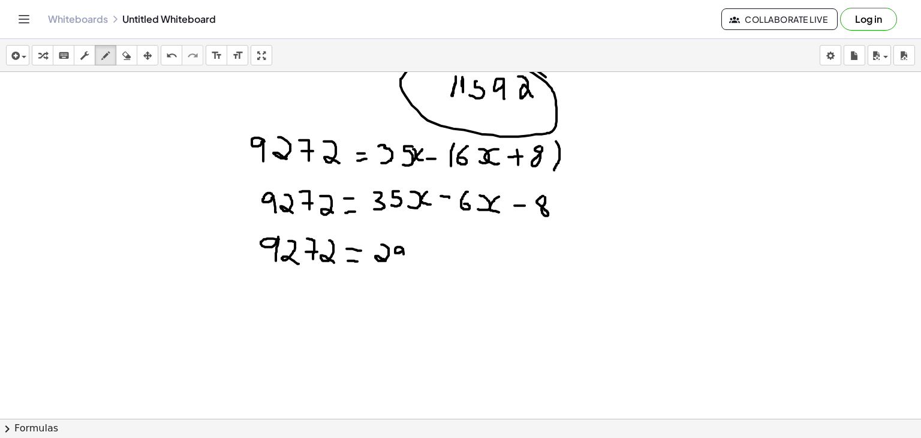
drag, startPoint x: 413, startPoint y: 260, endPoint x: 415, endPoint y: 248, distance: 12.8
drag, startPoint x: 434, startPoint y: 248, endPoint x: 434, endPoint y: 260, distance: 12.6
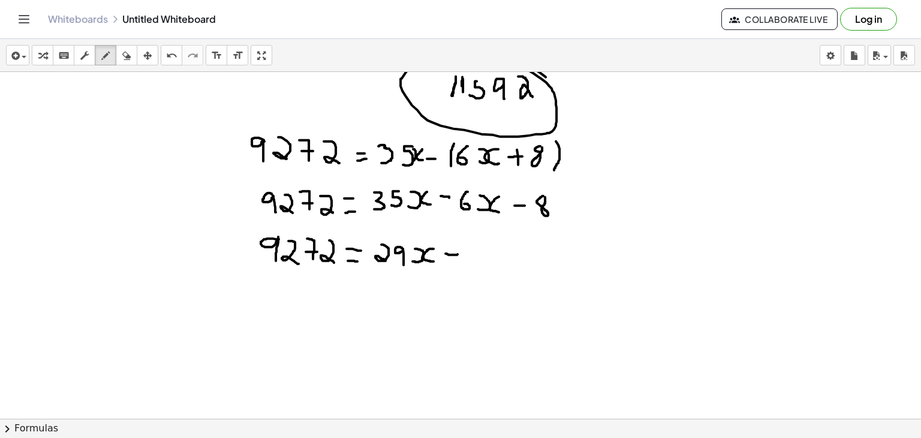
drag, startPoint x: 446, startPoint y: 253, endPoint x: 458, endPoint y: 253, distance: 12.6
drag, startPoint x: 278, startPoint y: 295, endPoint x: 277, endPoint y: 308, distance: 13.3
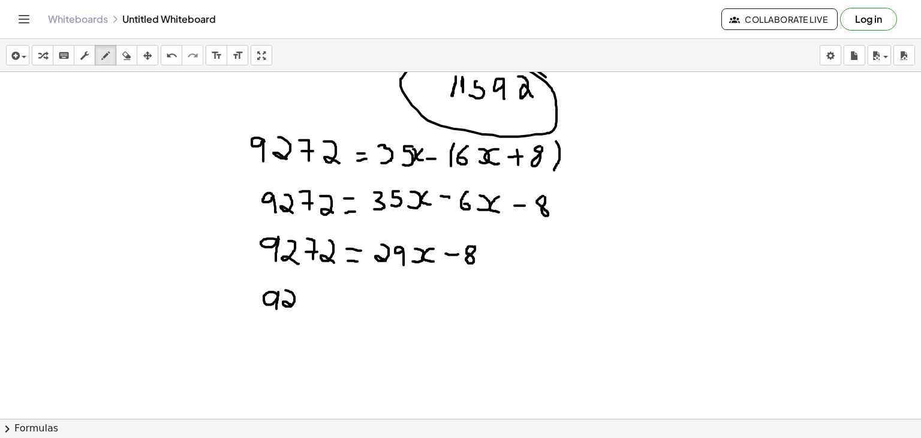
drag, startPoint x: 286, startPoint y: 289, endPoint x: 295, endPoint y: 307, distance: 19.6
drag, startPoint x: 352, startPoint y: 302, endPoint x: 362, endPoint y: 302, distance: 10.8
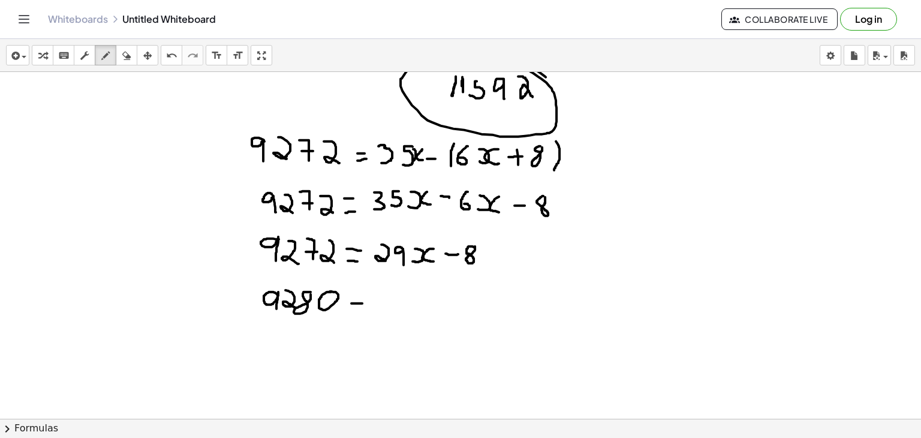
drag, startPoint x: 353, startPoint y: 292, endPoint x: 360, endPoint y: 292, distance: 7.2
drag, startPoint x: 379, startPoint y: 290, endPoint x: 382, endPoint y: 311, distance: 20.5
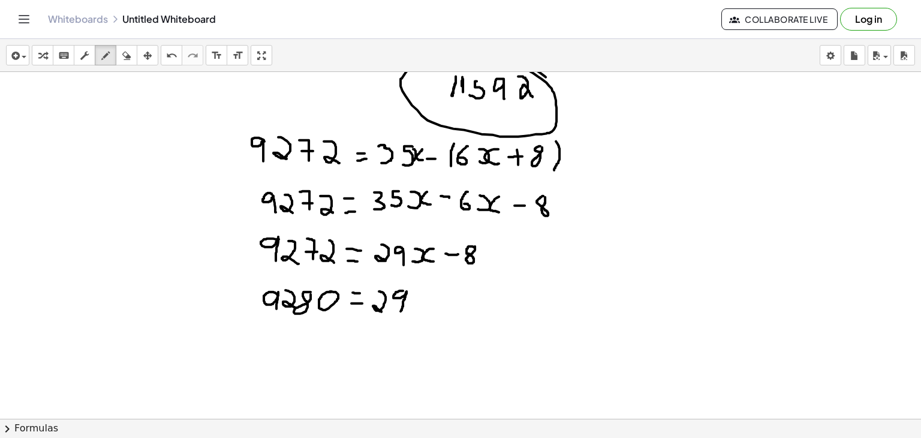
drag, startPoint x: 403, startPoint y: 290, endPoint x: 401, endPoint y: 311, distance: 21.1
drag, startPoint x: 415, startPoint y: 305, endPoint x: 419, endPoint y: 291, distance: 14.6
drag, startPoint x: 444, startPoint y: 291, endPoint x: 436, endPoint y: 308, distance: 18.5
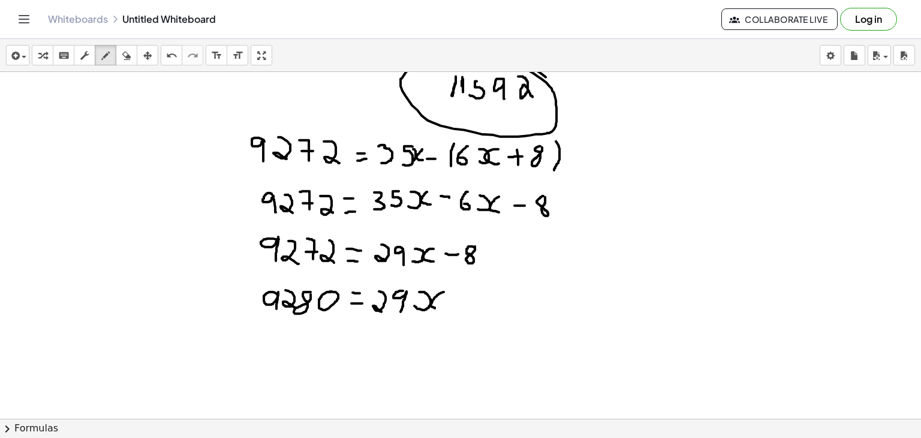
drag, startPoint x: 296, startPoint y: 350, endPoint x: 298, endPoint y: 339, distance: 11.5
drag, startPoint x: 319, startPoint y: 340, endPoint x: 320, endPoint y: 349, distance: 9.1
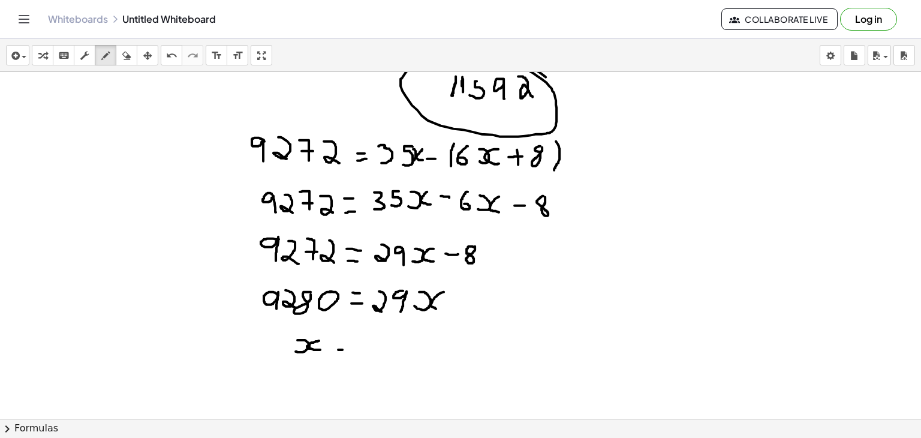
drag, startPoint x: 338, startPoint y: 349, endPoint x: 346, endPoint y: 349, distance: 7.2
drag, startPoint x: 335, startPoint y: 339, endPoint x: 349, endPoint y: 339, distance: 13.2
drag, startPoint x: 370, startPoint y: 327, endPoint x: 362, endPoint y: 346, distance: 20.2
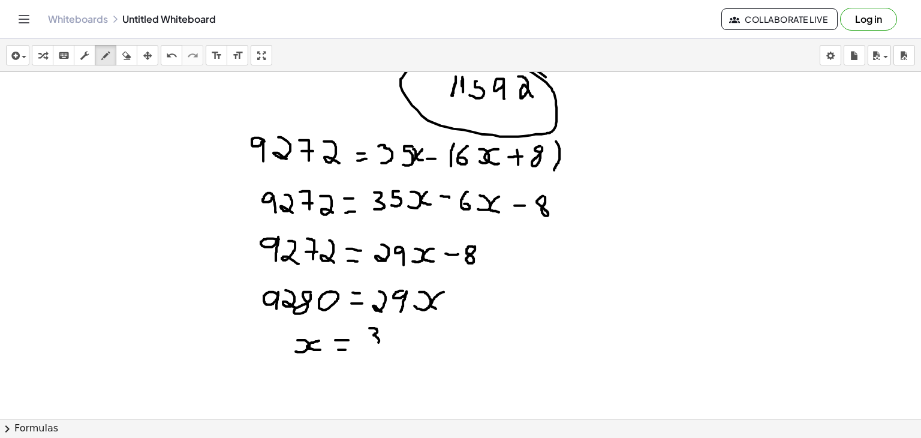
drag, startPoint x: 388, startPoint y: 330, endPoint x: 396, endPoint y: 346, distance: 18.0
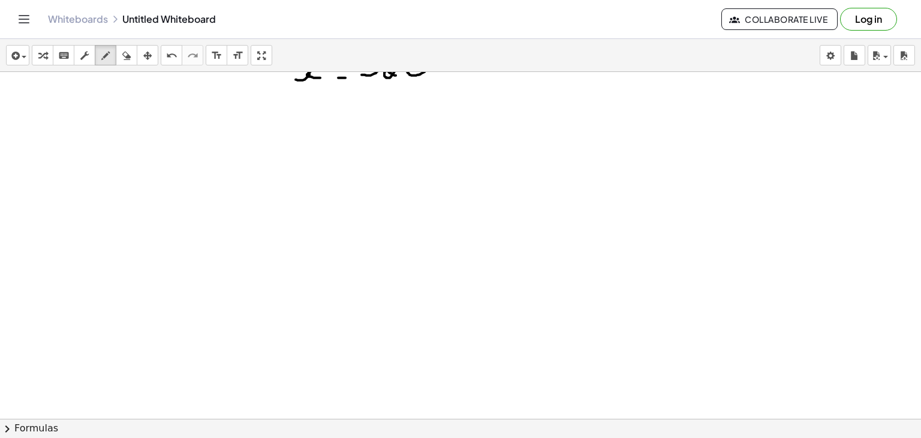
scroll to position [3080, 0]
drag, startPoint x: 311, startPoint y: 128, endPoint x: 312, endPoint y: 154, distance: 25.8
drag, startPoint x: 310, startPoint y: 140, endPoint x: 333, endPoint y: 129, distance: 26.0
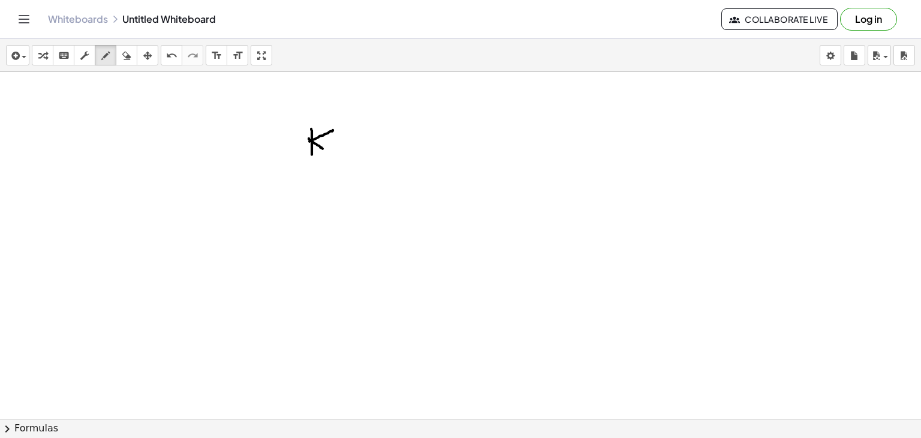
drag, startPoint x: 309, startPoint y: 137, endPoint x: 324, endPoint y: 148, distance: 18.5
drag, startPoint x: 338, startPoint y: 143, endPoint x: 350, endPoint y: 143, distance: 12.0
drag, startPoint x: 361, startPoint y: 133, endPoint x: 367, endPoint y: 143, distance: 12.4
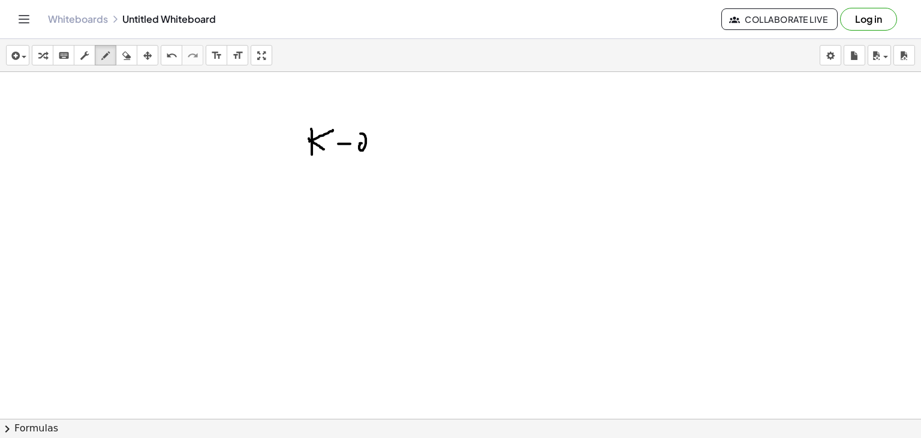
drag, startPoint x: 381, startPoint y: 145, endPoint x: 397, endPoint y: 145, distance: 16.2
drag, startPoint x: 384, startPoint y: 137, endPoint x: 395, endPoint y: 137, distance: 11.4
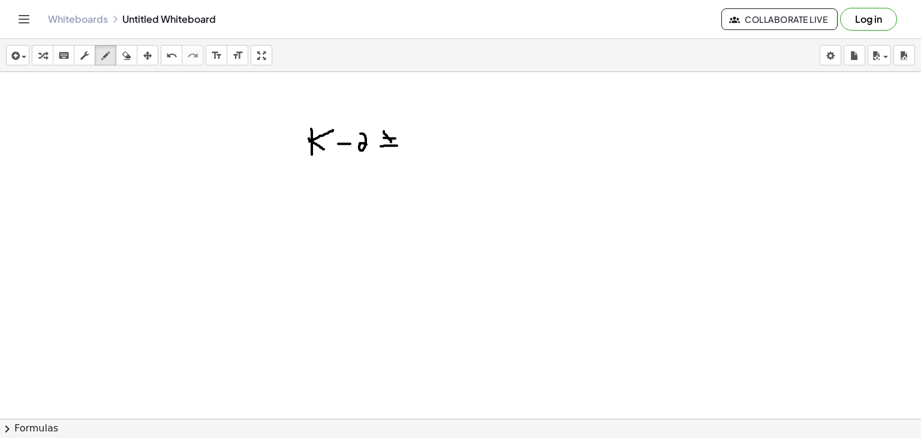
drag, startPoint x: 384, startPoint y: 130, endPoint x: 395, endPoint y: 146, distance: 19.8
drag, startPoint x: 415, startPoint y: 129, endPoint x: 416, endPoint y: 122, distance: 7.3
drag, startPoint x: 364, startPoint y: 170, endPoint x: 362, endPoint y: 188, distance: 18.1
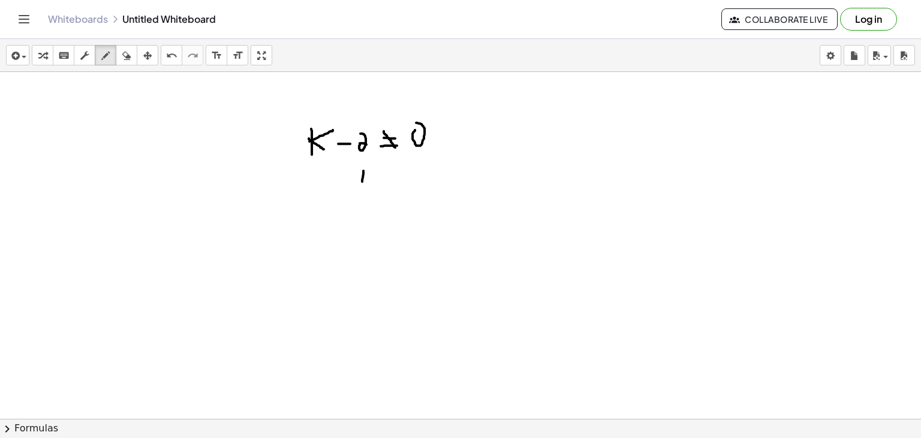
drag, startPoint x: 361, startPoint y: 180, endPoint x: 377, endPoint y: 176, distance: 16.6
drag, startPoint x: 362, startPoint y: 176, endPoint x: 376, endPoint y: 185, distance: 16.0
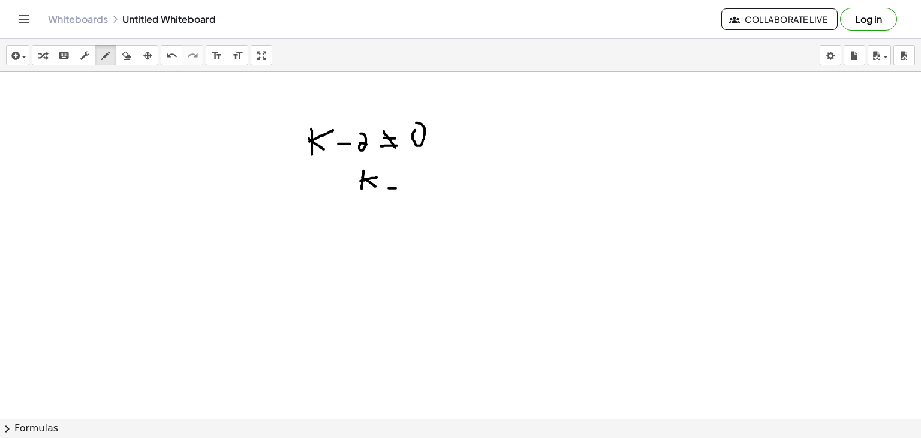
drag, startPoint x: 389, startPoint y: 187, endPoint x: 400, endPoint y: 187, distance: 11.4
drag, startPoint x: 390, startPoint y: 178, endPoint x: 403, endPoint y: 178, distance: 13.2
drag, startPoint x: 391, startPoint y: 173, endPoint x: 398, endPoint y: 193, distance: 21.4
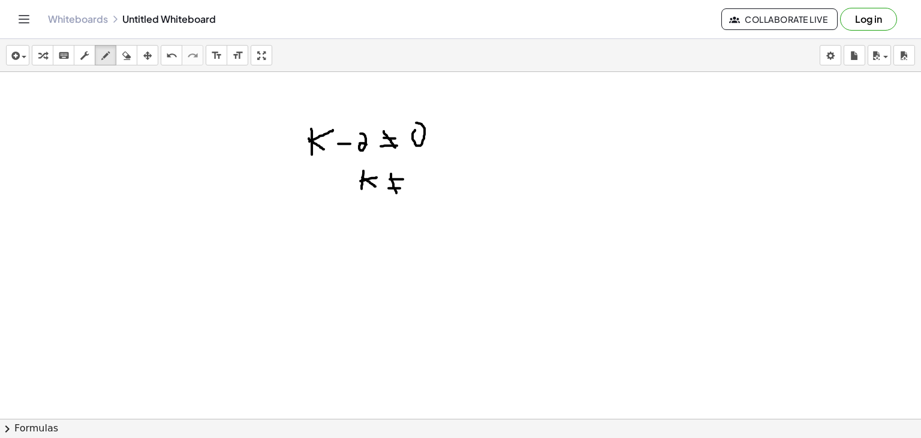
drag, startPoint x: 419, startPoint y: 171, endPoint x: 427, endPoint y: 187, distance: 18.2
drag, startPoint x: 310, startPoint y: 245, endPoint x: 322, endPoint y: 262, distance: 21.1
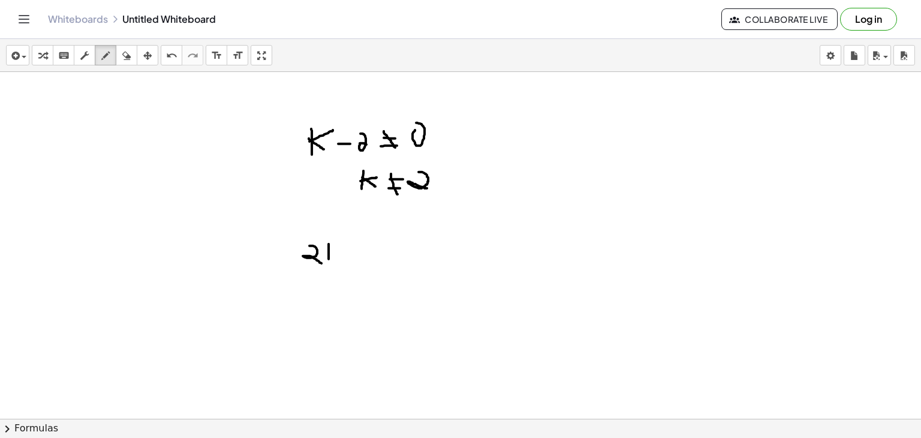
drag, startPoint x: 329, startPoint y: 243, endPoint x: 329, endPoint y: 258, distance: 15.0
drag, startPoint x: 329, startPoint y: 253, endPoint x: 341, endPoint y: 248, distance: 12.9
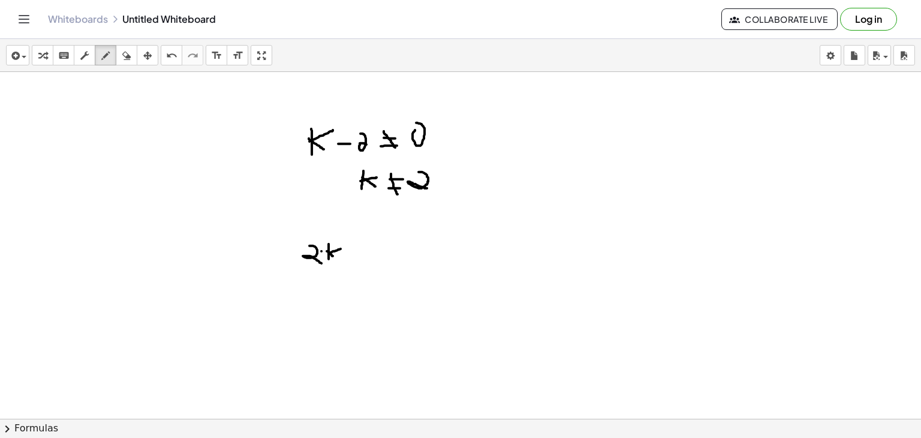
drag, startPoint x: 327, startPoint y: 250, endPoint x: 336, endPoint y: 258, distance: 11.9
drag, startPoint x: 355, startPoint y: 247, endPoint x: 355, endPoint y: 261, distance: 14.4
drag, startPoint x: 348, startPoint y: 252, endPoint x: 358, endPoint y: 253, distance: 10.2
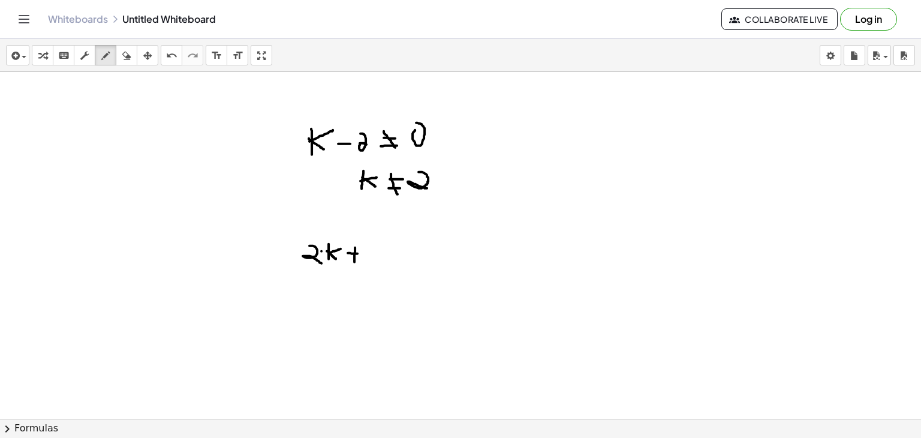
drag, startPoint x: 377, startPoint y: 247, endPoint x: 370, endPoint y: 259, distance: 14.5
drag, startPoint x: 386, startPoint y: 259, endPoint x: 404, endPoint y: 259, distance: 18.6
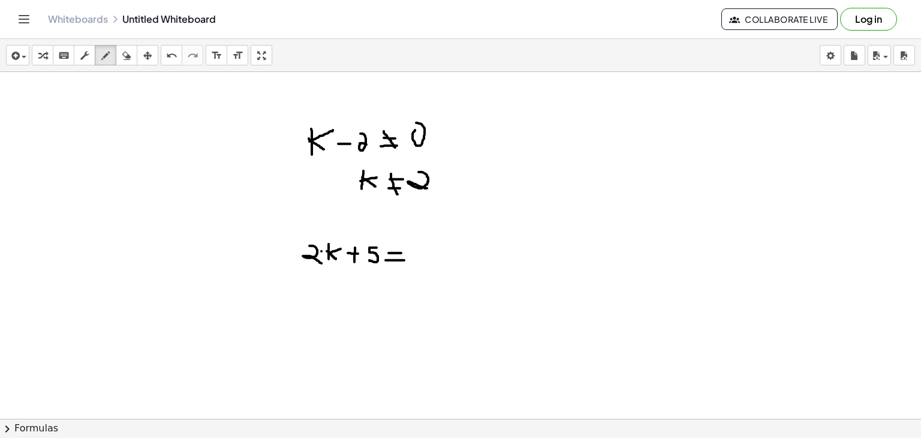
drag, startPoint x: 389, startPoint y: 252, endPoint x: 406, endPoint y: 252, distance: 16.8
drag, startPoint x: 391, startPoint y: 245, endPoint x: 405, endPoint y: 263, distance: 22.2
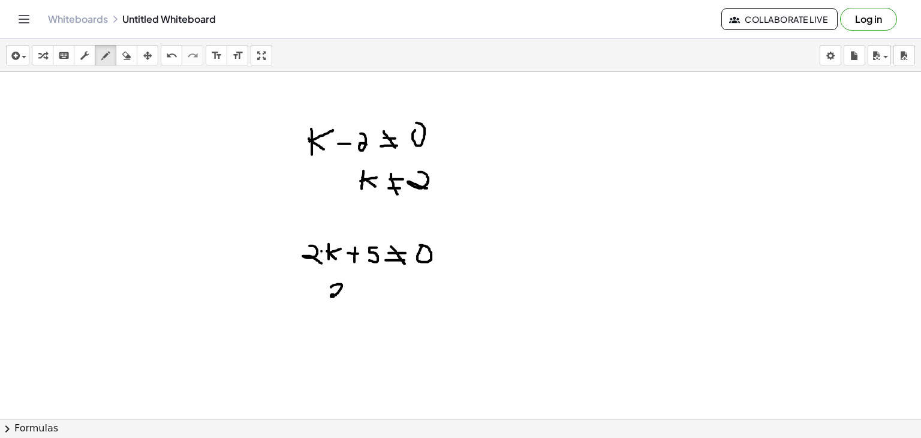
drag, startPoint x: 331, startPoint y: 286, endPoint x: 341, endPoint y: 293, distance: 12.5
drag, startPoint x: 351, startPoint y: 283, endPoint x: 351, endPoint y: 298, distance: 15.6
drag, startPoint x: 351, startPoint y: 293, endPoint x: 362, endPoint y: 286, distance: 13.0
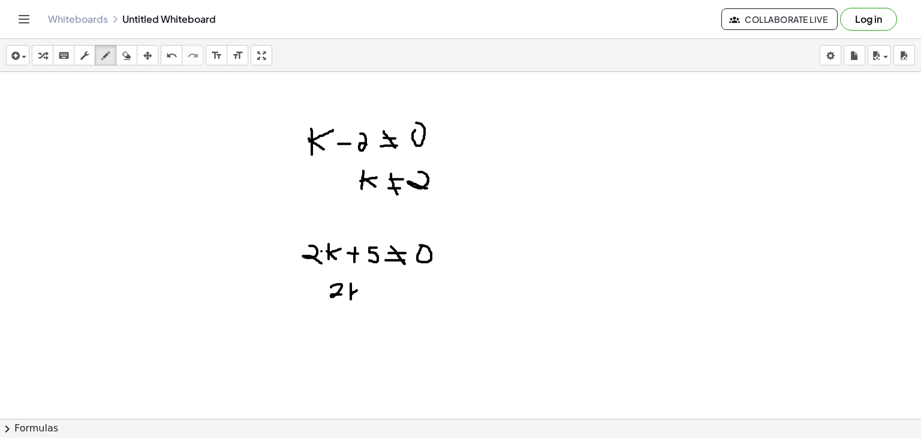
drag, startPoint x: 349, startPoint y: 288, endPoint x: 363, endPoint y: 300, distance: 18.3
drag, startPoint x: 377, startPoint y: 295, endPoint x: 392, endPoint y: 295, distance: 15.6
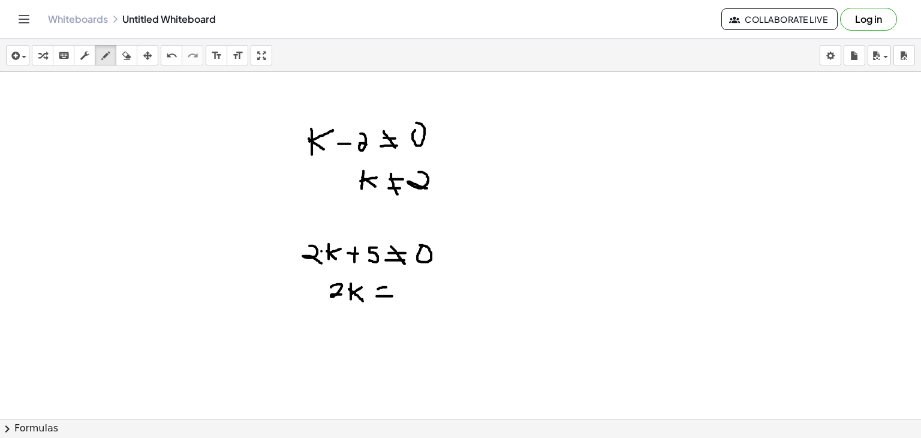
drag, startPoint x: 378, startPoint y: 288, endPoint x: 394, endPoint y: 286, distance: 15.7
drag, startPoint x: 379, startPoint y: 277, endPoint x: 391, endPoint y: 298, distance: 23.7
drag, startPoint x: 406, startPoint y: 289, endPoint x: 413, endPoint y: 290, distance: 6.7
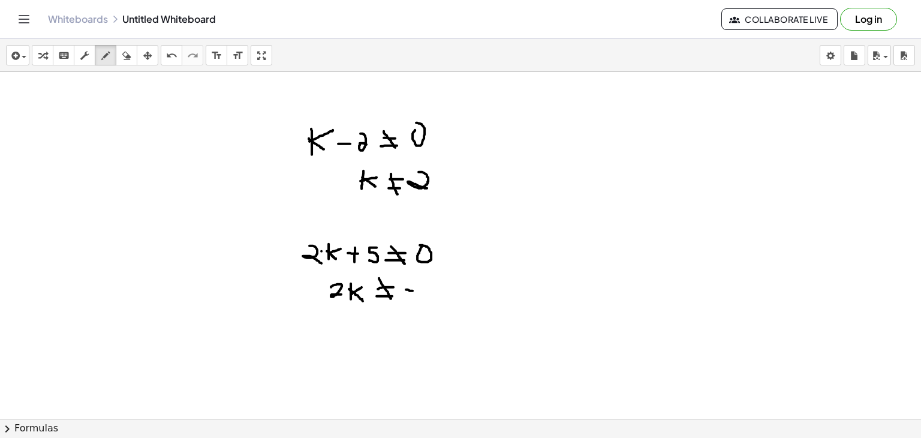
drag, startPoint x: 437, startPoint y: 281, endPoint x: 429, endPoint y: 294, distance: 14.5
drag, startPoint x: 352, startPoint y: 315, endPoint x: 349, endPoint y: 334, distance: 19.5
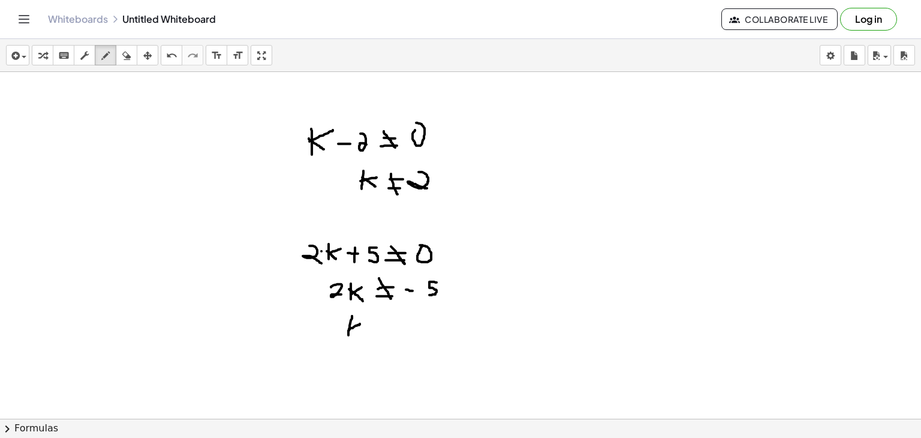
drag, startPoint x: 349, startPoint y: 328, endPoint x: 361, endPoint y: 322, distance: 12.6
drag, startPoint x: 349, startPoint y: 325, endPoint x: 363, endPoint y: 332, distance: 15.8
drag, startPoint x: 382, startPoint y: 334, endPoint x: 395, endPoint y: 334, distance: 13.2
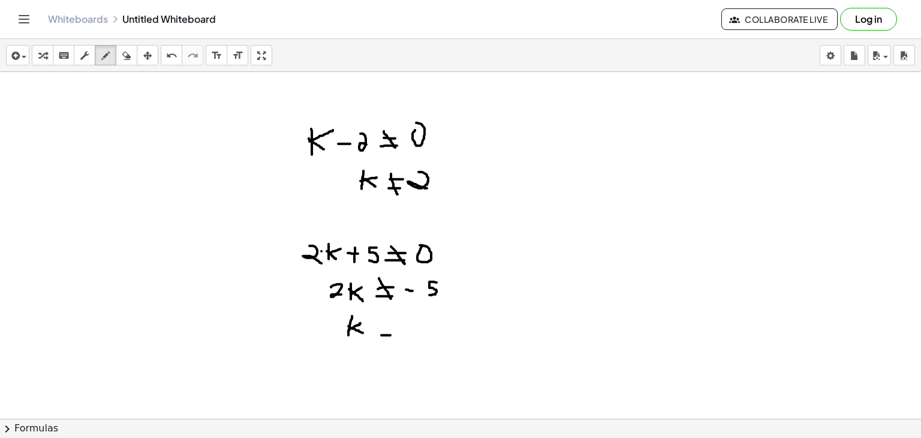
drag, startPoint x: 386, startPoint y: 332, endPoint x: 398, endPoint y: 331, distance: 12.1
drag, startPoint x: 398, startPoint y: 328, endPoint x: 387, endPoint y: 336, distance: 14.2
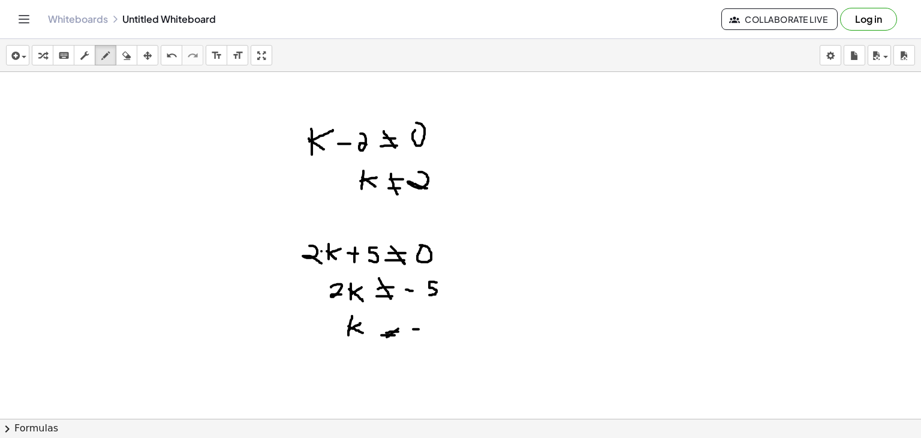
drag, startPoint x: 413, startPoint y: 328, endPoint x: 422, endPoint y: 328, distance: 9.0
drag, startPoint x: 439, startPoint y: 319, endPoint x: 436, endPoint y: 334, distance: 15.3
drag, startPoint x: 408, startPoint y: 335, endPoint x: 455, endPoint y: 340, distance: 47.0
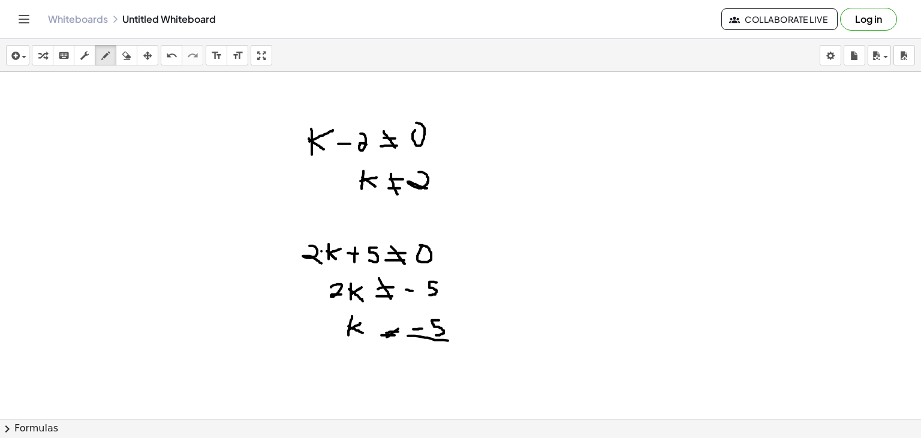
drag, startPoint x: 434, startPoint y: 348, endPoint x: 444, endPoint y: 365, distance: 20.2
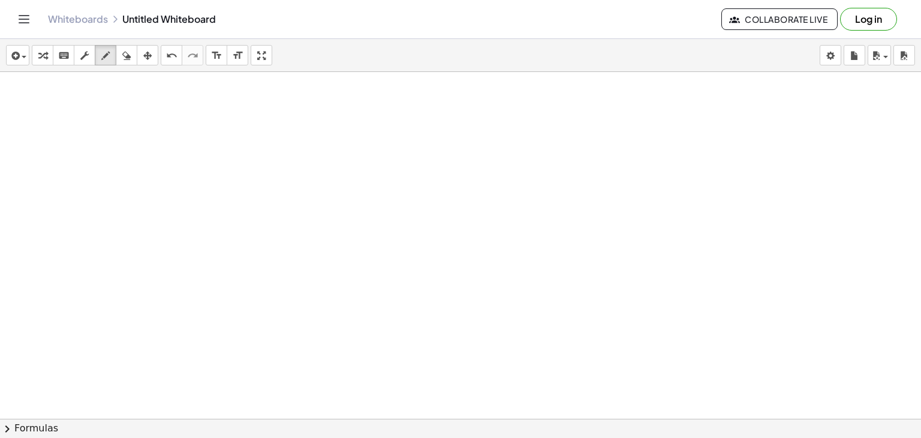
scroll to position [3422, 0]
drag, startPoint x: 314, startPoint y: 118, endPoint x: 315, endPoint y: 136, distance: 18.0
drag, startPoint x: 328, startPoint y: 133, endPoint x: 338, endPoint y: 133, distance: 10.2
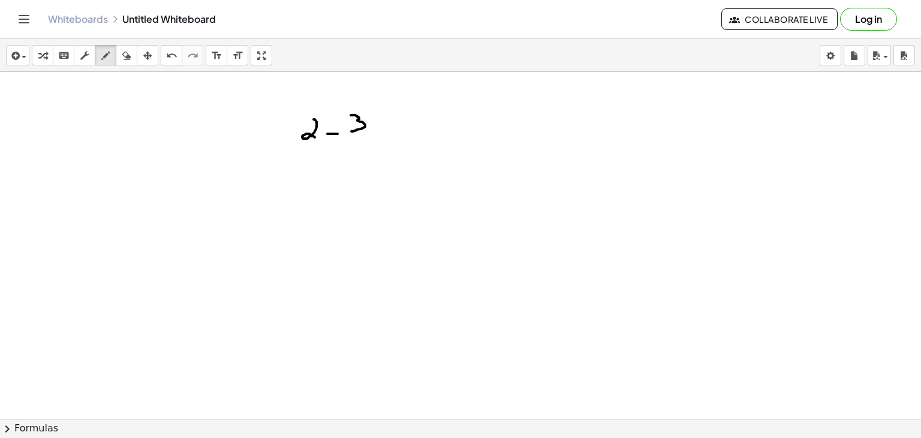
drag, startPoint x: 351, startPoint y: 114, endPoint x: 350, endPoint y: 130, distance: 16.2
drag, startPoint x: 377, startPoint y: 111, endPoint x: 377, endPoint y: 136, distance: 25.2
drag, startPoint x: 377, startPoint y: 124, endPoint x: 397, endPoint y: 113, distance: 23.1
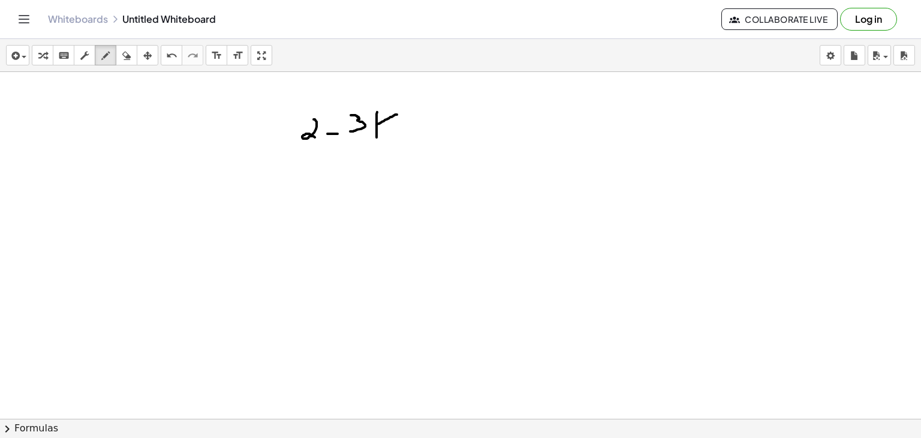
drag, startPoint x: 377, startPoint y: 121, endPoint x: 392, endPoint y: 133, distance: 18.7
drag, startPoint x: 412, startPoint y: 113, endPoint x: 416, endPoint y: 133, distance: 20.2
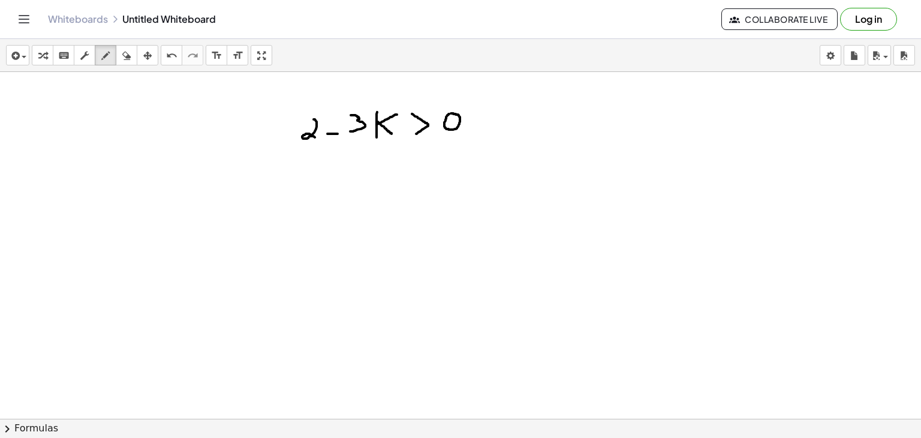
drag, startPoint x: 346, startPoint y: 185, endPoint x: 349, endPoint y: 201, distance: 16.6
drag, startPoint x: 368, startPoint y: 185, endPoint x: 370, endPoint y: 202, distance: 16.9
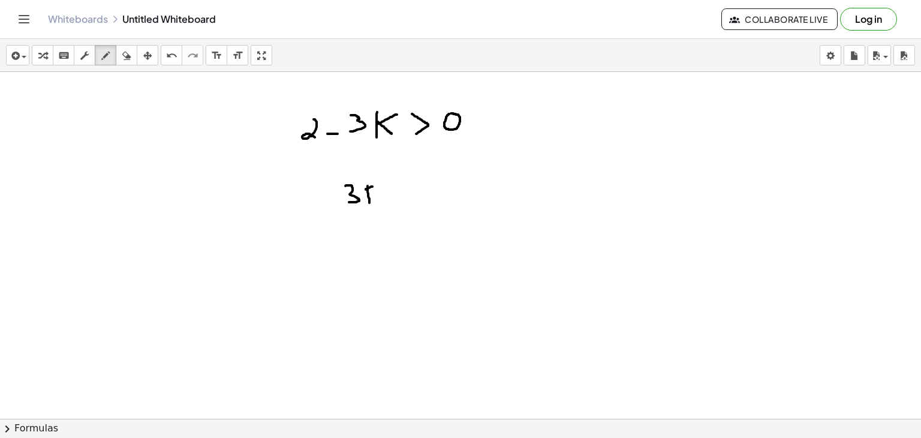
drag, startPoint x: 366, startPoint y: 188, endPoint x: 377, endPoint y: 182, distance: 13.2
drag, startPoint x: 370, startPoint y: 187, endPoint x: 382, endPoint y: 198, distance: 16.5
drag, startPoint x: 401, startPoint y: 183, endPoint x: 402, endPoint y: 203, distance: 20.4
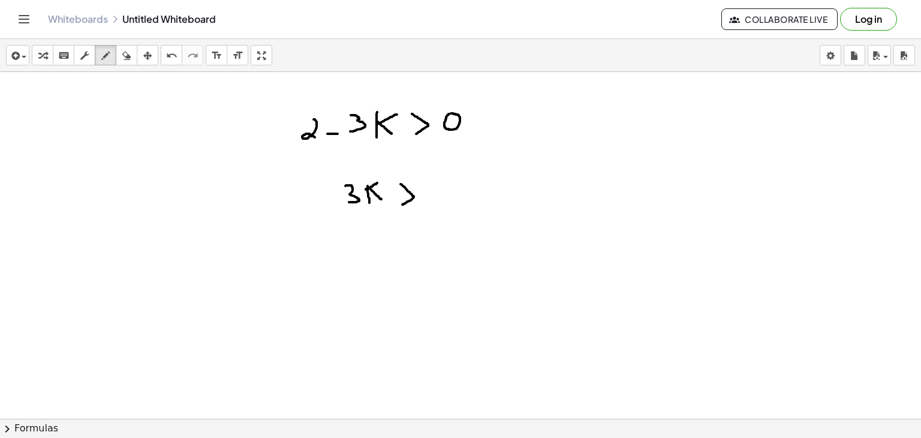
drag, startPoint x: 428, startPoint y: 196, endPoint x: 441, endPoint y: 196, distance: 12.6
drag, startPoint x: 454, startPoint y: 183, endPoint x: 477, endPoint y: 200, distance: 28.3
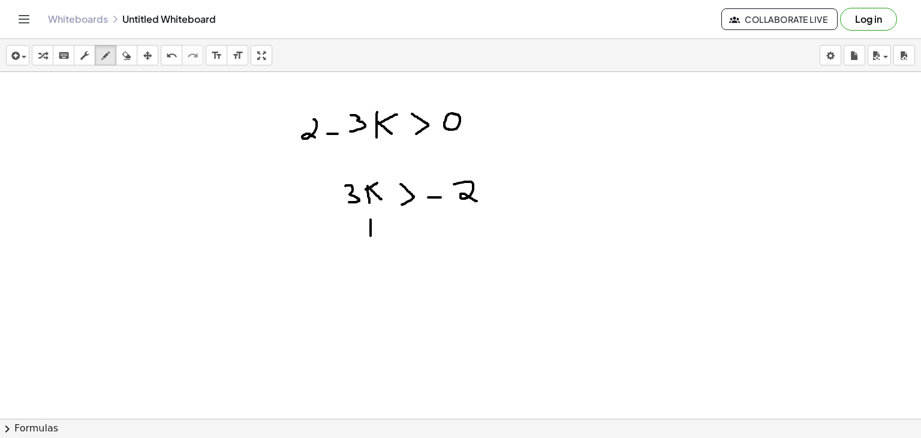
drag, startPoint x: 371, startPoint y: 218, endPoint x: 371, endPoint y: 235, distance: 16.8
drag, startPoint x: 369, startPoint y: 227, endPoint x: 387, endPoint y: 221, distance: 19.0
drag, startPoint x: 370, startPoint y: 226, endPoint x: 407, endPoint y: 233, distance: 37.9
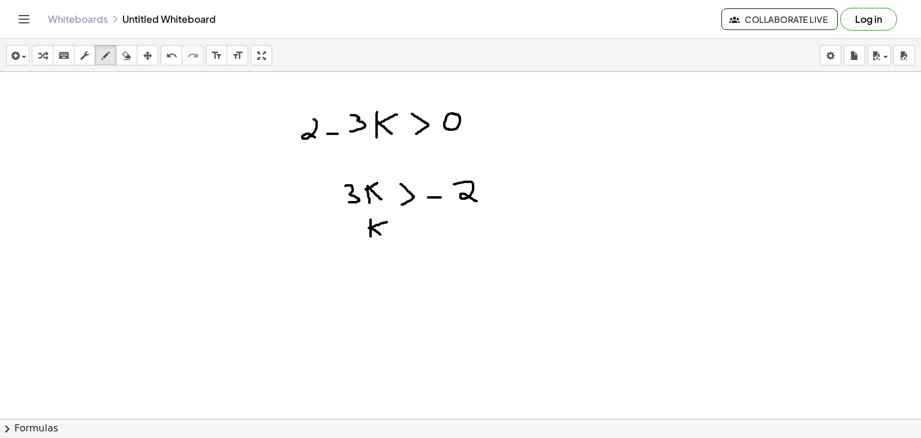
drag, startPoint x: 403, startPoint y: 224, endPoint x: 397, endPoint y: 238, distance: 15.8
drag, startPoint x: 434, startPoint y: 231, endPoint x: 446, endPoint y: 232, distance: 12.0
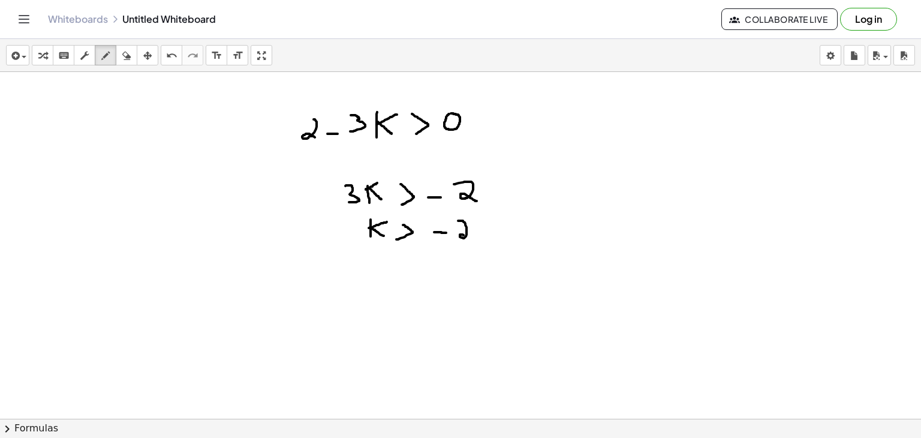
drag, startPoint x: 458, startPoint y: 220, endPoint x: 473, endPoint y: 238, distance: 23.4
drag, startPoint x: 428, startPoint y: 241, endPoint x: 475, endPoint y: 243, distance: 46.9
drag, startPoint x: 453, startPoint y: 251, endPoint x: 452, endPoint y: 269, distance: 18.0
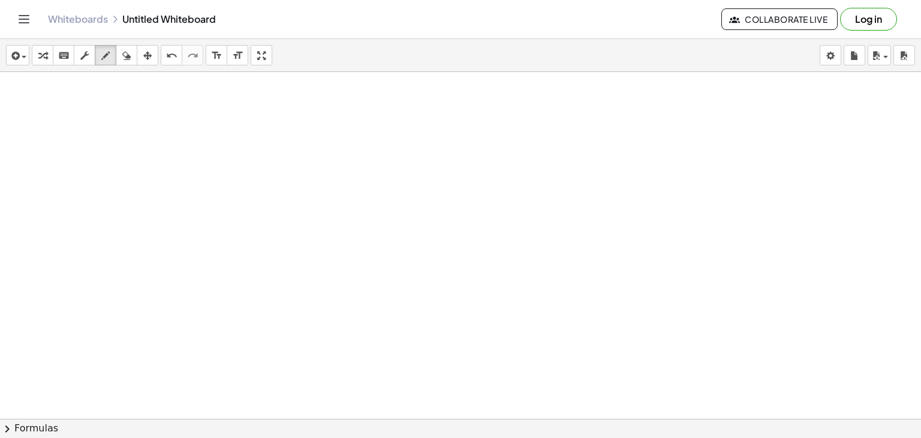
scroll to position [3633, 0]
drag, startPoint x: 288, startPoint y: 115, endPoint x: 296, endPoint y: 131, distance: 17.4
drag, startPoint x: 310, startPoint y: 116, endPoint x: 307, endPoint y: 133, distance: 16.4
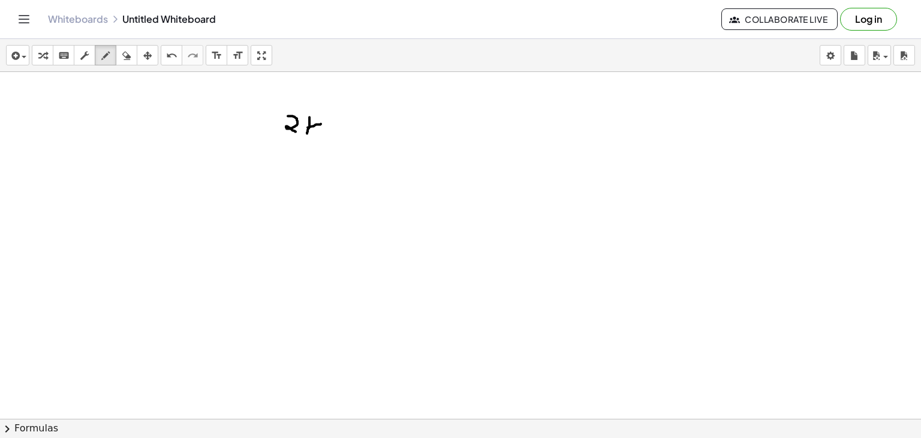
drag, startPoint x: 308, startPoint y: 127, endPoint x: 322, endPoint y: 123, distance: 14.3
drag, startPoint x: 310, startPoint y: 125, endPoint x: 323, endPoint y: 133, distance: 15.3
drag, startPoint x: 335, startPoint y: 128, endPoint x: 346, endPoint y: 128, distance: 10.2
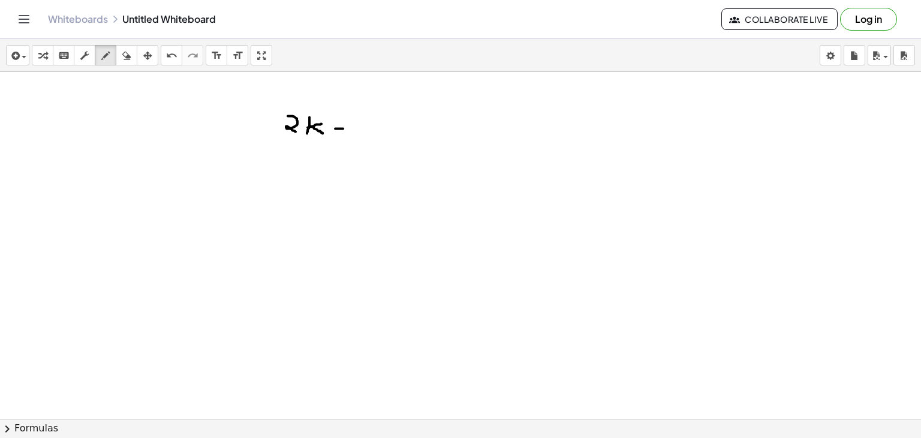
drag, startPoint x: 373, startPoint y: 127, endPoint x: 370, endPoint y: 140, distance: 13.5
drag, startPoint x: 380, startPoint y: 113, endPoint x: 387, endPoint y: 131, distance: 19.4
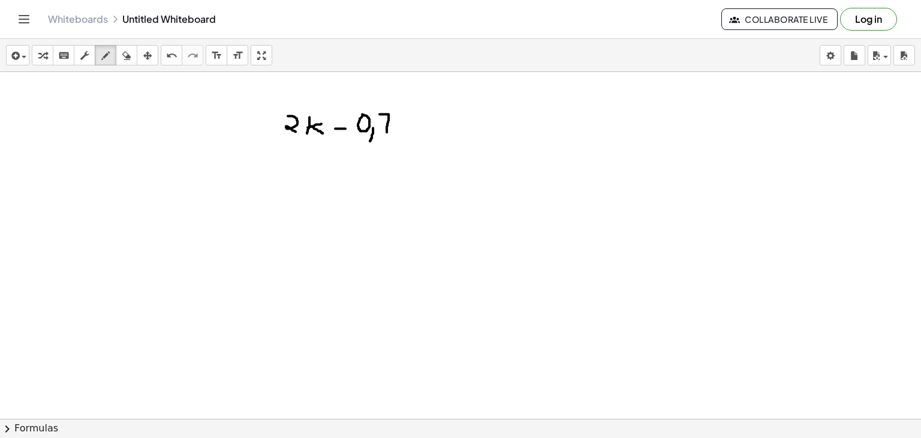
drag, startPoint x: 379, startPoint y: 124, endPoint x: 392, endPoint y: 123, distance: 12.6
drag, startPoint x: 406, startPoint y: 113, endPoint x: 398, endPoint y: 130, distance: 18.3
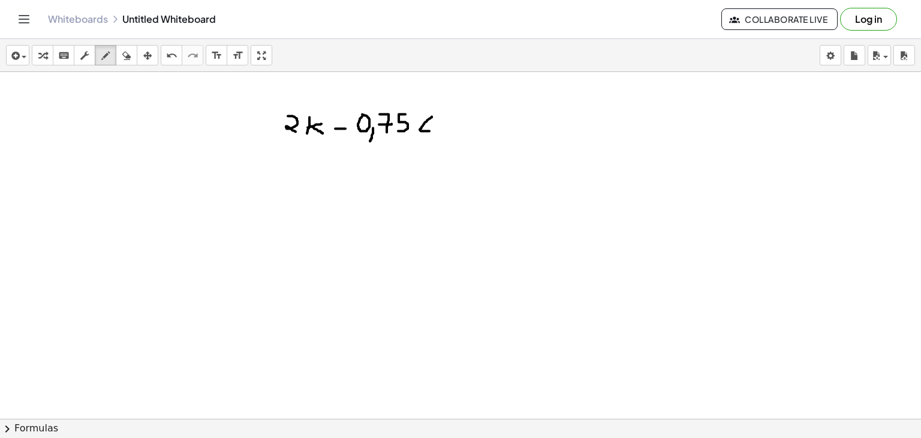
drag, startPoint x: 432, startPoint y: 116, endPoint x: 432, endPoint y: 130, distance: 14.4
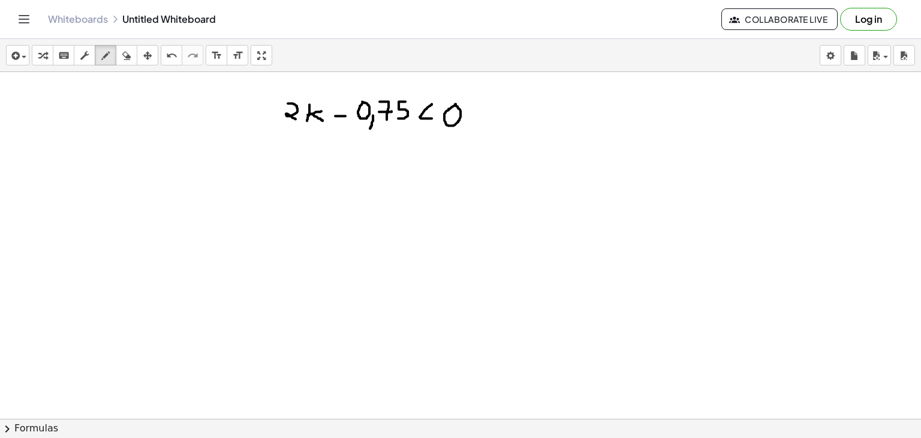
scroll to position [3647, 0]
drag, startPoint x: 326, startPoint y: 154, endPoint x: 338, endPoint y: 175, distance: 24.7
drag, startPoint x: 343, startPoint y: 154, endPoint x: 343, endPoint y: 172, distance: 18.0
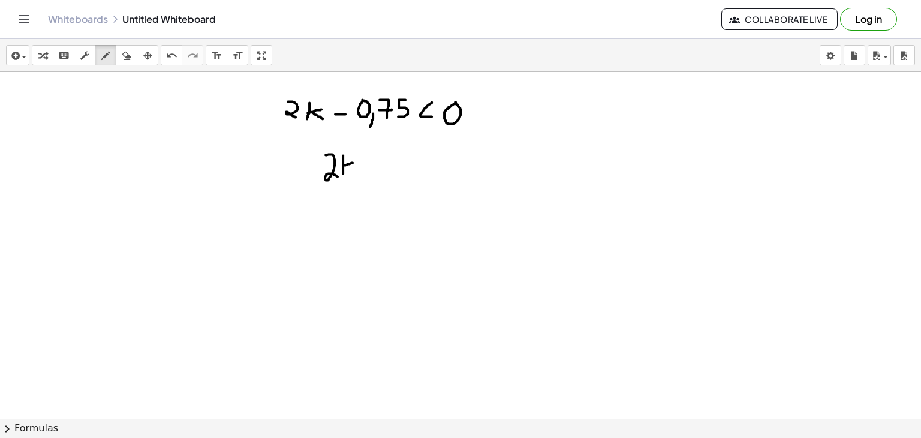
drag, startPoint x: 343, startPoint y: 164, endPoint x: 356, endPoint y: 160, distance: 13.5
drag, startPoint x: 344, startPoint y: 163, endPoint x: 357, endPoint y: 172, distance: 16.0
drag, startPoint x: 379, startPoint y: 159, endPoint x: 384, endPoint y: 174, distance: 15.7
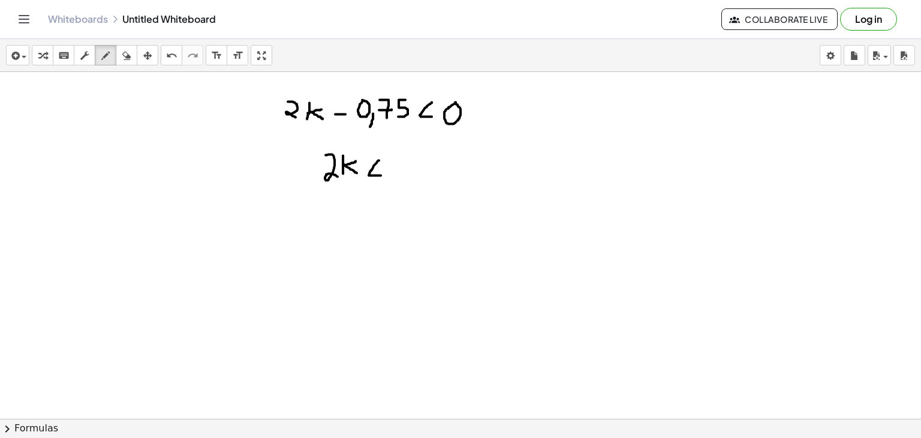
drag, startPoint x: 421, startPoint y: 166, endPoint x: 419, endPoint y: 176, distance: 10.5
drag, startPoint x: 429, startPoint y: 154, endPoint x: 438, endPoint y: 171, distance: 19.3
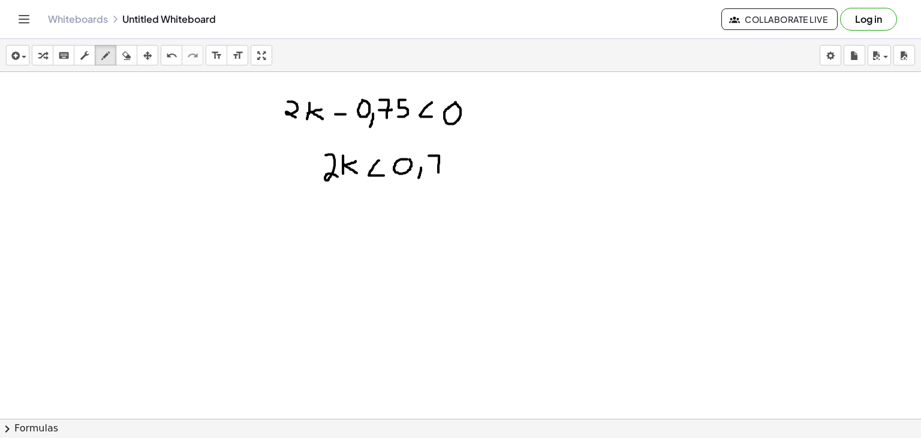
drag, startPoint x: 430, startPoint y: 163, endPoint x: 442, endPoint y: 163, distance: 12.0
drag, startPoint x: 461, startPoint y: 152, endPoint x: 454, endPoint y: 169, distance: 18.6
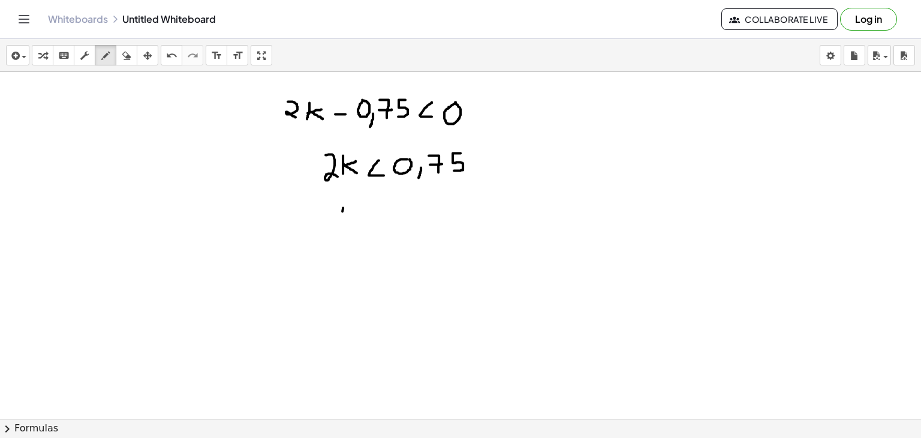
drag, startPoint x: 343, startPoint y: 206, endPoint x: 342, endPoint y: 229, distance: 22.2
drag, startPoint x: 341, startPoint y: 219, endPoint x: 356, endPoint y: 212, distance: 16.6
drag, startPoint x: 343, startPoint y: 217, endPoint x: 354, endPoint y: 226, distance: 14.9
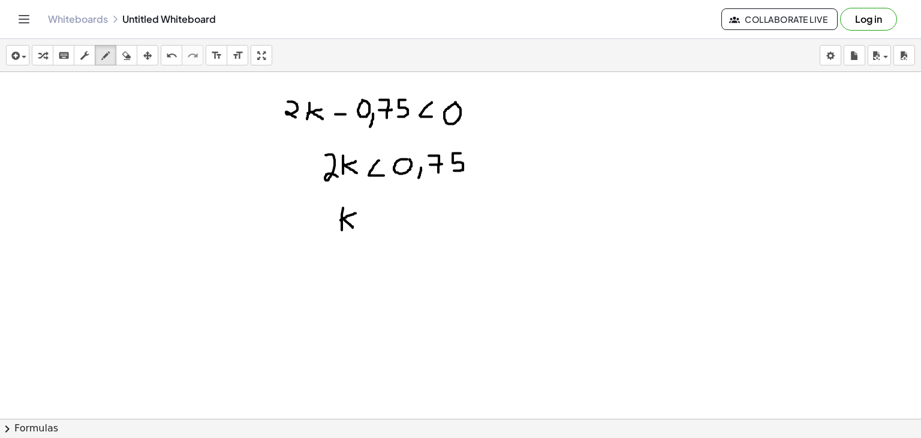
drag, startPoint x: 384, startPoint y: 211, endPoint x: 384, endPoint y: 226, distance: 15.0
drag, startPoint x: 426, startPoint y: 217, endPoint x: 420, endPoint y: 237, distance: 21.1
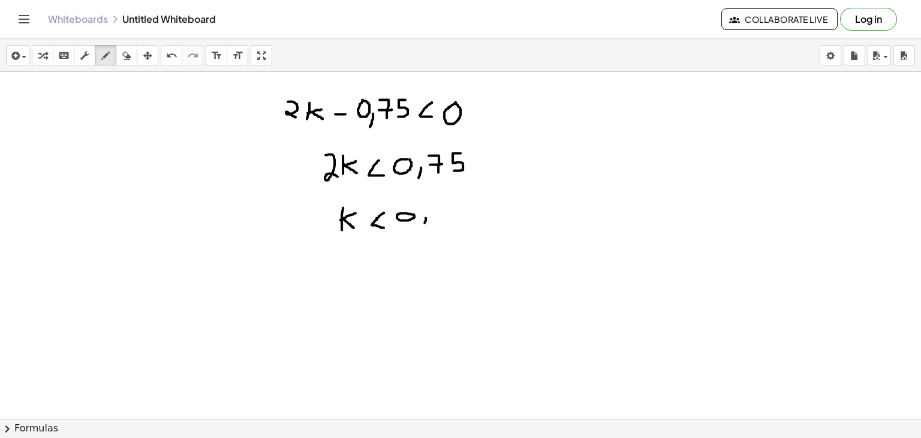
drag, startPoint x: 437, startPoint y: 203, endPoint x: 448, endPoint y: 223, distance: 22.5
drag, startPoint x: 439, startPoint y: 213, endPoint x: 455, endPoint y: 212, distance: 15.6
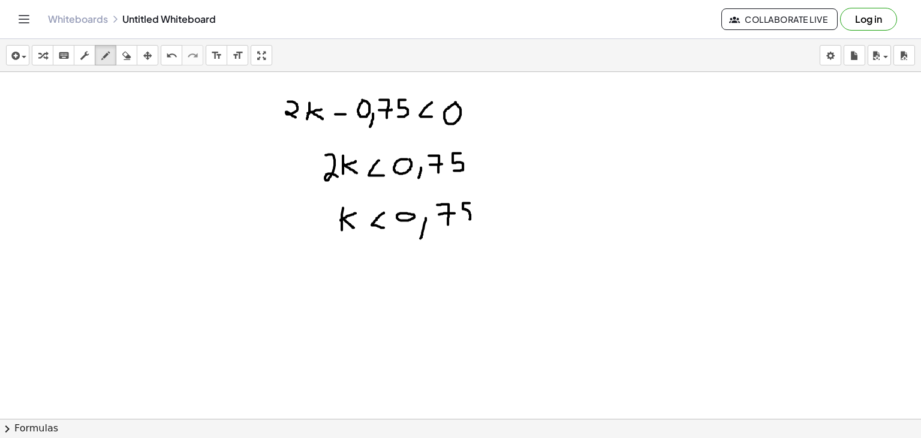
drag, startPoint x: 470, startPoint y: 202, endPoint x: 461, endPoint y: 219, distance: 19.6
drag, startPoint x: 391, startPoint y: 226, endPoint x: 464, endPoint y: 226, distance: 73.2
drag, startPoint x: 432, startPoint y: 238, endPoint x: 443, endPoint y: 251, distance: 17.0
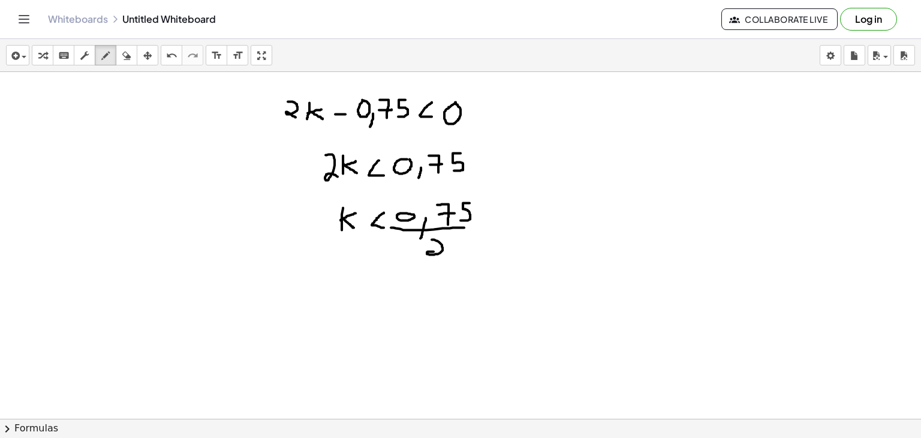
drag, startPoint x: 324, startPoint y: 293, endPoint x: 295, endPoint y: 317, distance: 37.9
drag, startPoint x: 332, startPoint y: 312, endPoint x: 337, endPoint y: 301, distance: 12.1
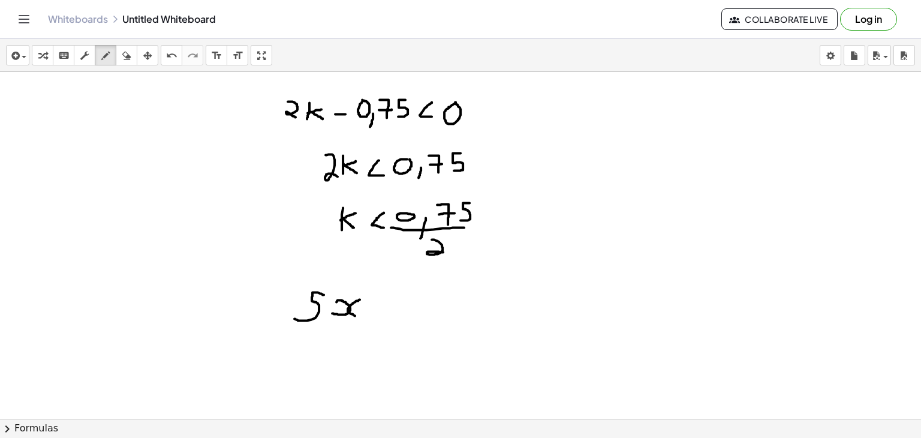
drag, startPoint x: 360, startPoint y: 298, endPoint x: 367, endPoint y: 314, distance: 17.5
drag, startPoint x: 373, startPoint y: 305, endPoint x: 385, endPoint y: 305, distance: 11.4
drag, startPoint x: 397, startPoint y: 298, endPoint x: 395, endPoint y: 317, distance: 19.8
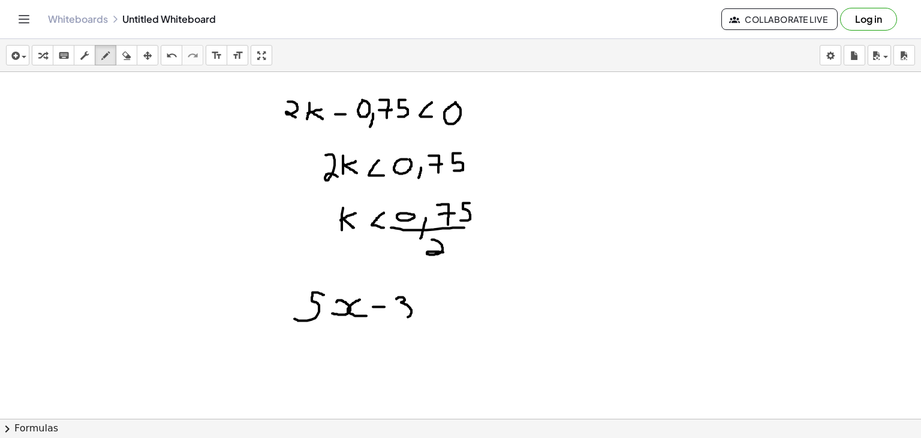
drag, startPoint x: 433, startPoint y: 317, endPoint x: 444, endPoint y: 316, distance: 11.5
drag, startPoint x: 434, startPoint y: 306, endPoint x: 446, endPoint y: 306, distance: 11.4
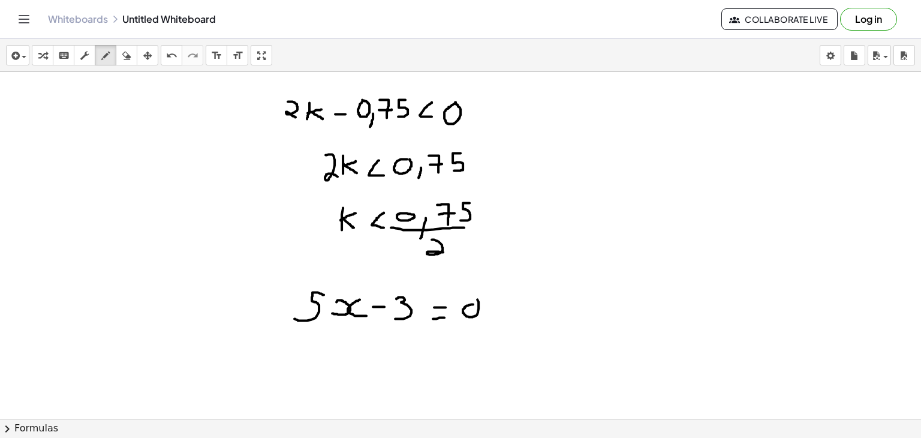
drag, startPoint x: 473, startPoint y: 303, endPoint x: 471, endPoint y: 294, distance: 9.3
drag, startPoint x: 345, startPoint y: 346, endPoint x: 334, endPoint y: 363, distance: 20.0
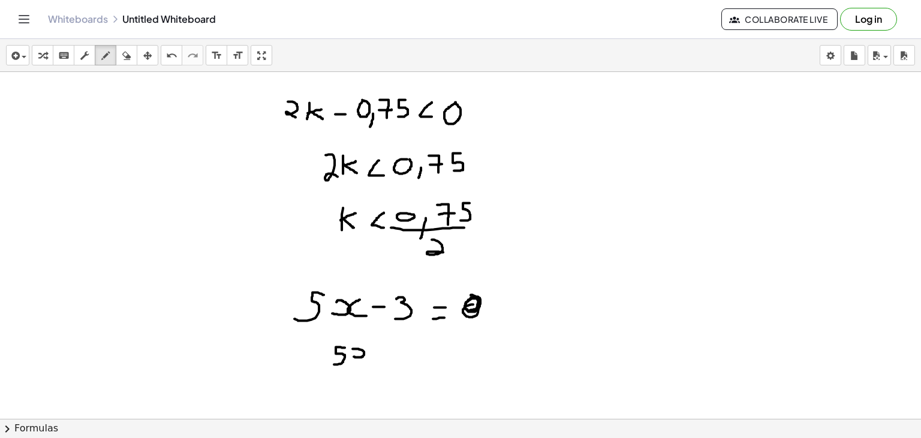
drag, startPoint x: 354, startPoint y: 355, endPoint x: 353, endPoint y: 347, distance: 7.9
drag, startPoint x: 376, startPoint y: 346, endPoint x: 379, endPoint y: 358, distance: 12.2
drag, startPoint x: 395, startPoint y: 353, endPoint x: 412, endPoint y: 352, distance: 16.9
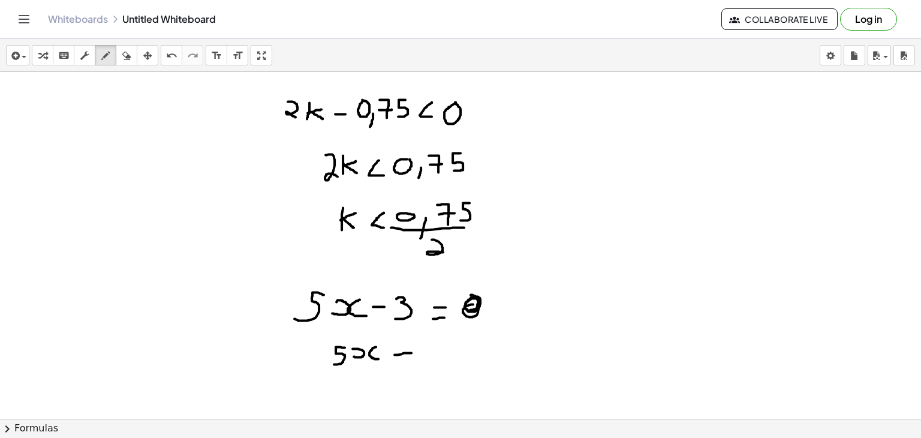
drag, startPoint x: 395, startPoint y: 345, endPoint x: 408, endPoint y: 344, distance: 12.7
drag, startPoint x: 431, startPoint y: 338, endPoint x: 431, endPoint y: 352, distance: 13.8
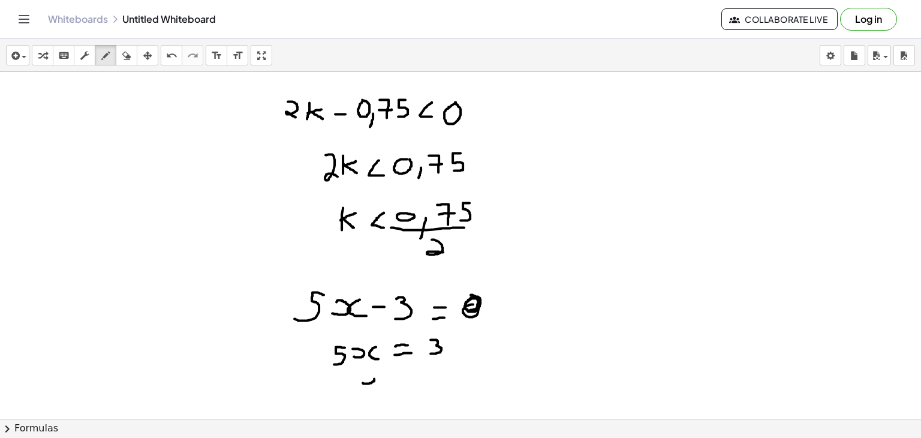
drag, startPoint x: 363, startPoint y: 382, endPoint x: 359, endPoint y: 374, distance: 8.9
drag, startPoint x: 383, startPoint y: 373, endPoint x: 384, endPoint y: 386, distance: 12.7
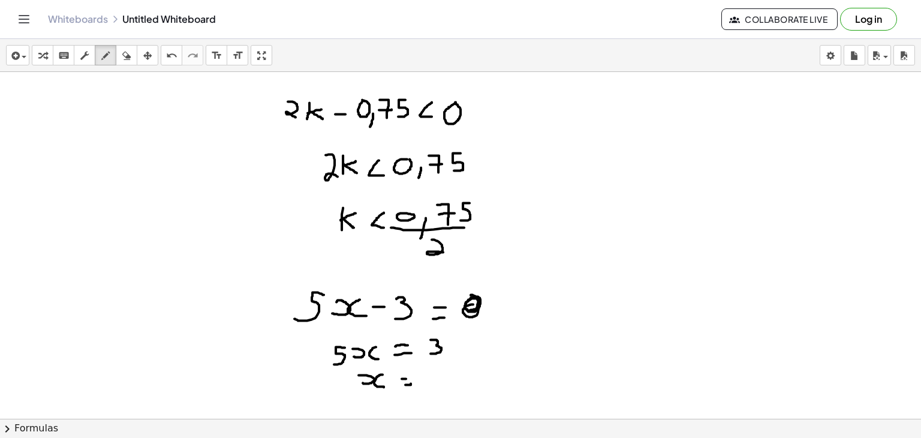
drag, startPoint x: 402, startPoint y: 377, endPoint x: 410, endPoint y: 377, distance: 8.4
drag, startPoint x: 442, startPoint y: 365, endPoint x: 440, endPoint y: 377, distance: 12.2
drag, startPoint x: 432, startPoint y: 379, endPoint x: 451, endPoint y: 373, distance: 20.3
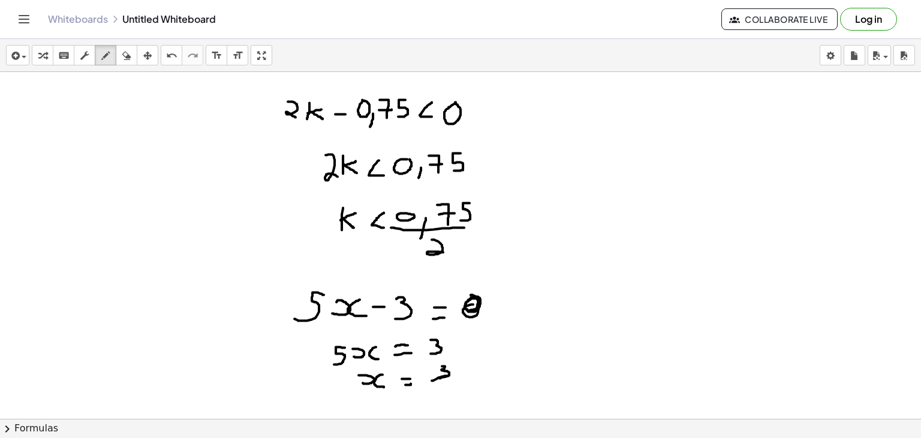
drag, startPoint x: 450, startPoint y: 382, endPoint x: 441, endPoint y: 393, distance: 14.5
drag, startPoint x: 583, startPoint y: 266, endPoint x: 696, endPoint y: 137, distance: 172.2
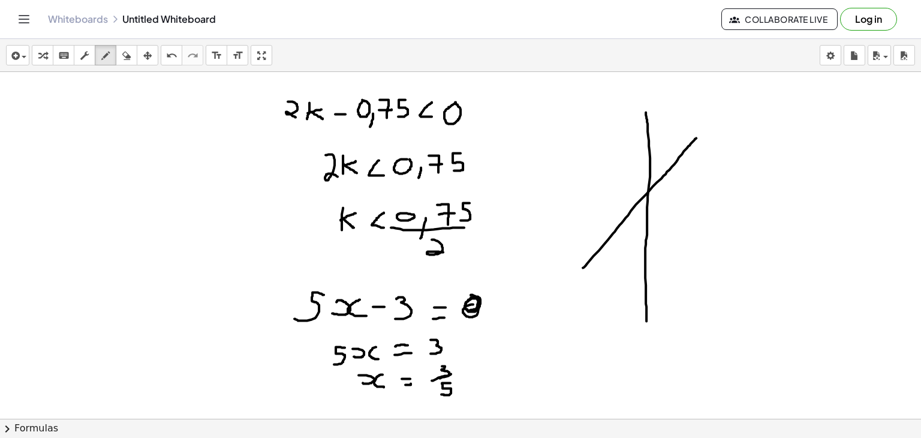
drag, startPoint x: 646, startPoint y: 111, endPoint x: 647, endPoint y: 321, distance: 210.0
drag, startPoint x: 567, startPoint y: 242, endPoint x: 760, endPoint y: 214, distance: 194.6
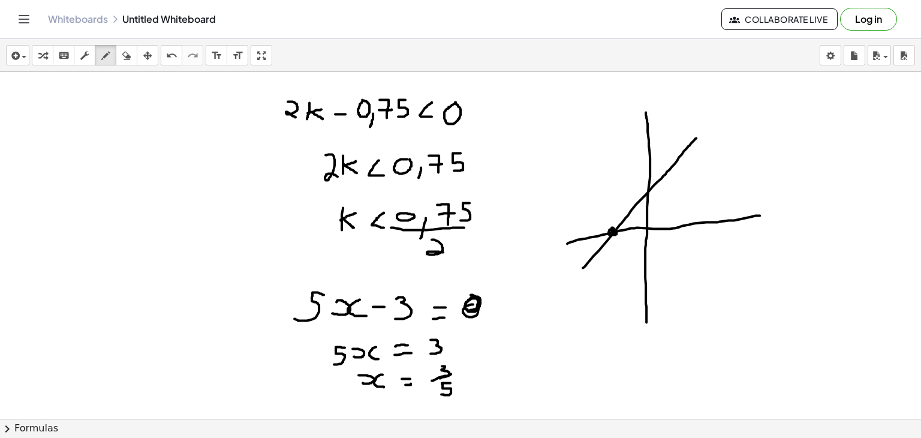
drag, startPoint x: 681, startPoint y: 222, endPoint x: 678, endPoint y: 229, distance: 7.0
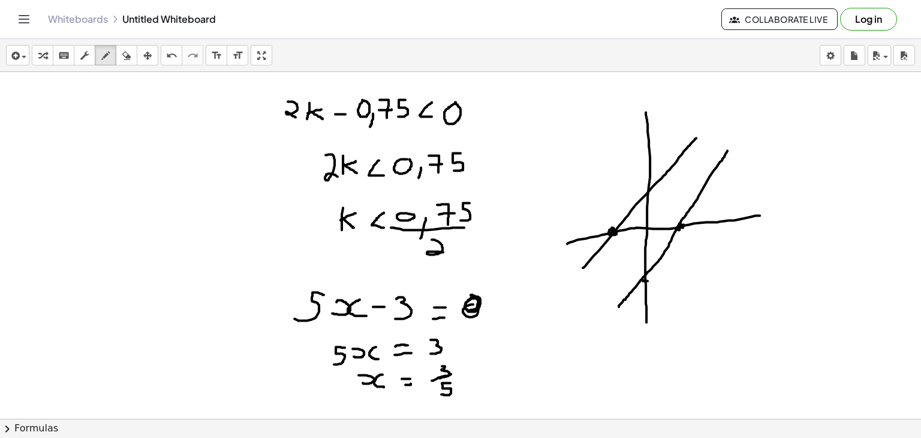
drag, startPoint x: 619, startPoint y: 305, endPoint x: 735, endPoint y: 135, distance: 206.0
drag, startPoint x: 681, startPoint y: 137, endPoint x: 586, endPoint y: 254, distance: 150.5
